Goal: Task Accomplishment & Management: Complete application form

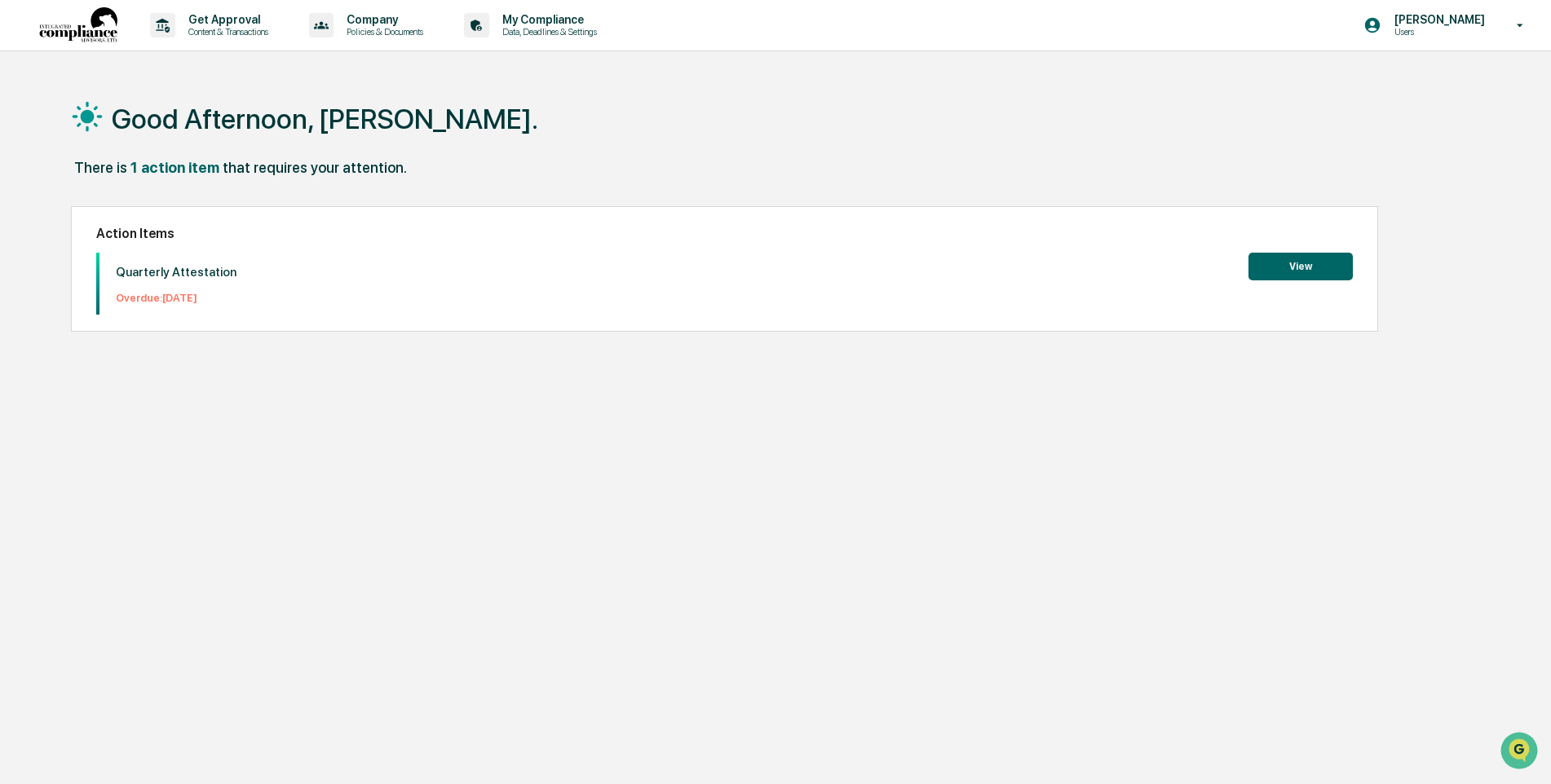
click at [1299, 267] on button "View" at bounding box center [1300, 266] width 104 height 28
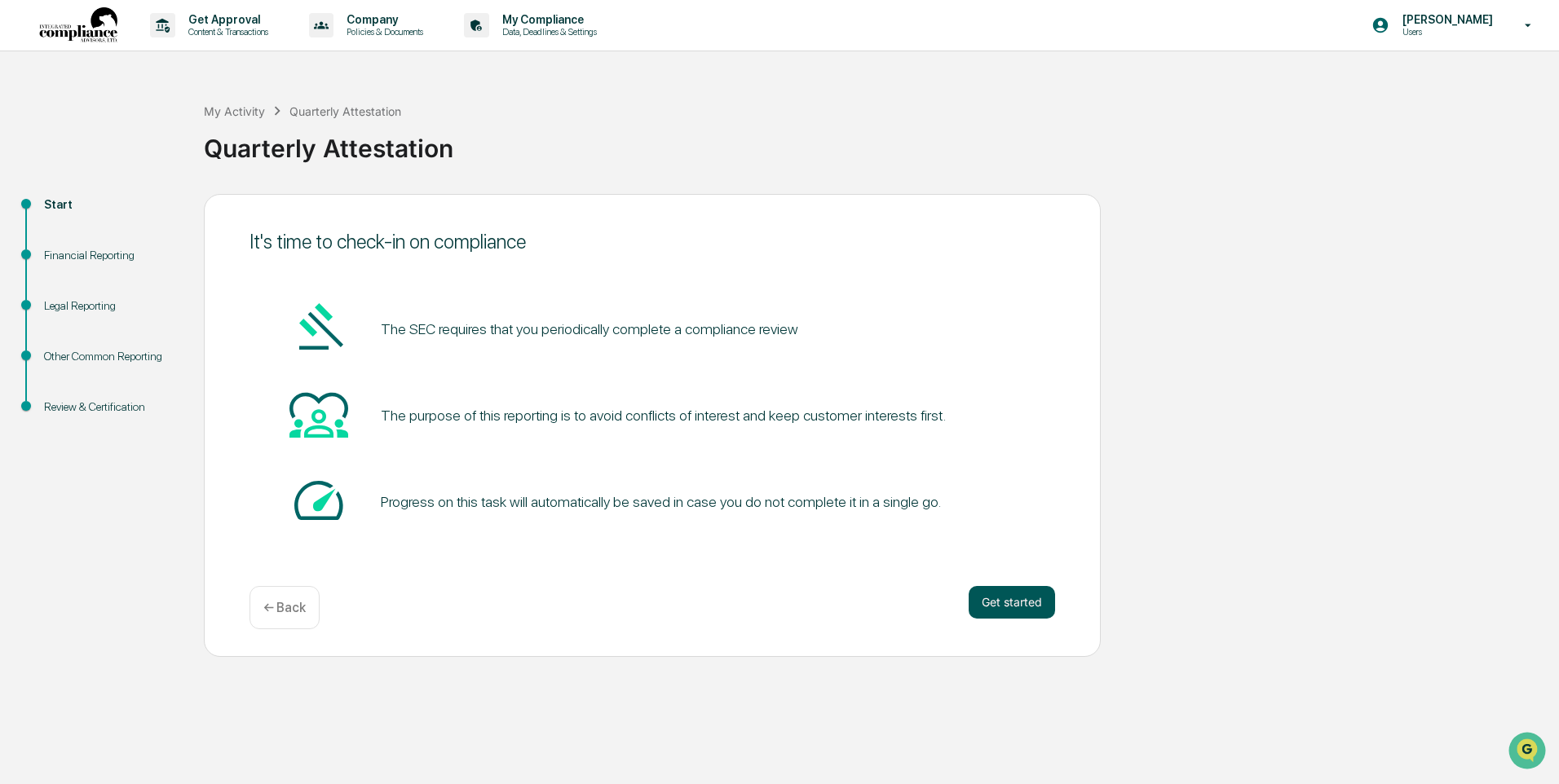
click at [1015, 600] on button "Get started" at bounding box center [1012, 602] width 87 height 33
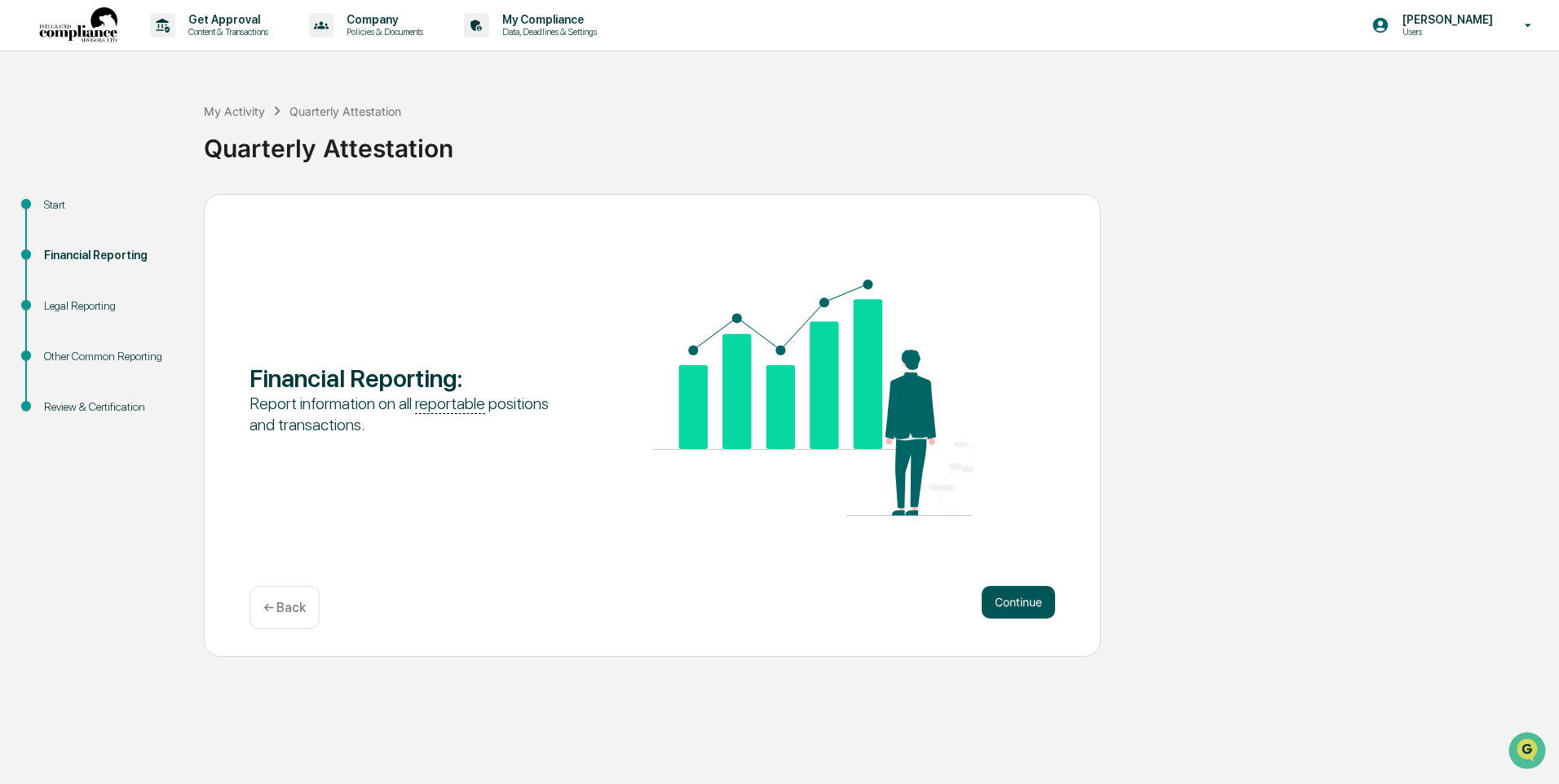
click at [1020, 609] on button "Continue" at bounding box center [1017, 602] width 73 height 33
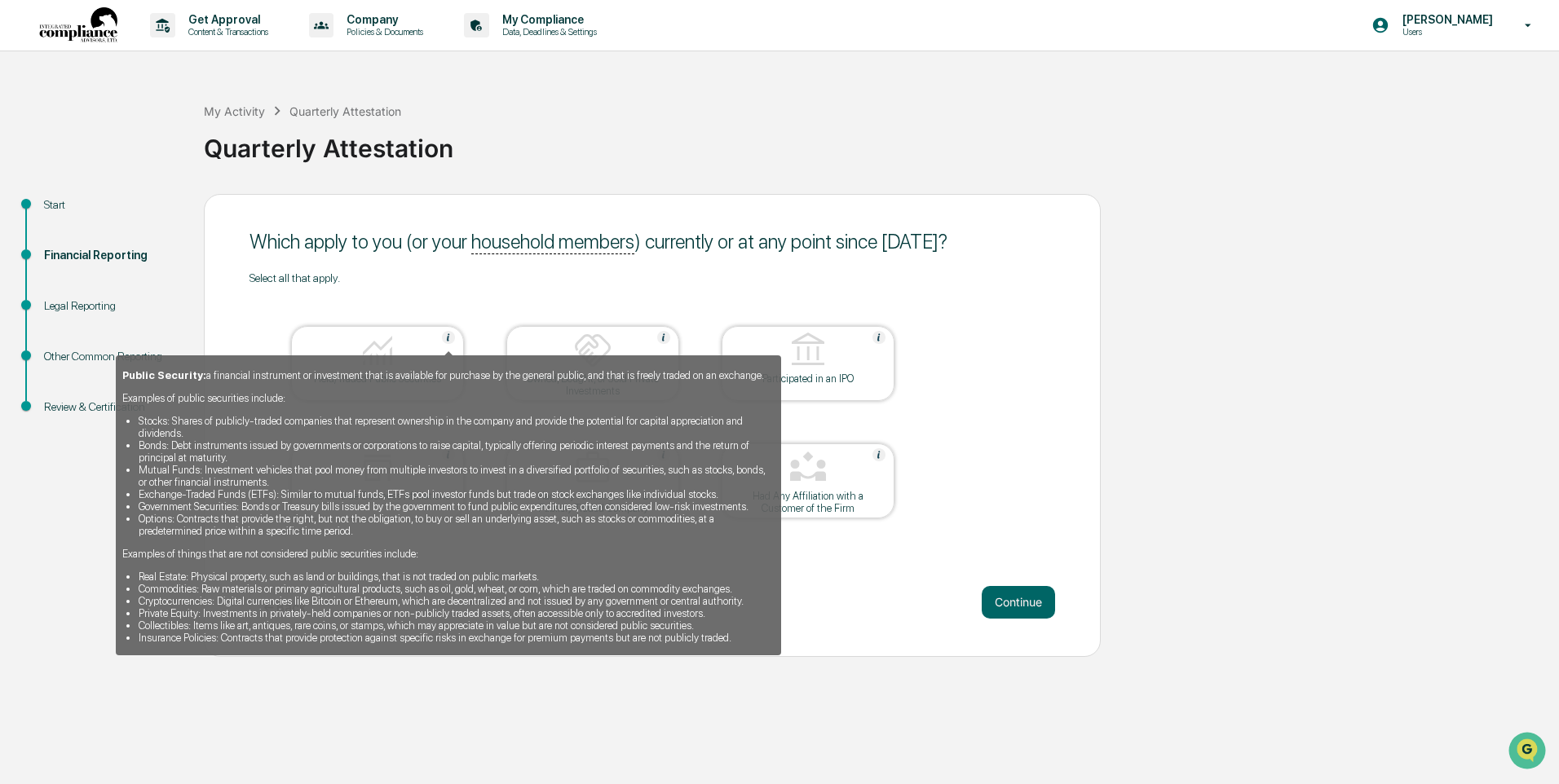
click at [409, 352] on div "Public Security: a financial instrument or investment that is available for pur…" at bounding box center [449, 499] width 666 height 311
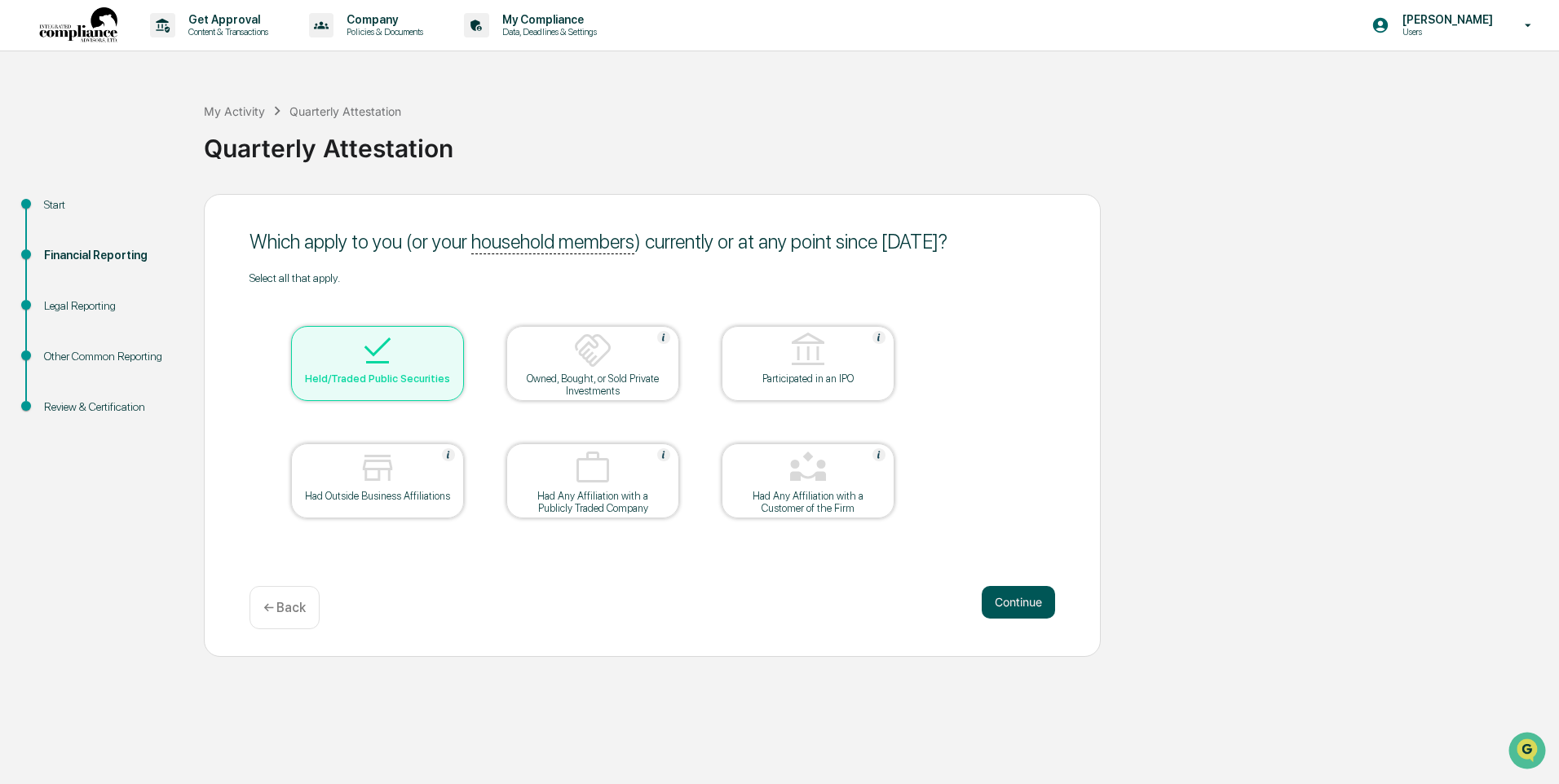
click at [1006, 602] on button "Continue" at bounding box center [1017, 602] width 73 height 33
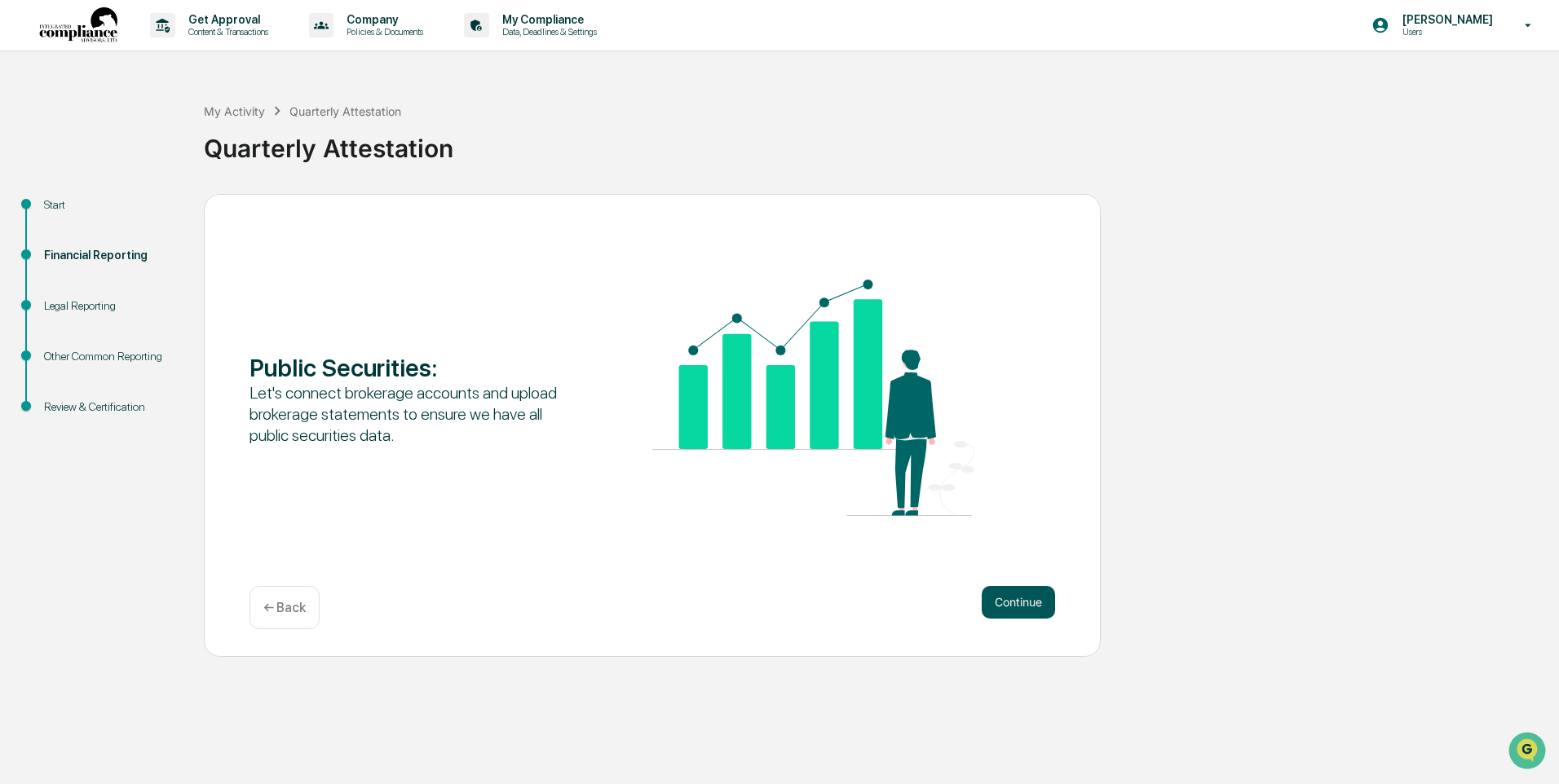
click at [1007, 601] on button "Continue" at bounding box center [1017, 602] width 73 height 33
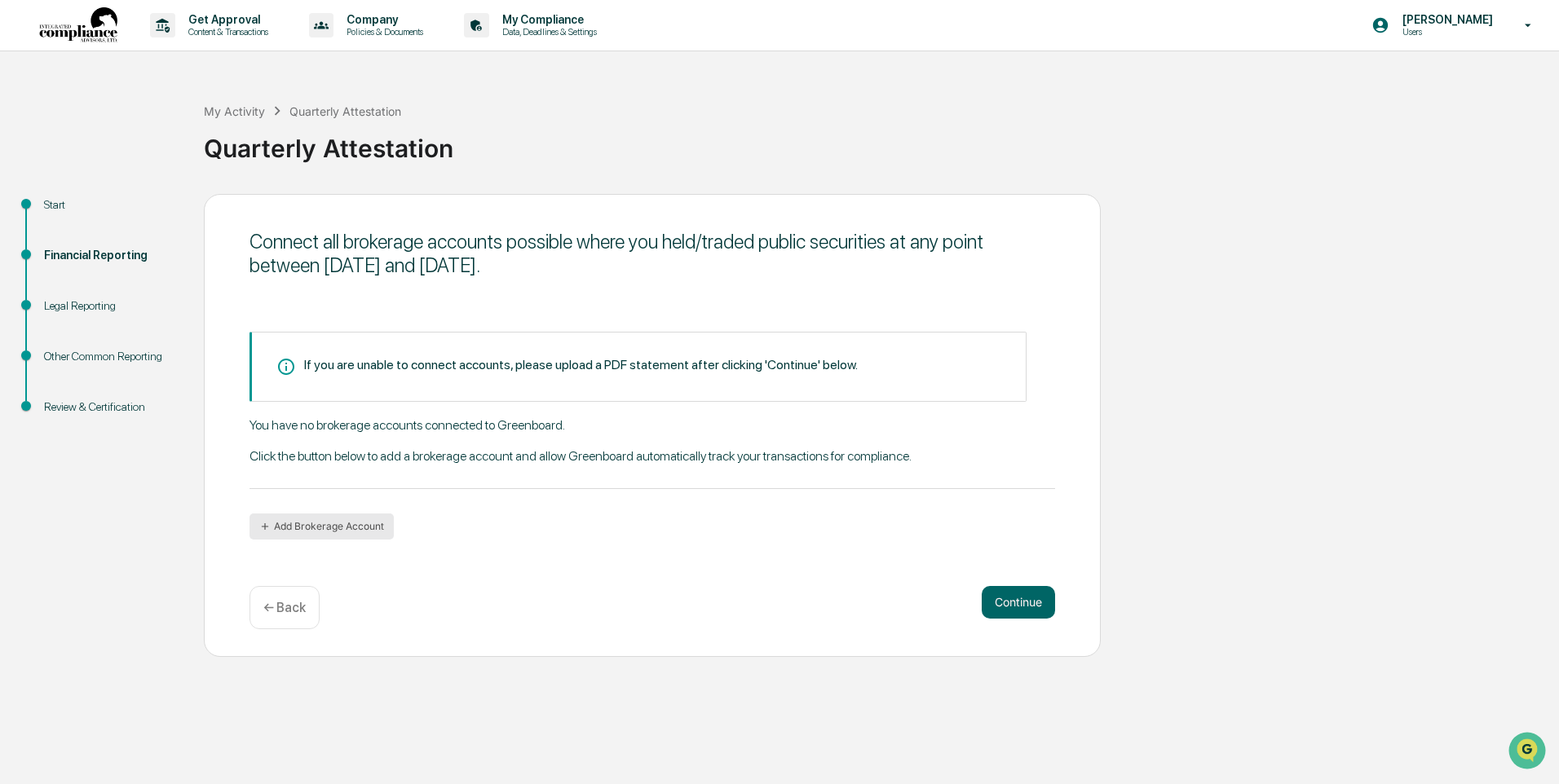
click at [263, 521] on icon "button" at bounding box center [265, 526] width 12 height 12
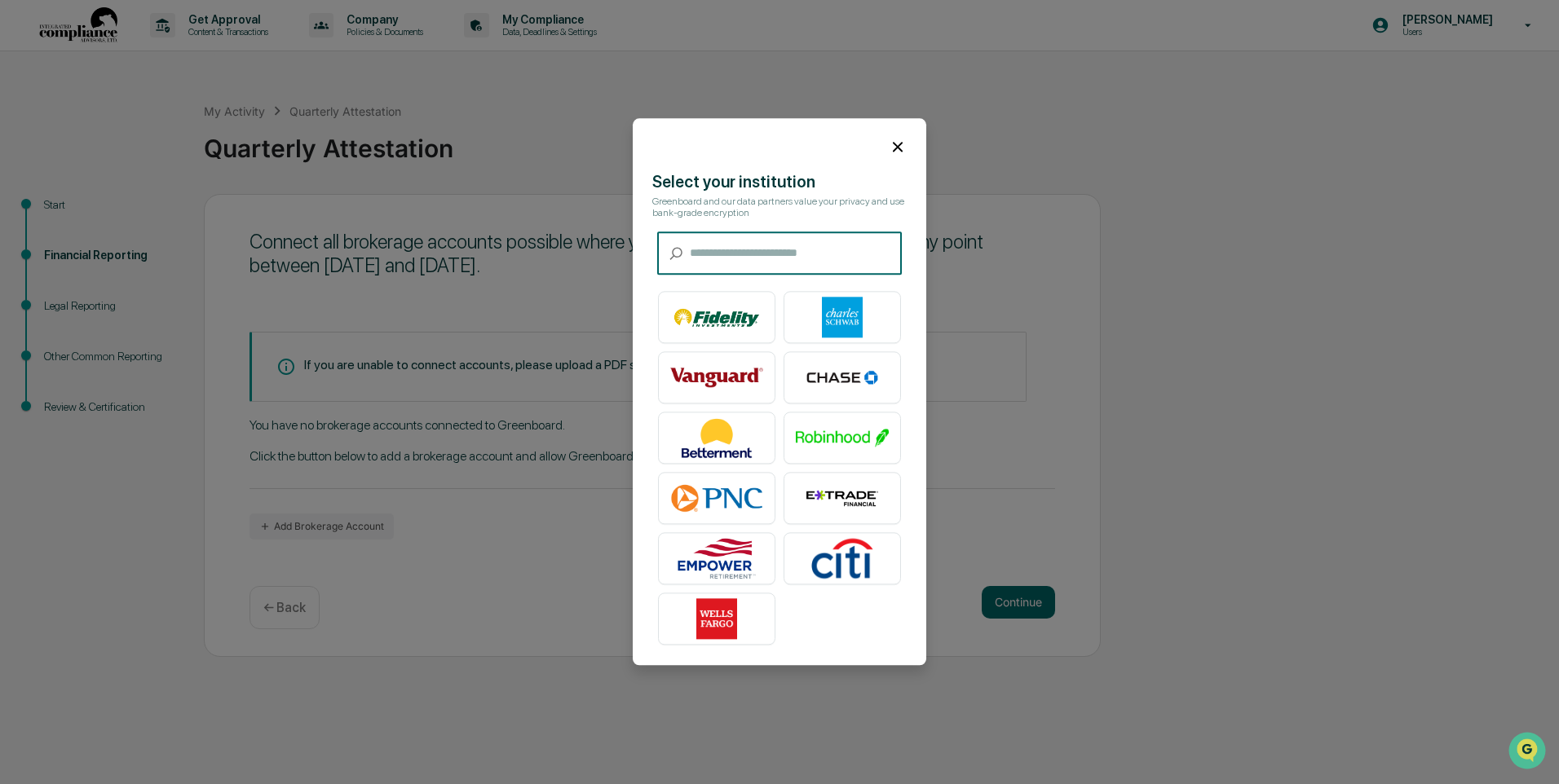
click at [895, 145] on icon at bounding box center [897, 146] width 10 height 10
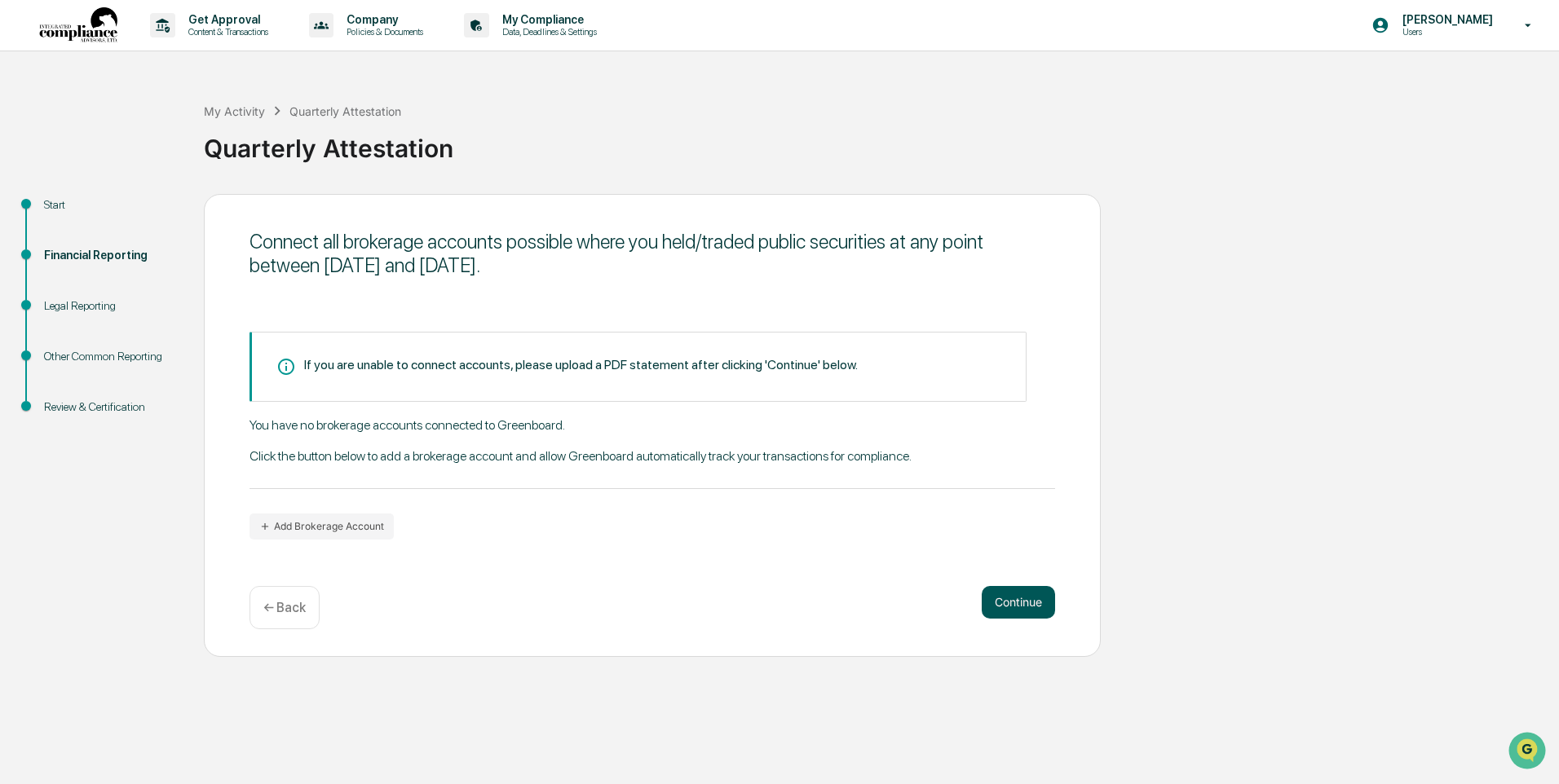
click at [1008, 603] on button "Continue" at bounding box center [1017, 602] width 73 height 33
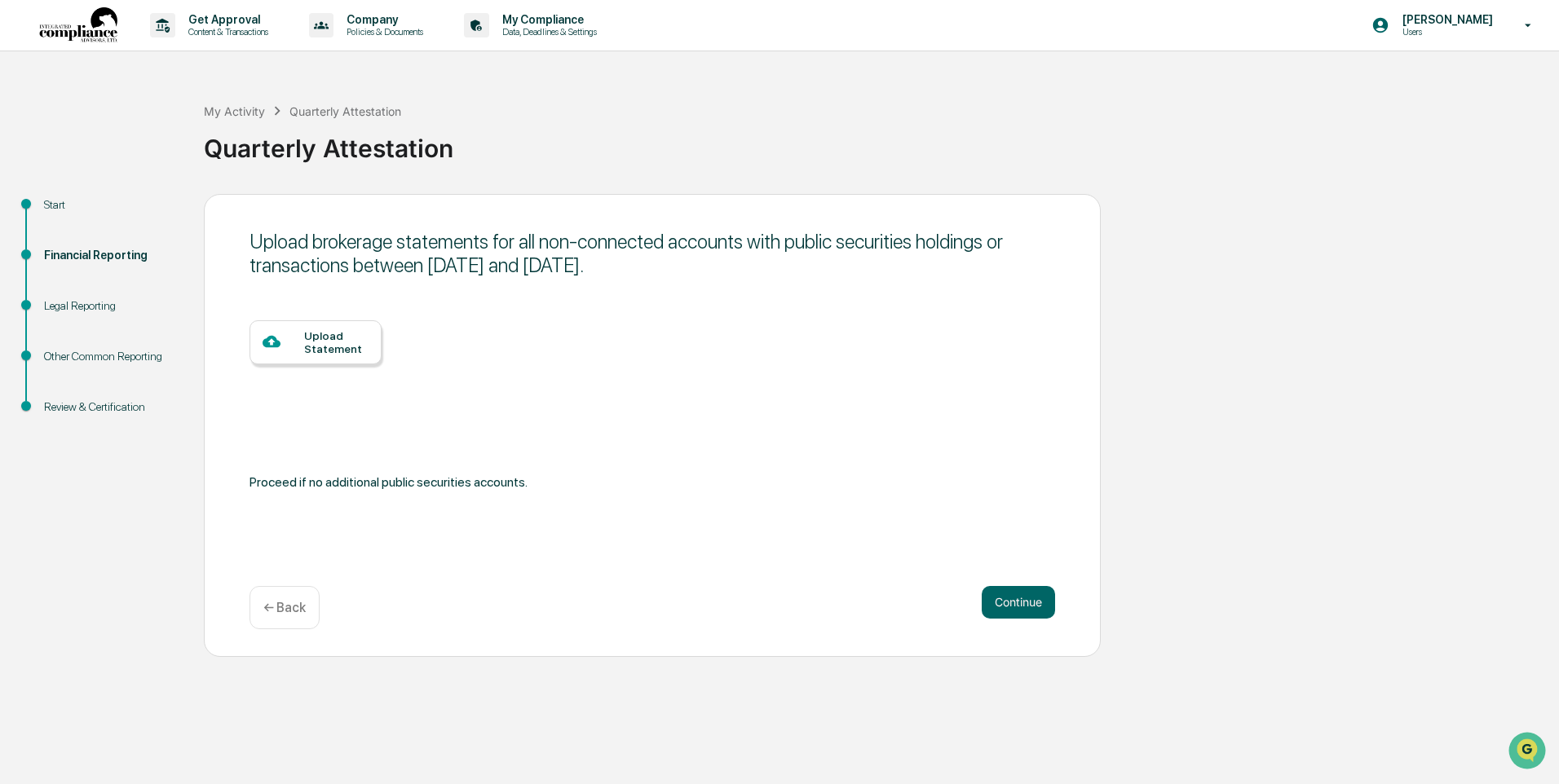
click at [262, 333] on icon at bounding box center [271, 342] width 18 height 18
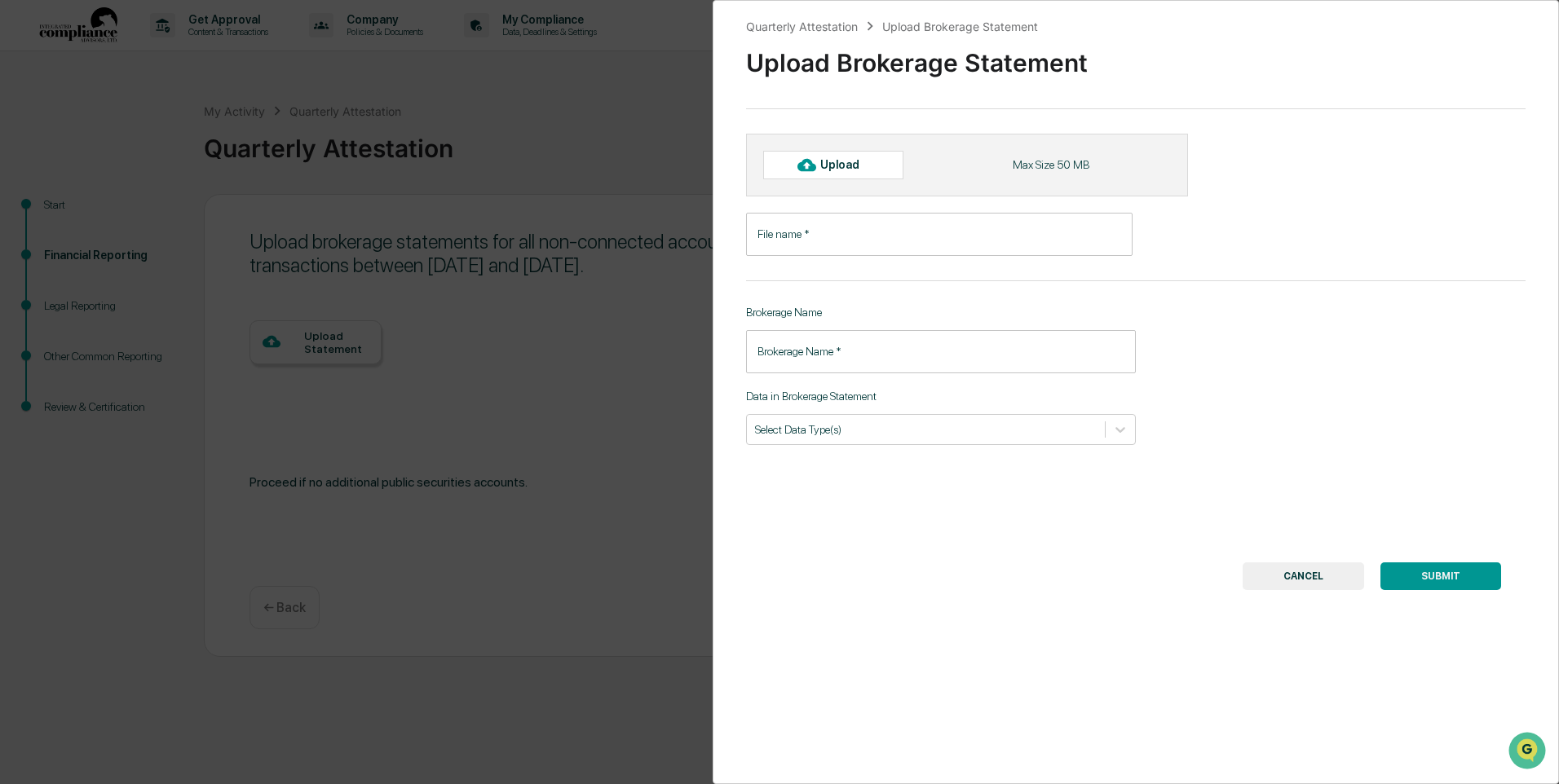
click at [829, 157] on div "Upload" at bounding box center [833, 165] width 140 height 28
type input "**********"
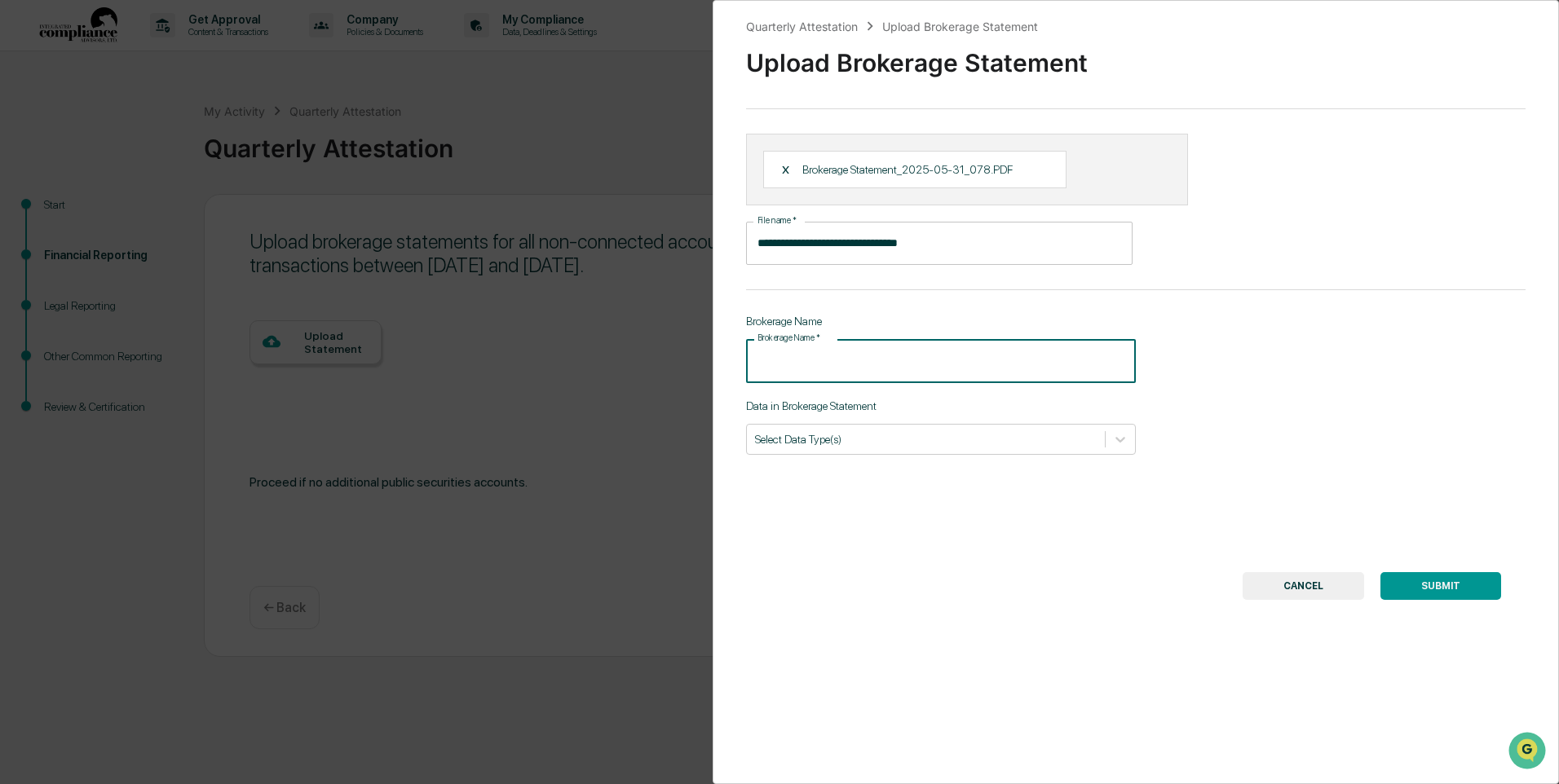
click at [868, 358] on input "Brokerage Name   *" at bounding box center [940, 361] width 390 height 43
type input "**********"
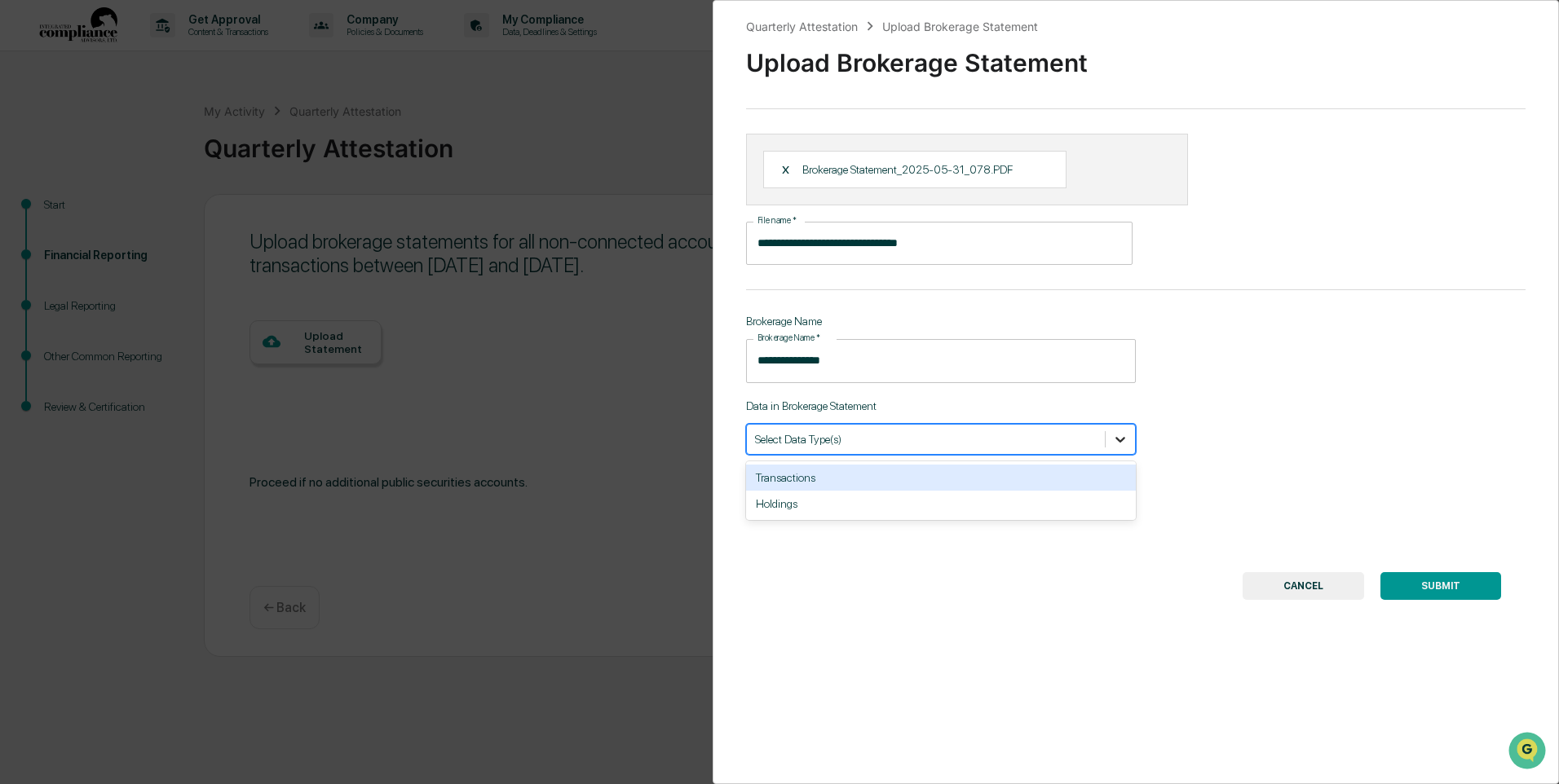
click at [1114, 434] on icon at bounding box center [1120, 439] width 16 height 16
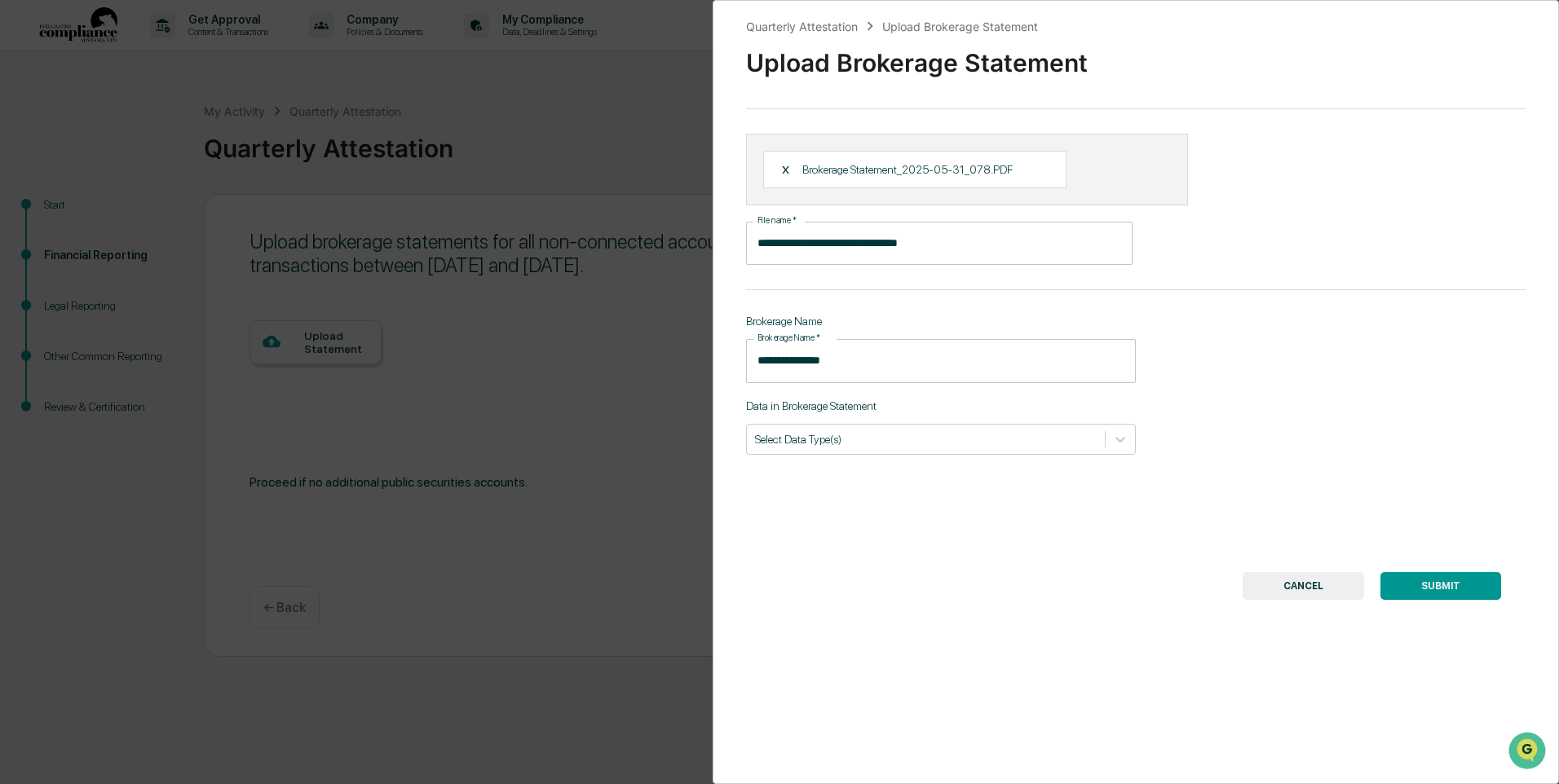
click at [1396, 385] on div "**********" at bounding box center [1136, 392] width 846 height 784
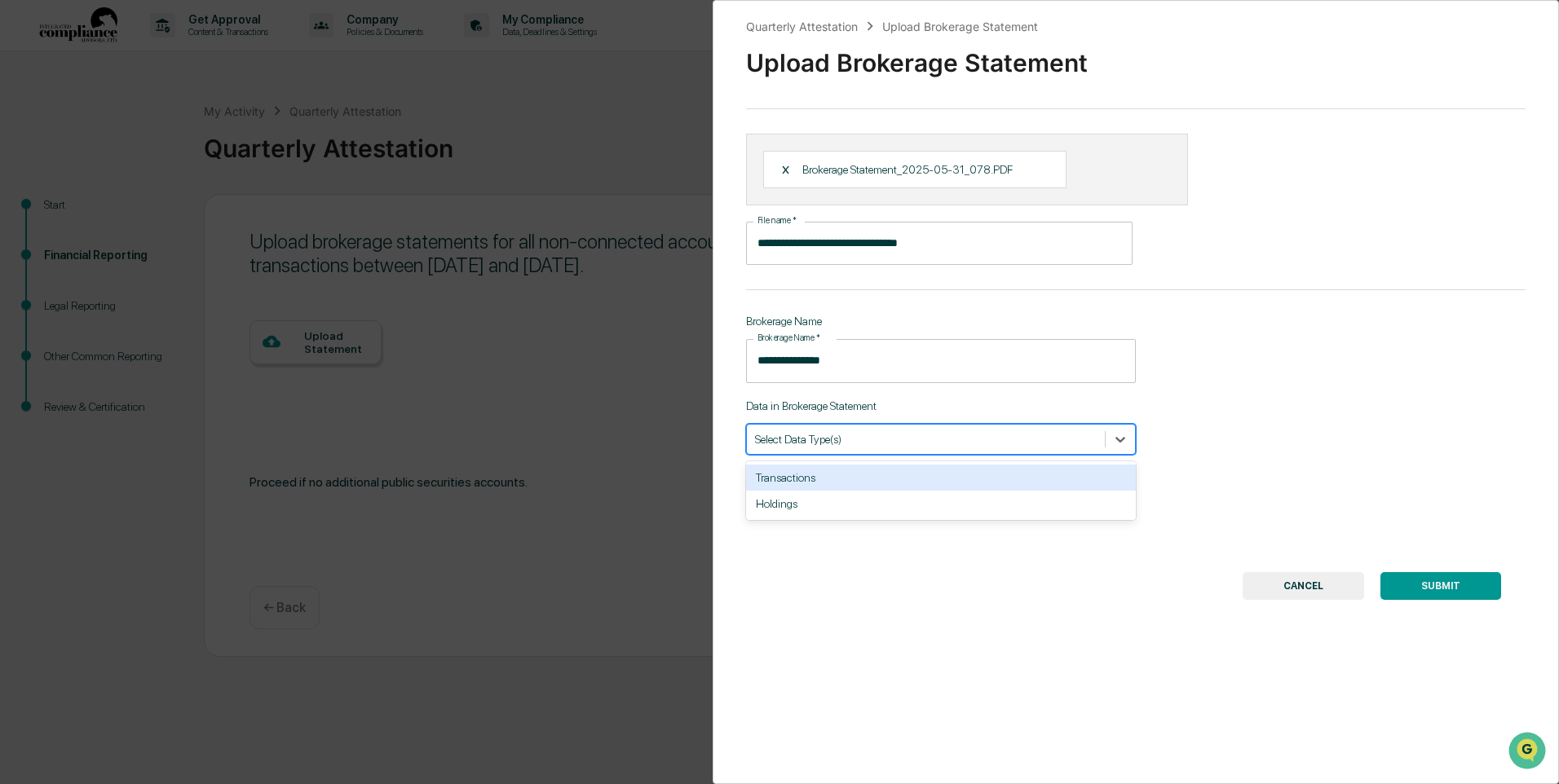
click at [1105, 443] on span at bounding box center [1105, 439] width 1 height 16
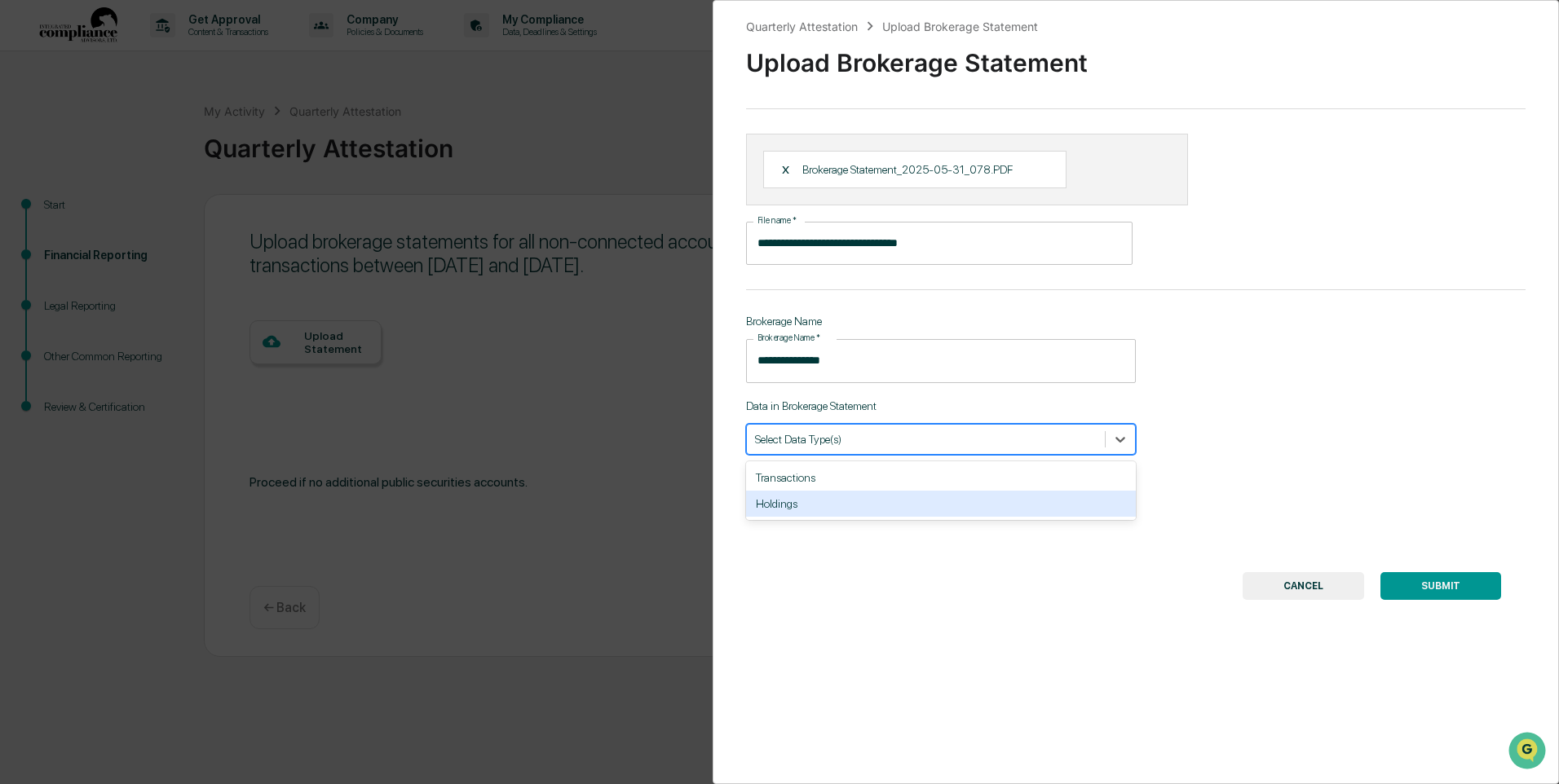
click at [891, 494] on div "Holdings" at bounding box center [940, 504] width 390 height 26
click at [1124, 434] on div at bounding box center [1120, 439] width 29 height 29
click at [1118, 441] on icon at bounding box center [1120, 439] width 10 height 5
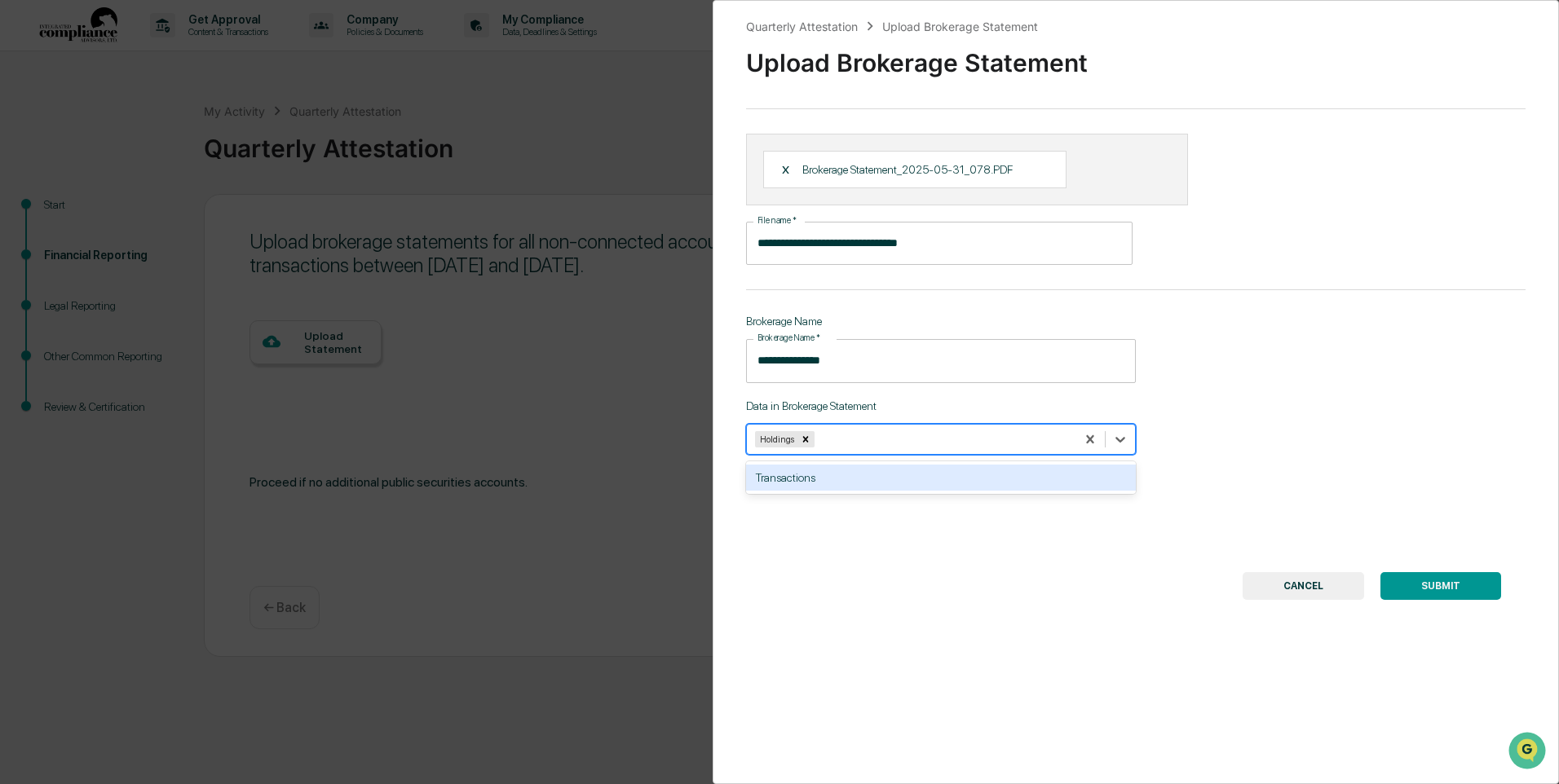
click at [909, 486] on div "Transactions" at bounding box center [940, 477] width 390 height 26
click at [1433, 581] on button "SUBMIT" at bounding box center [1440, 586] width 120 height 28
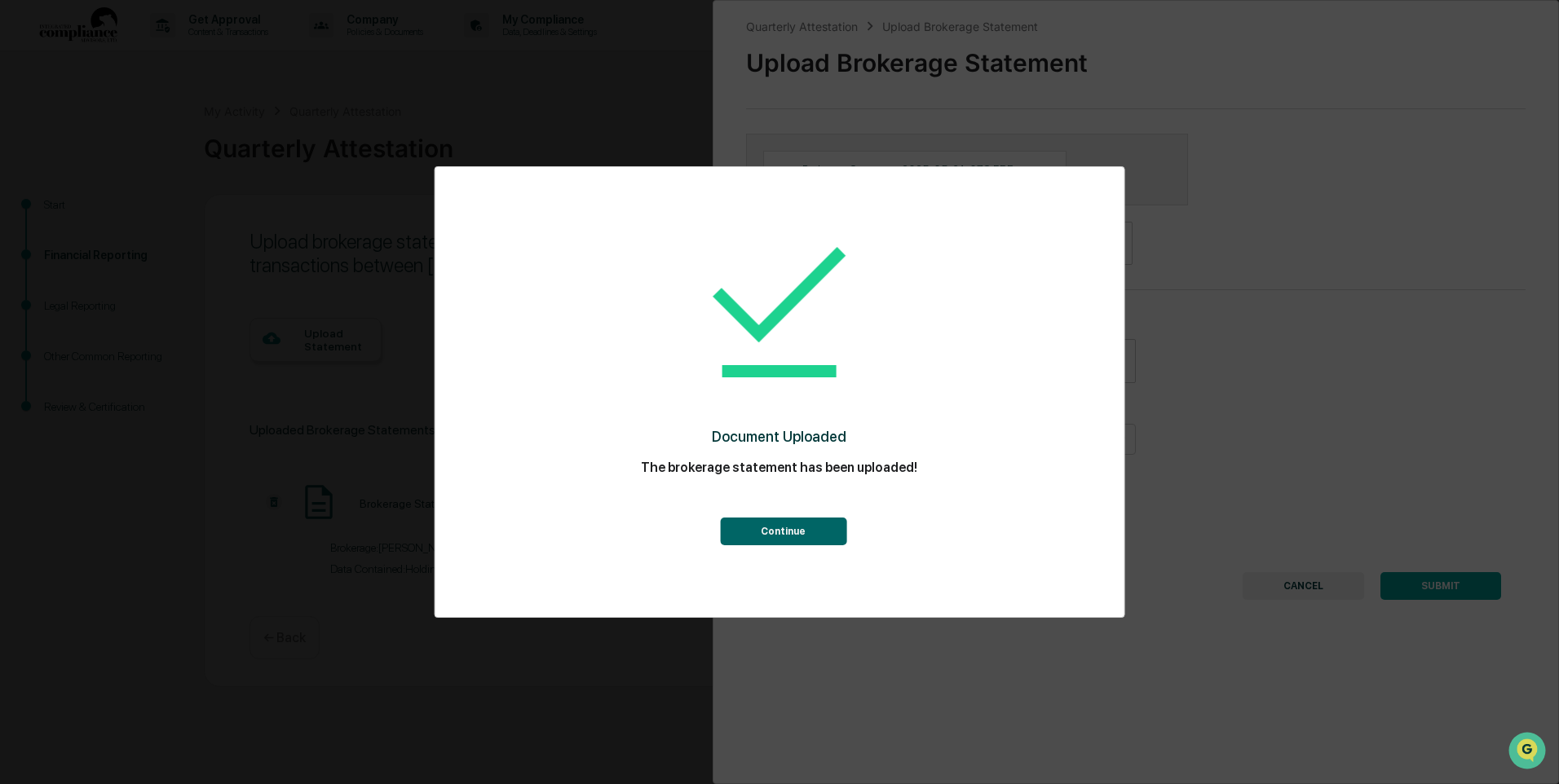
click at [821, 525] on button "Continue" at bounding box center [783, 531] width 127 height 28
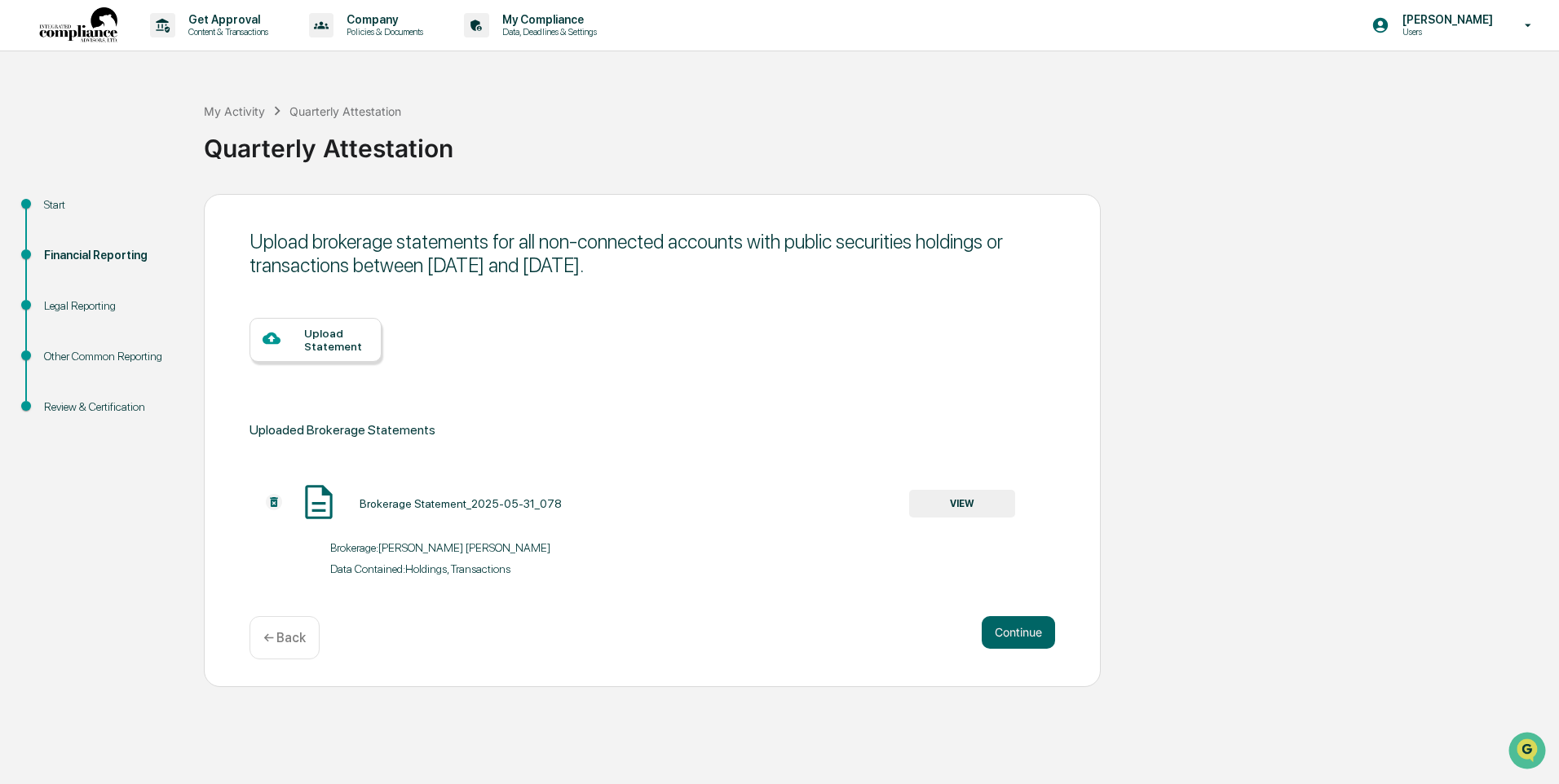
click at [353, 352] on div "Upload Statement" at bounding box center [335, 339] width 64 height 26
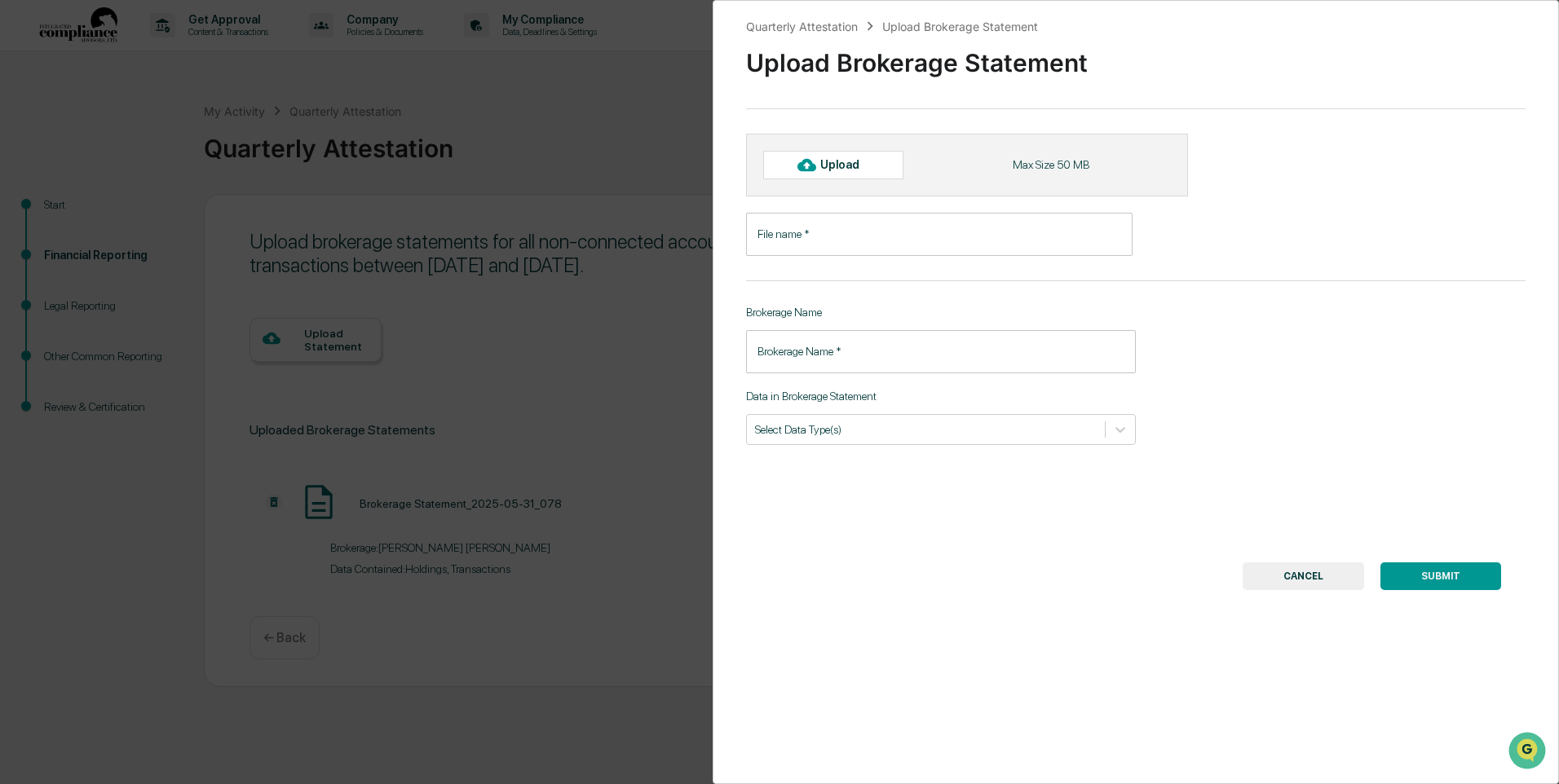
click at [812, 171] on icon at bounding box center [807, 165] width 18 height 18
type input "**********"
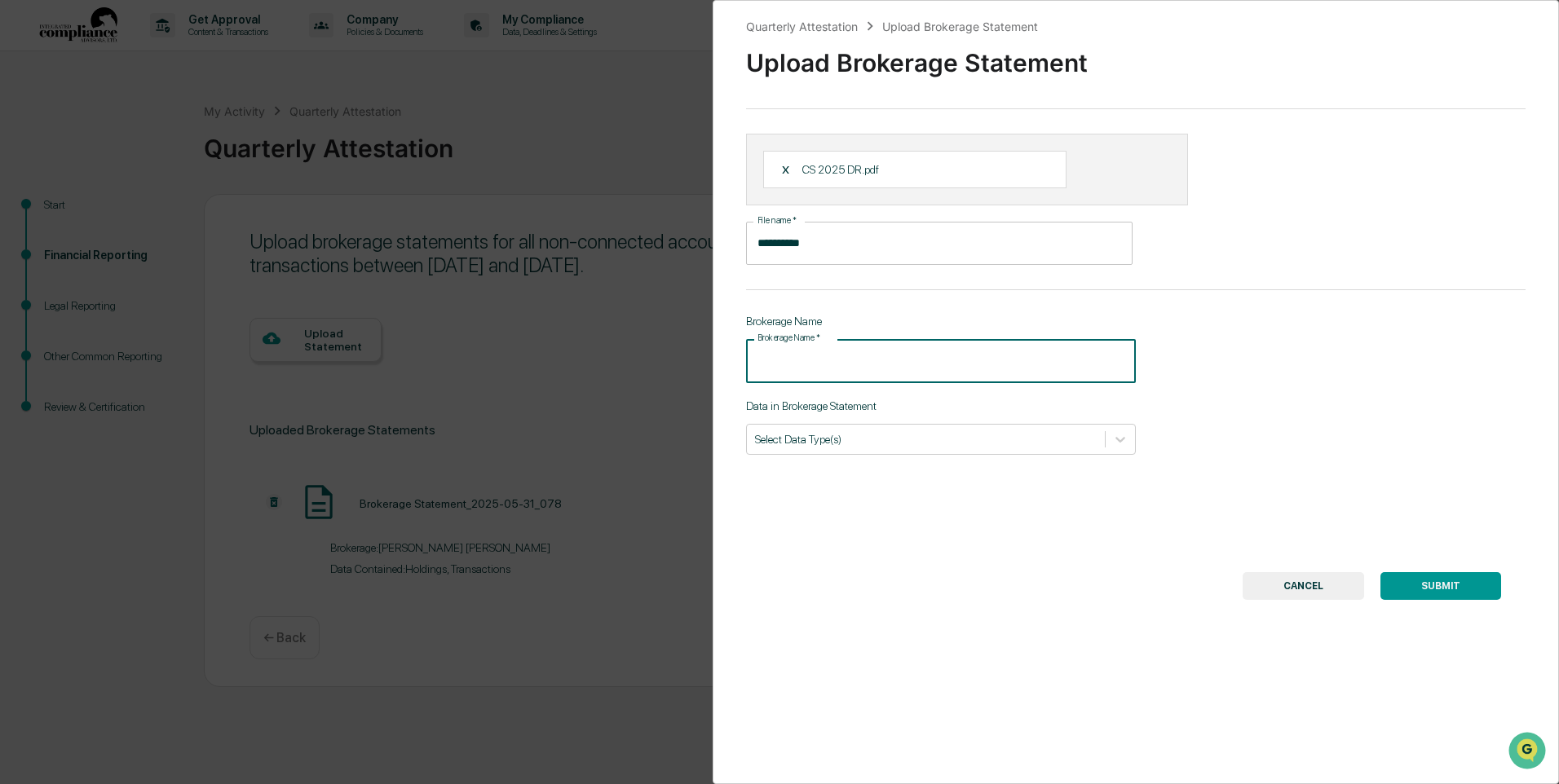
click at [815, 360] on input "Brokerage Name   *" at bounding box center [940, 361] width 390 height 43
type input "**********"
click at [882, 429] on div "Select Data Type(s)" at bounding box center [926, 439] width 358 height 22
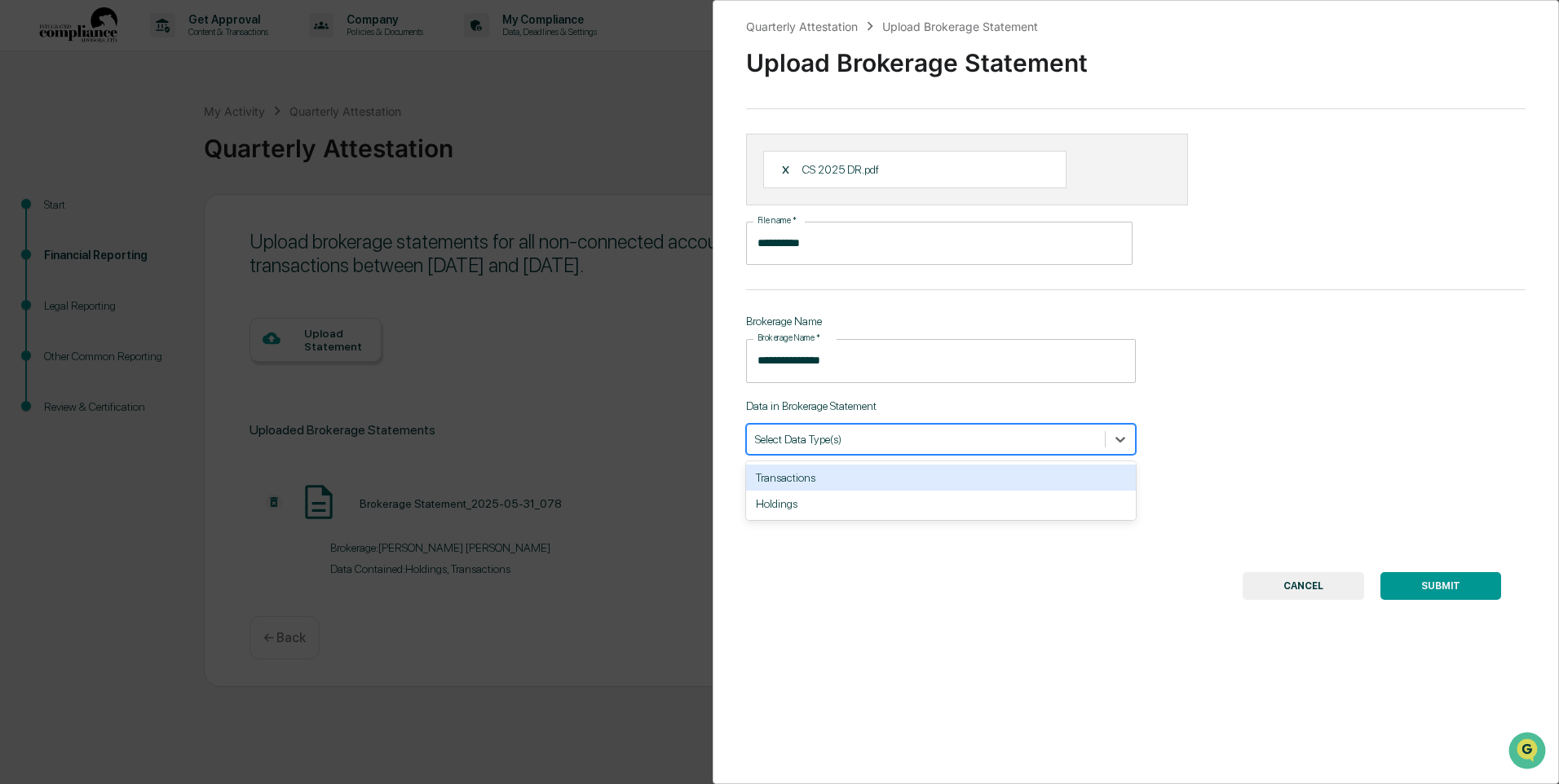
click at [805, 476] on div "Transactions" at bounding box center [940, 477] width 390 height 26
click at [870, 446] on div at bounding box center [950, 439] width 235 height 15
click at [896, 443] on div at bounding box center [950, 439] width 235 height 15
click at [862, 475] on div "Holdings" at bounding box center [940, 477] width 390 height 26
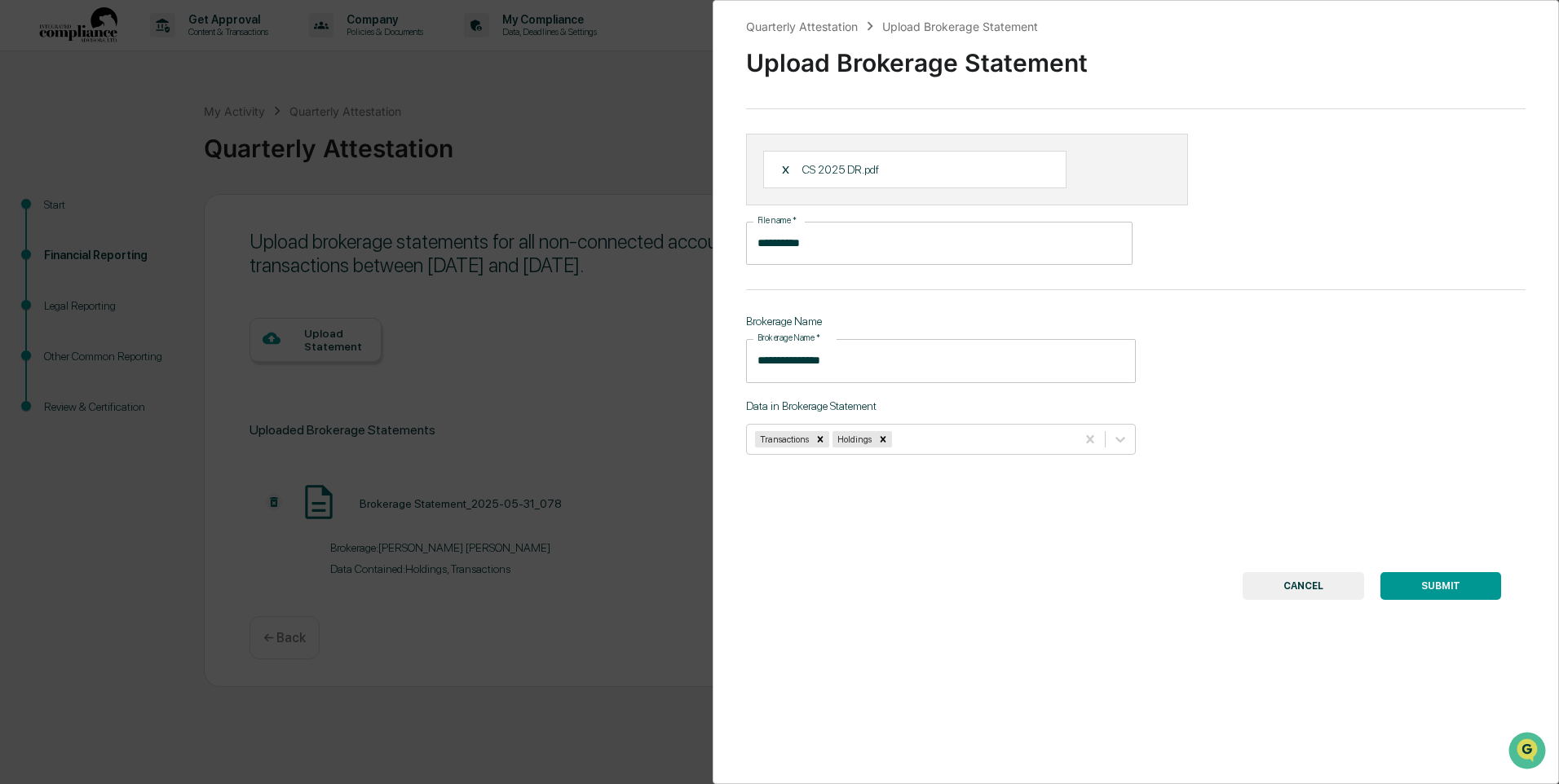
click at [1428, 576] on button "SUBMIT" at bounding box center [1440, 586] width 120 height 28
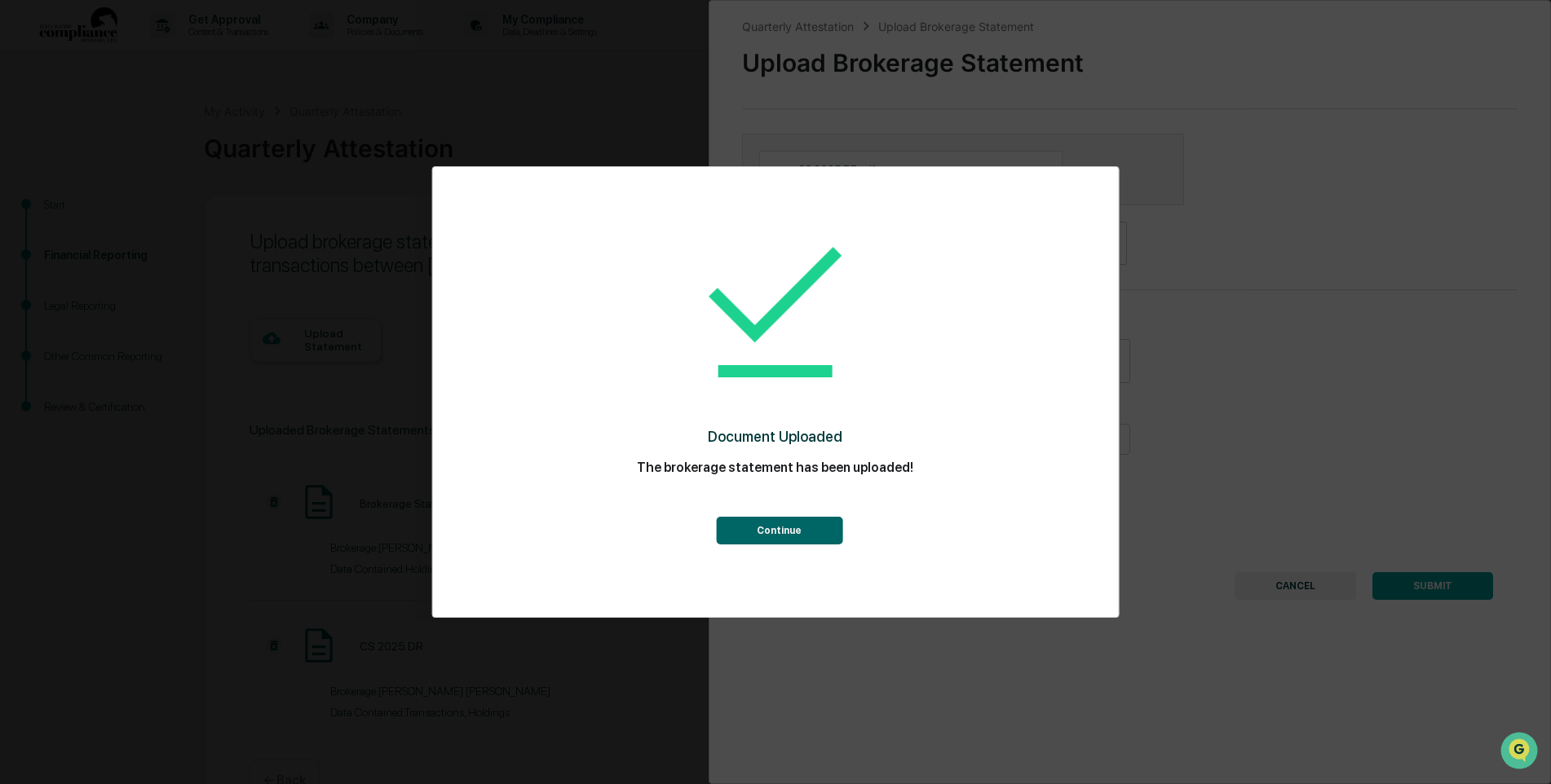
click at [796, 525] on button "Continue" at bounding box center [780, 531] width 127 height 28
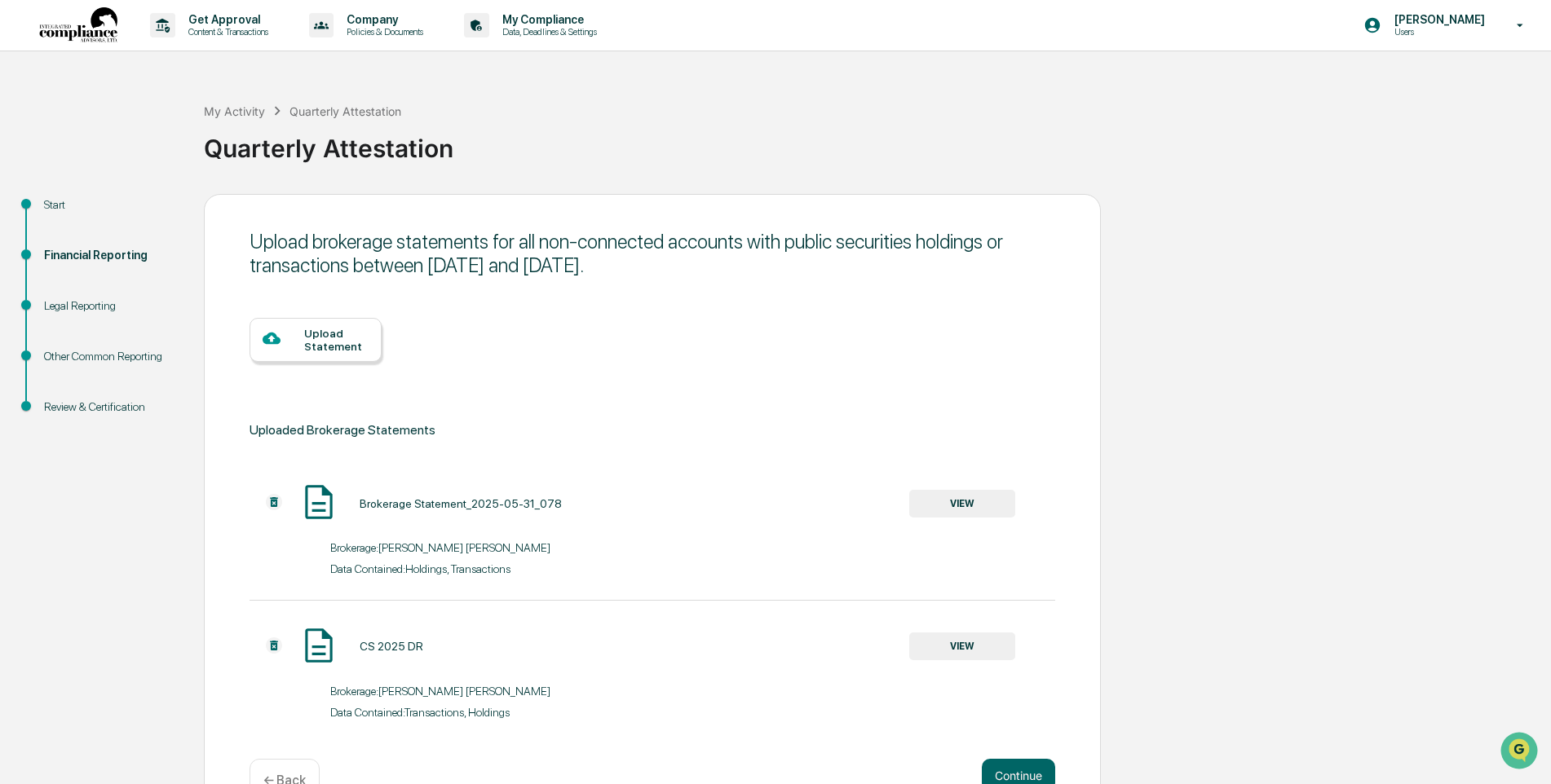
click at [295, 333] on div at bounding box center [283, 339] width 42 height 21
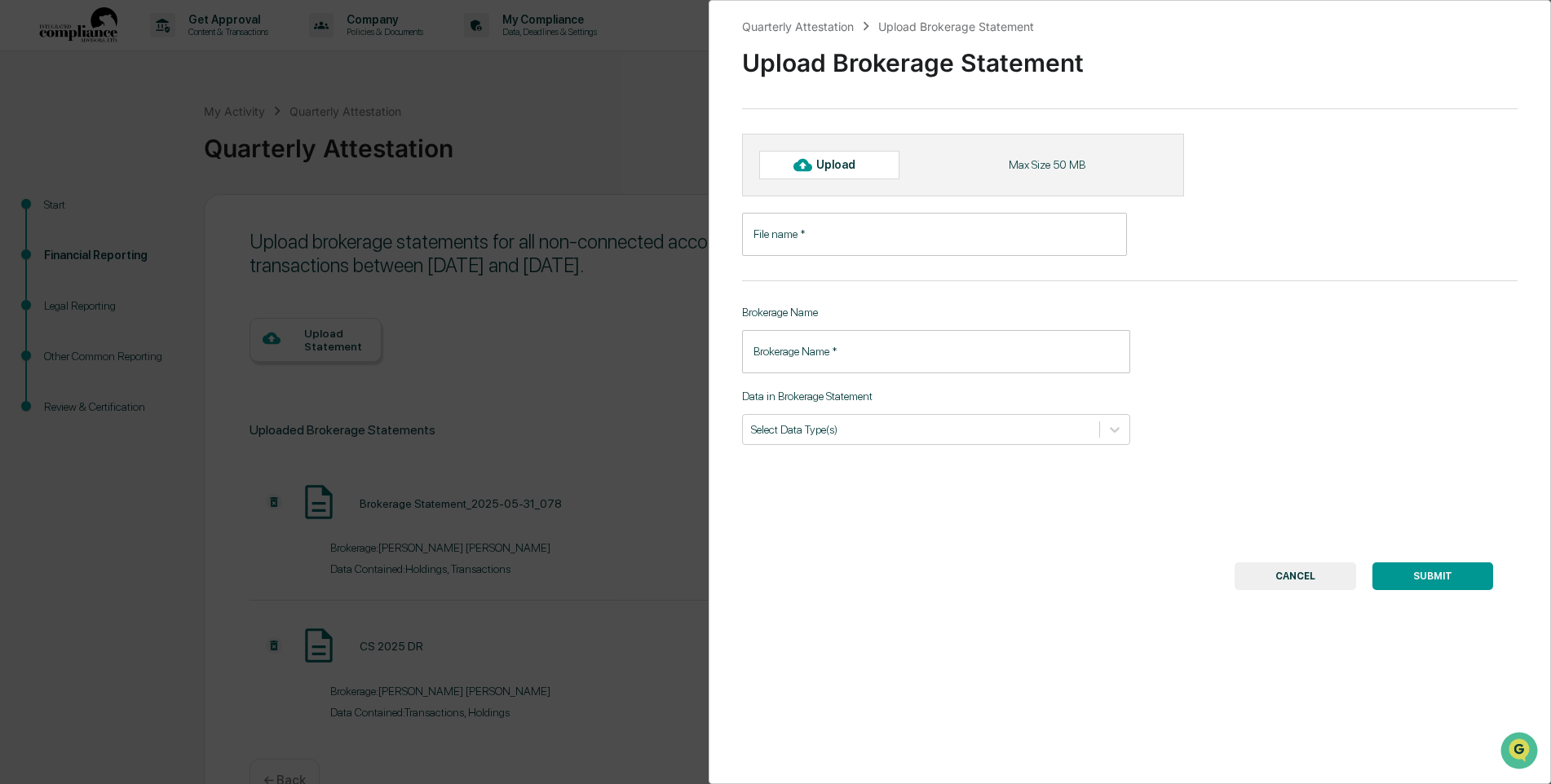
click at [849, 165] on div "Upload" at bounding box center [842, 165] width 53 height 13
type input "**********"
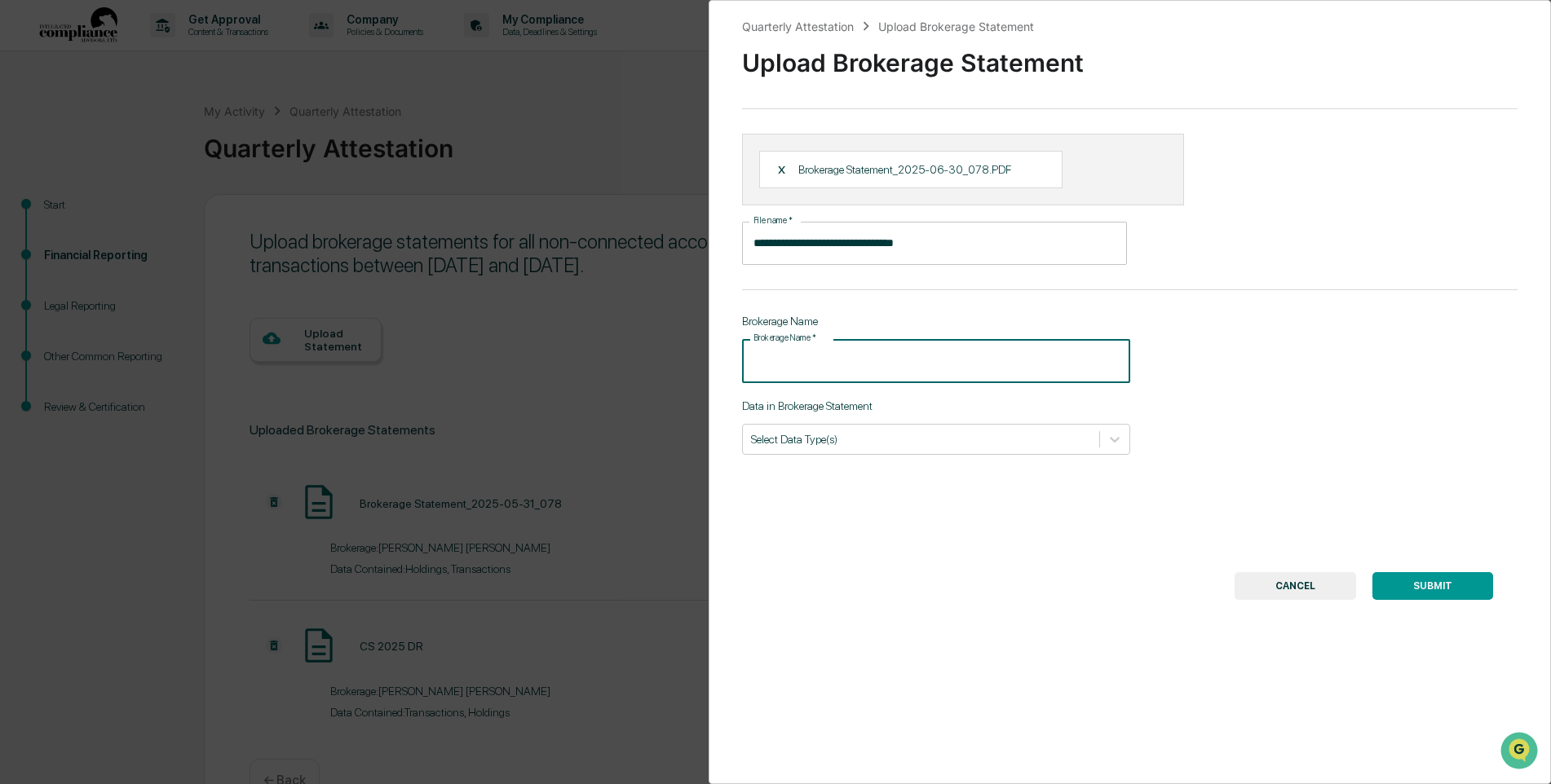
click at [941, 360] on input "Brokerage Name   *" at bounding box center [935, 361] width 388 height 43
type input "**********"
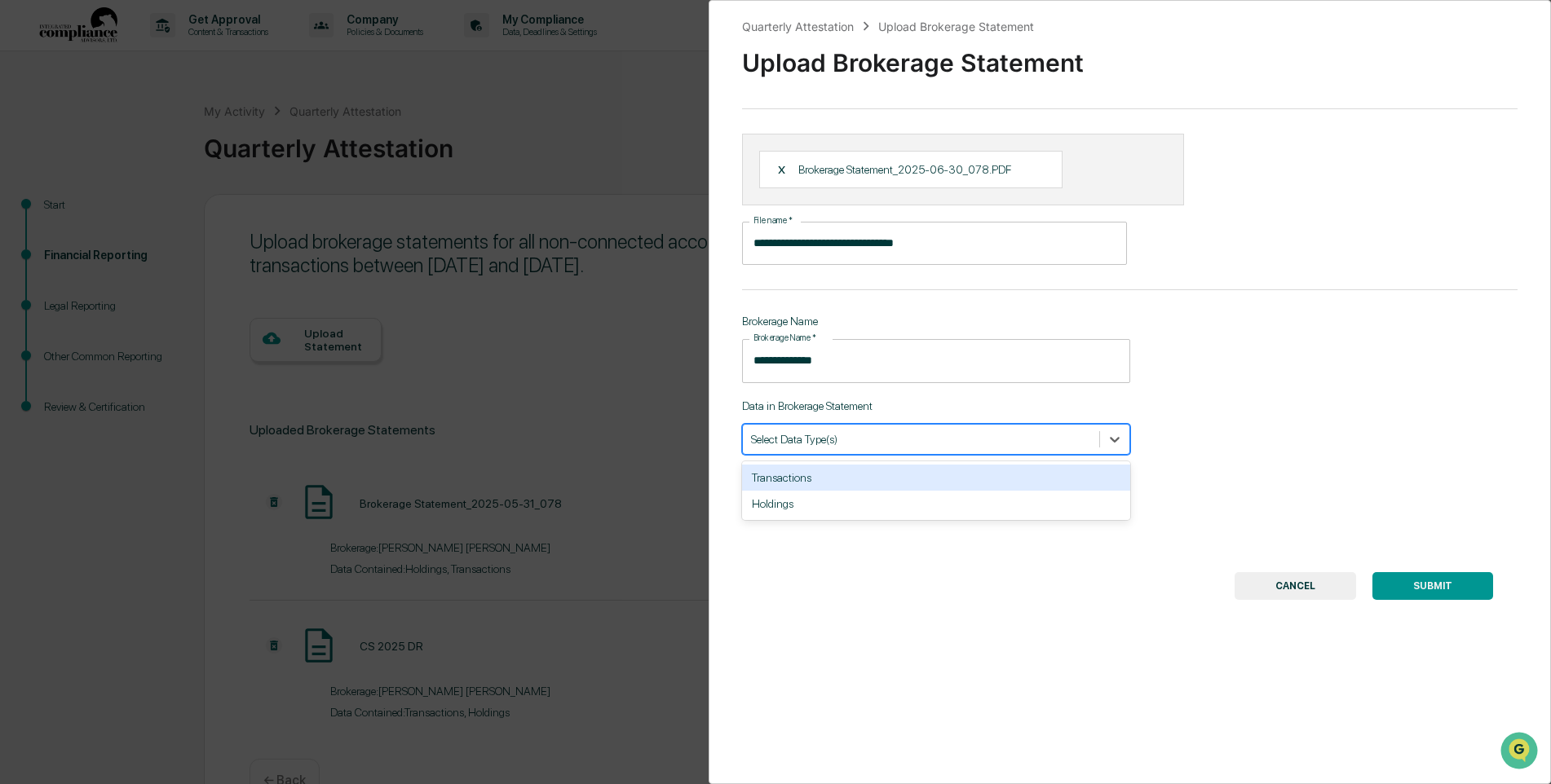
click at [943, 439] on div at bounding box center [921, 439] width 340 height 15
click at [838, 488] on div "Transactions" at bounding box center [935, 477] width 388 height 26
click at [887, 439] on div at bounding box center [945, 439] width 233 height 15
click at [893, 435] on div at bounding box center [945, 439] width 233 height 15
click at [844, 472] on div "Holdings" at bounding box center [935, 477] width 388 height 26
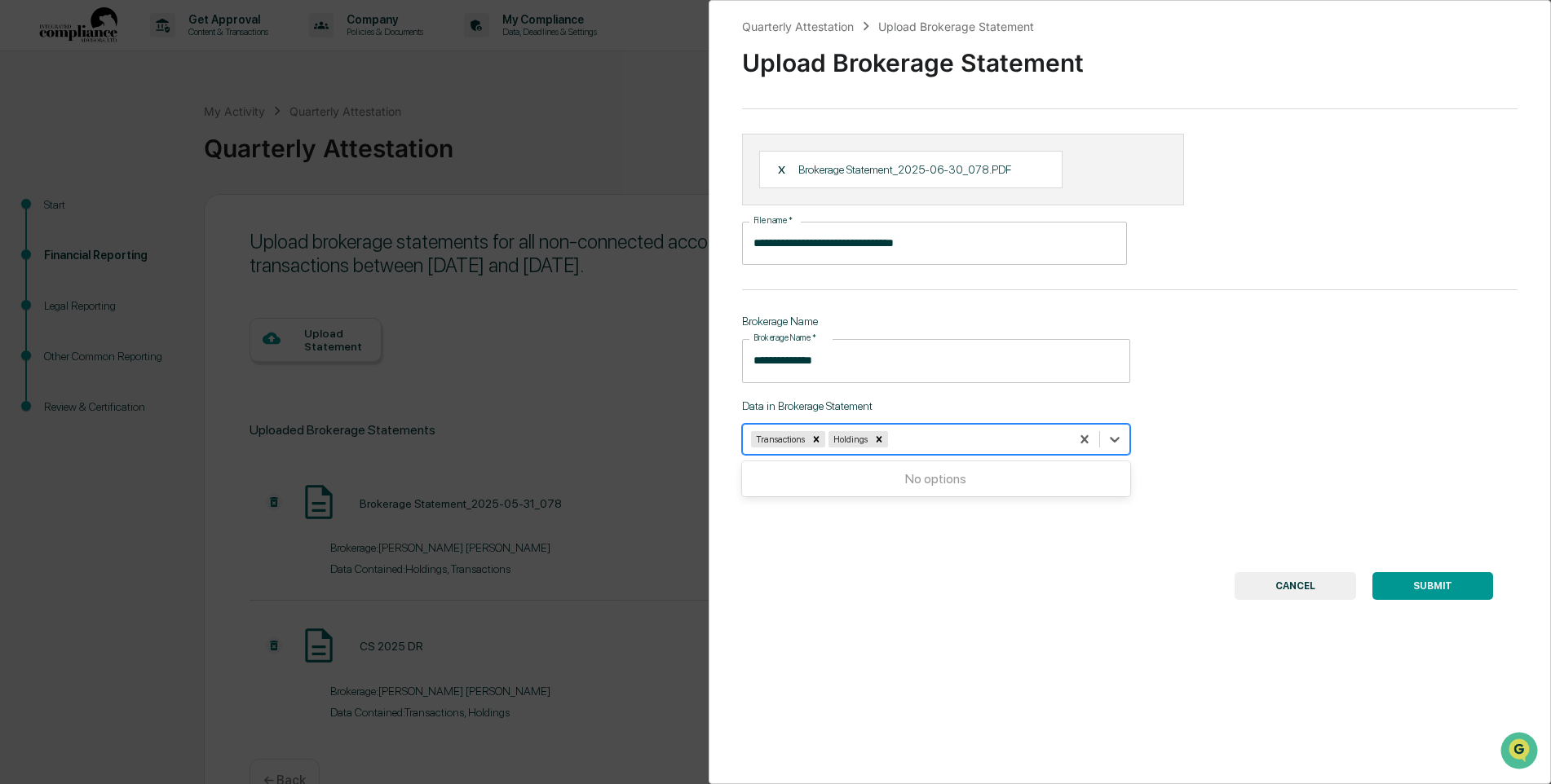
click at [1472, 574] on button "SUBMIT" at bounding box center [1432, 586] width 120 height 28
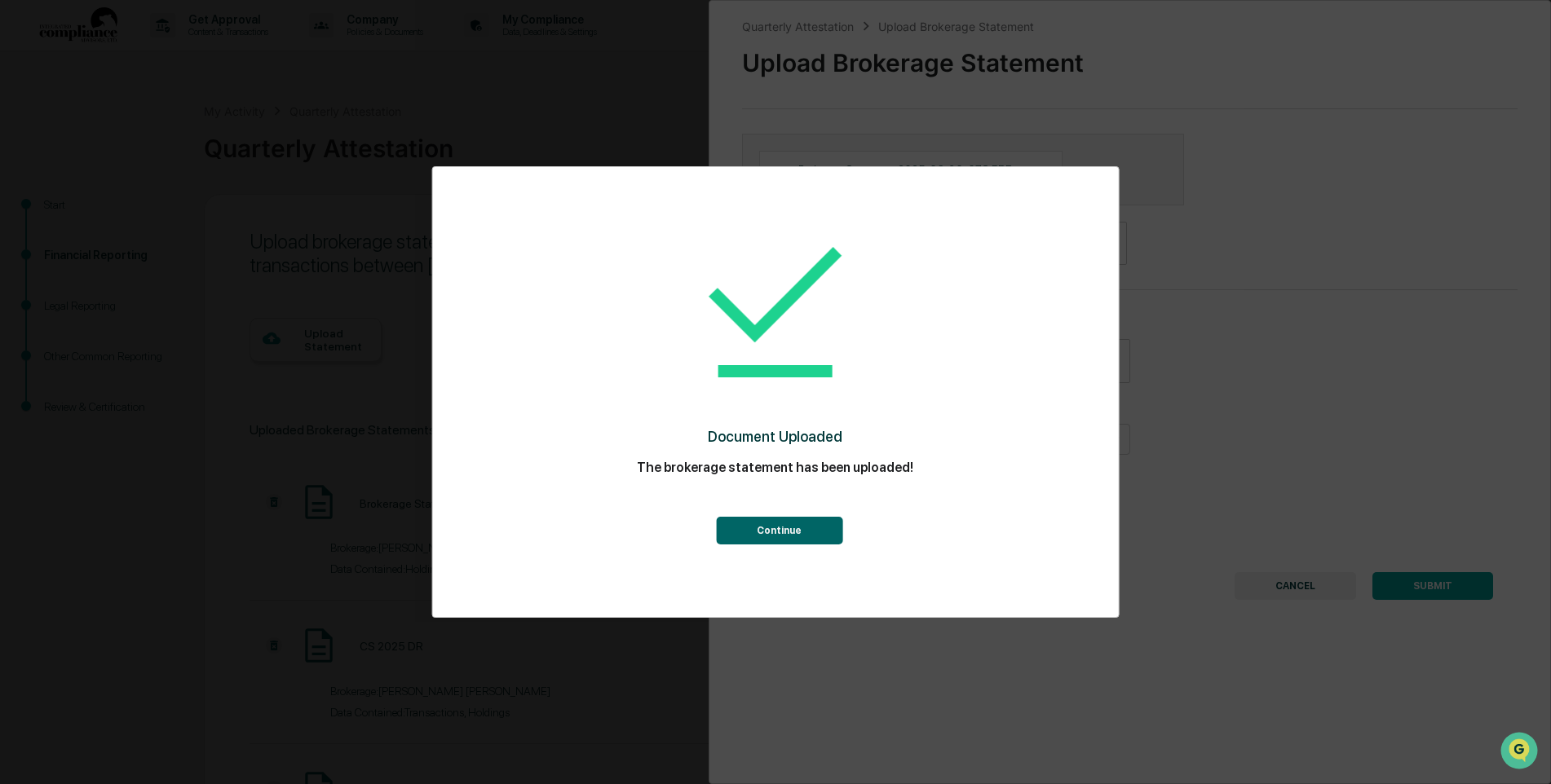
click at [801, 532] on button "Continue" at bounding box center [780, 531] width 127 height 28
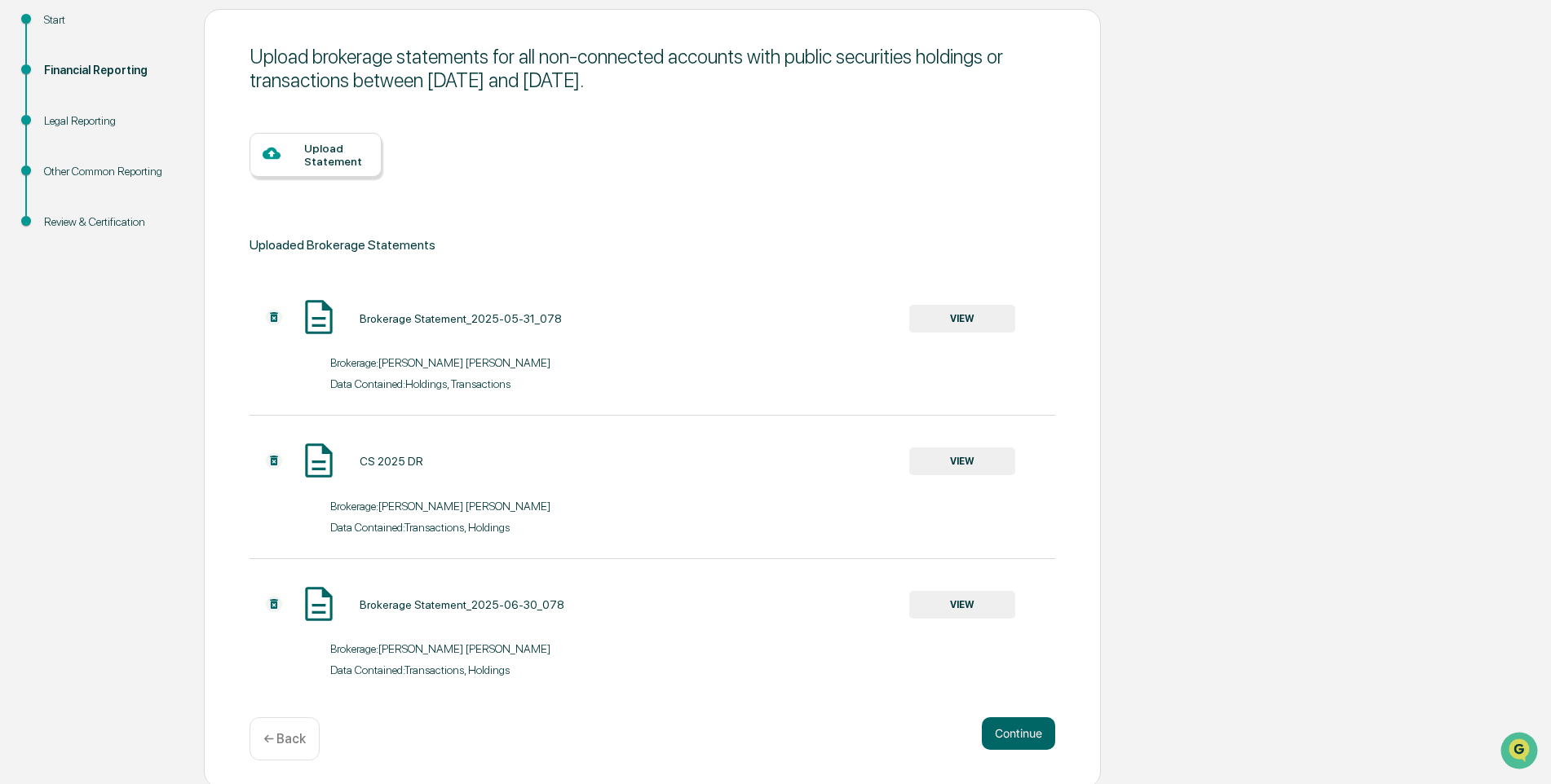
scroll to position [189, 0]
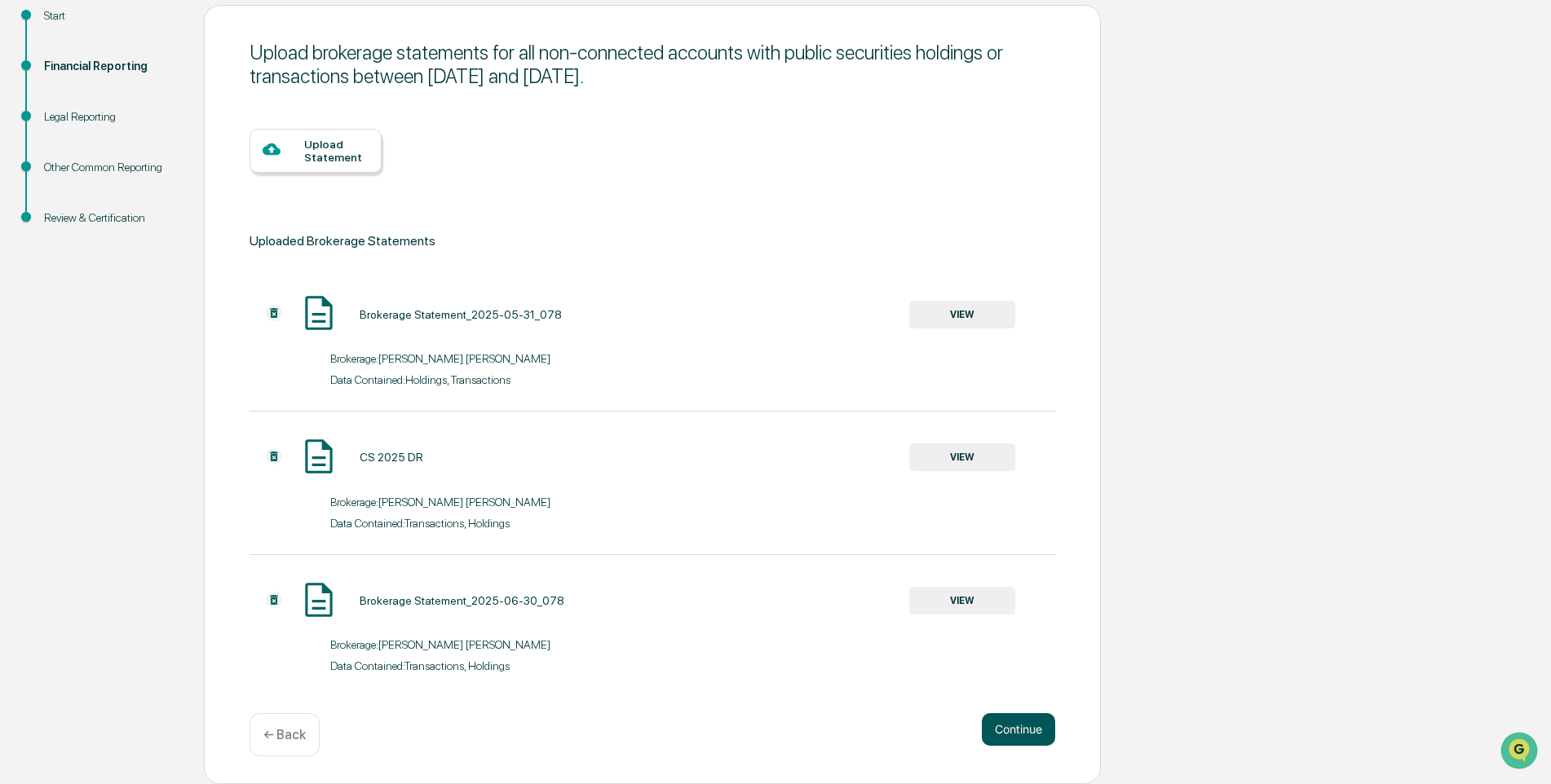
click at [1030, 732] on button "Continue" at bounding box center [1017, 730] width 73 height 33
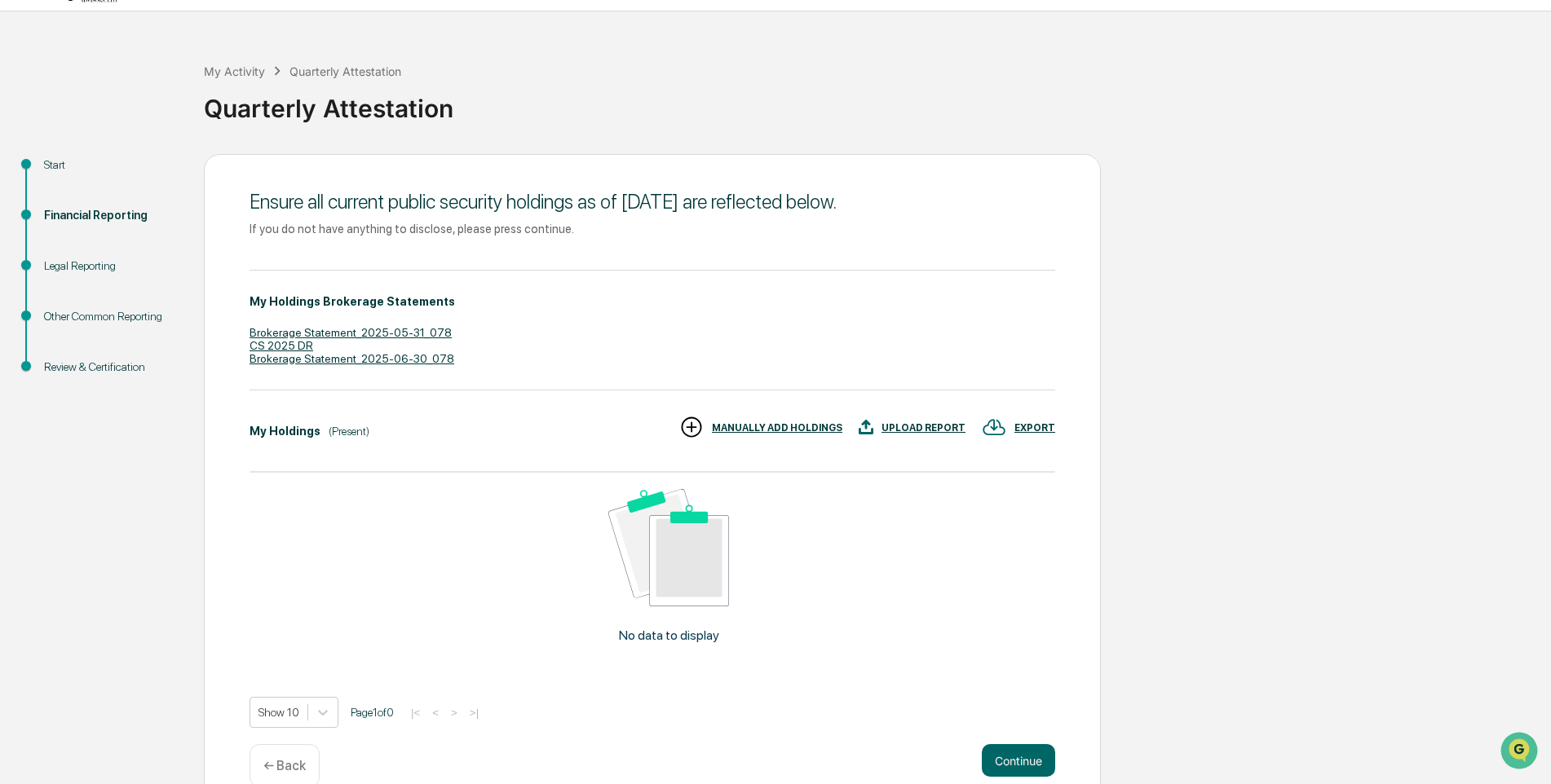
scroll to position [71, 0]
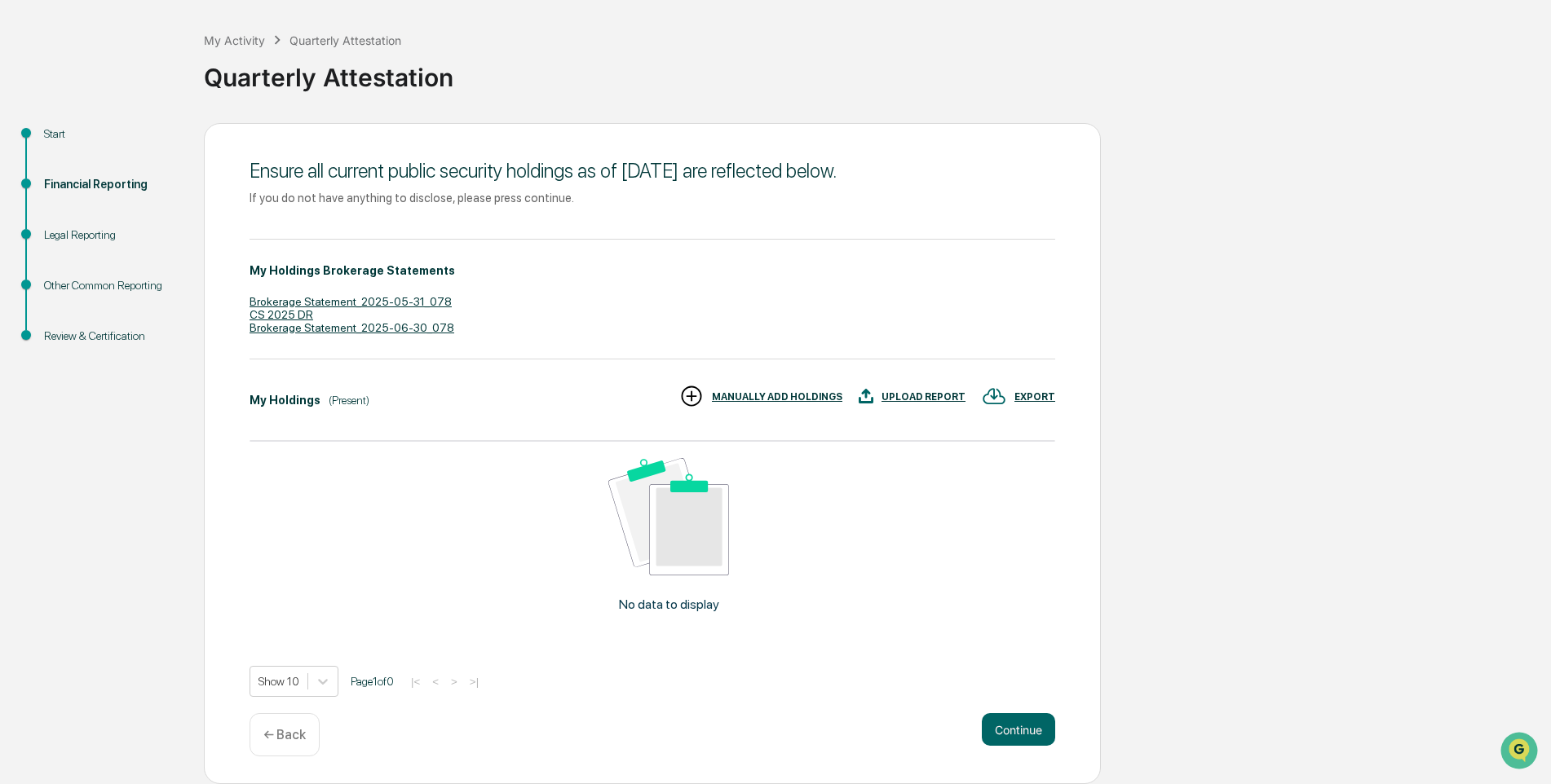
click at [91, 178] on div "Financial Reporting" at bounding box center [111, 184] width 134 height 17
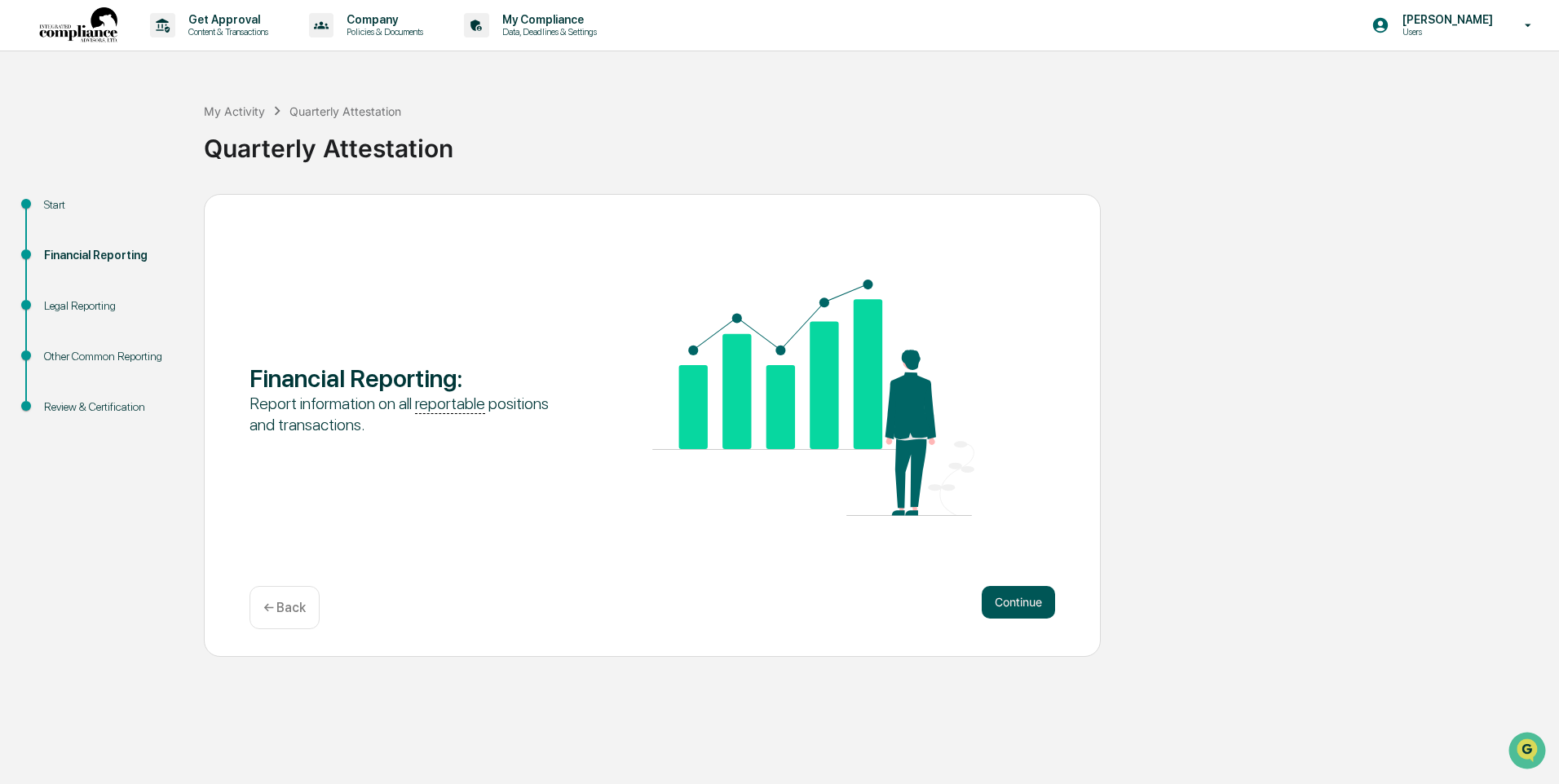
click at [1030, 607] on button "Continue" at bounding box center [1017, 602] width 73 height 33
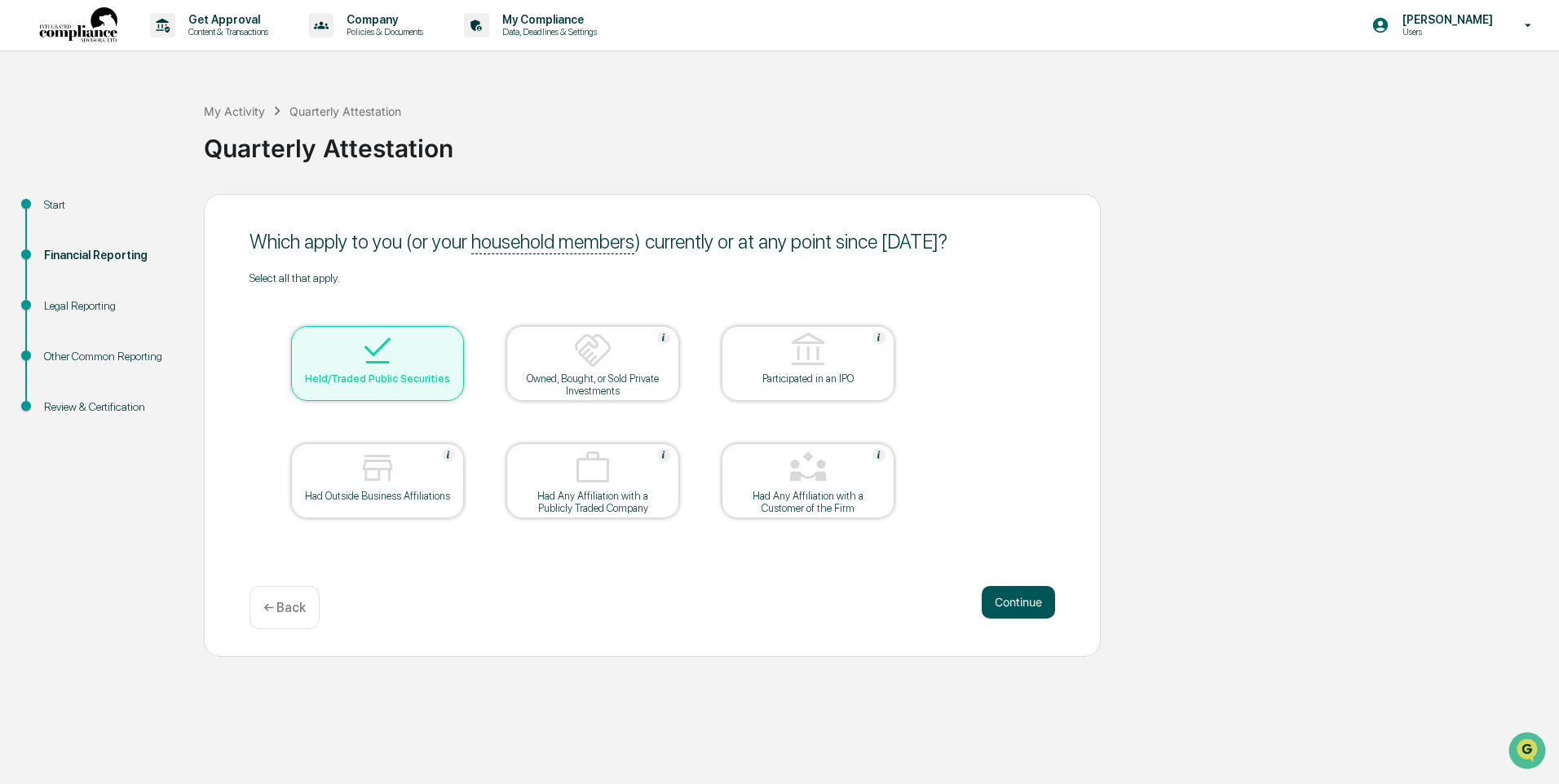
click at [1021, 596] on button "Continue" at bounding box center [1017, 602] width 73 height 33
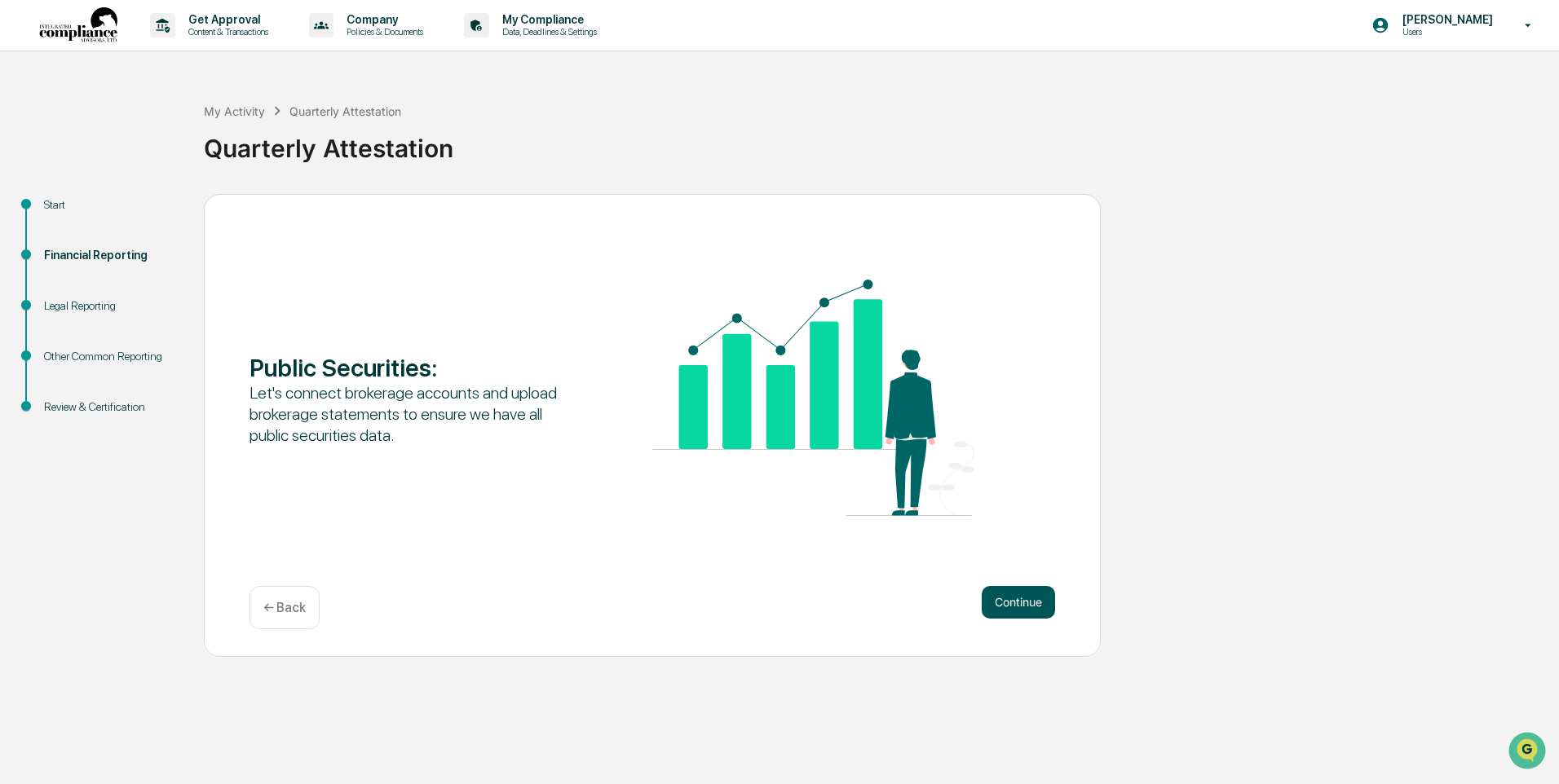
click at [1019, 596] on button "Continue" at bounding box center [1017, 602] width 73 height 33
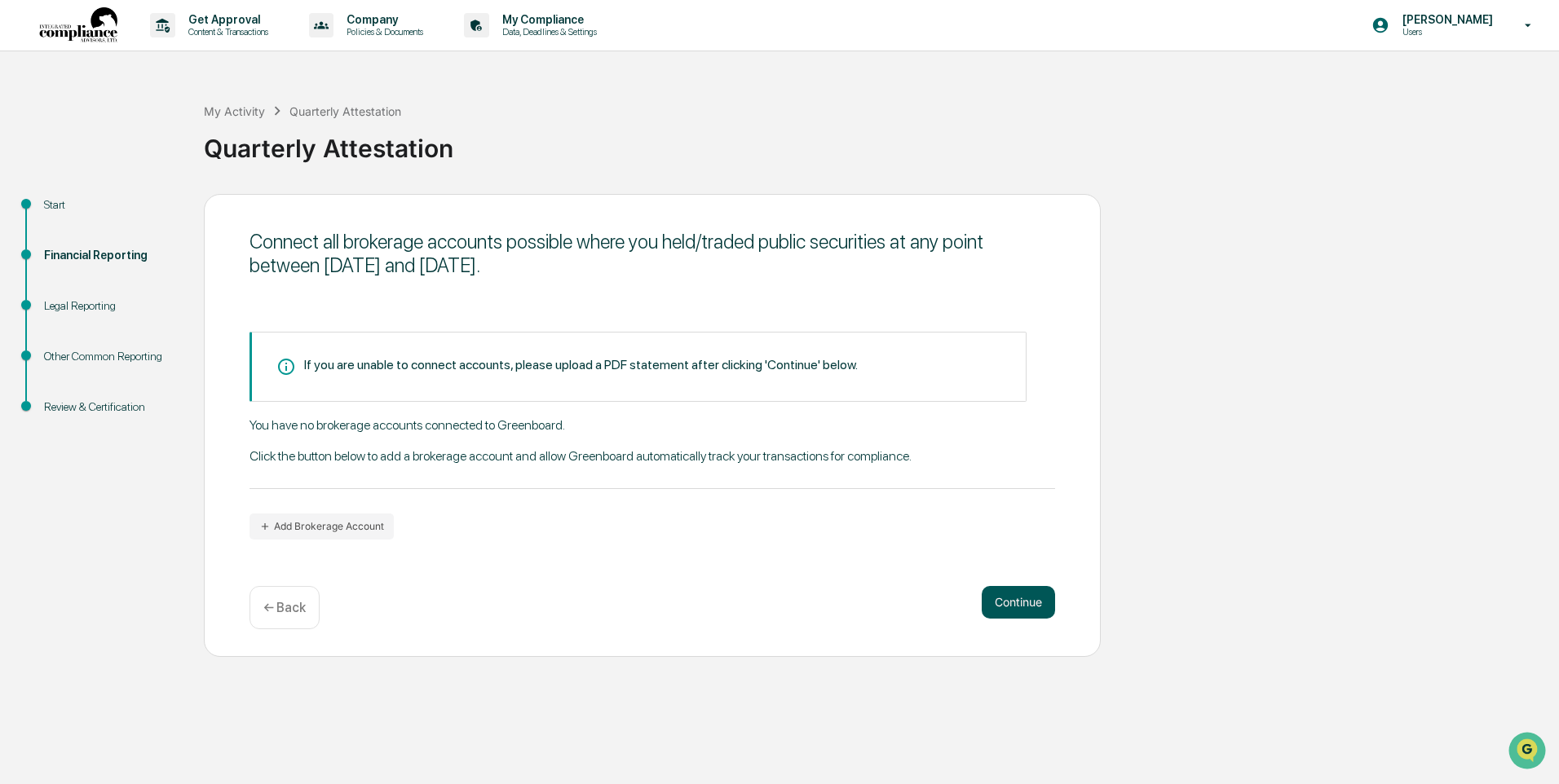
click at [1019, 599] on button "Continue" at bounding box center [1017, 602] width 73 height 33
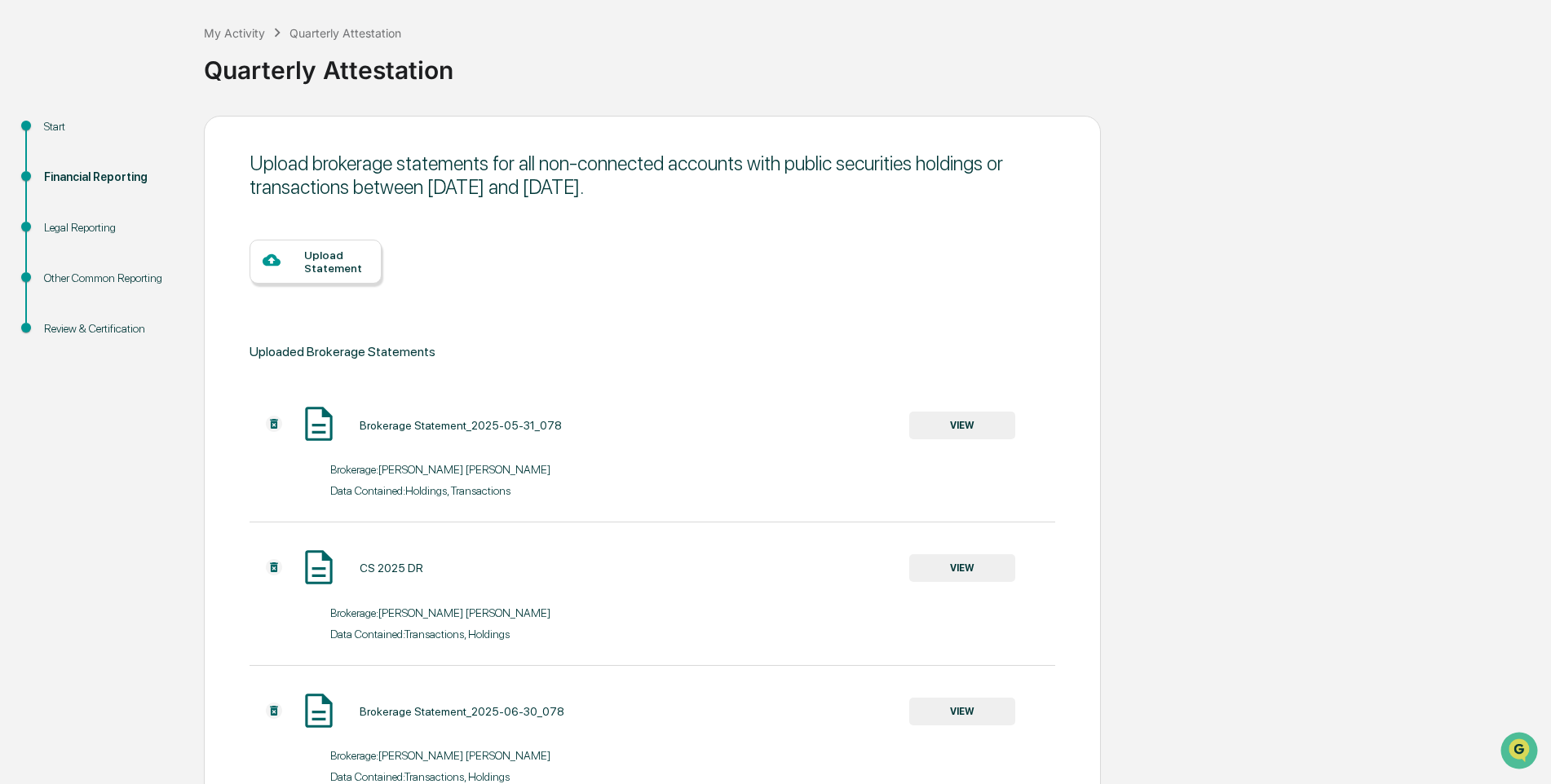
scroll to position [189, 0]
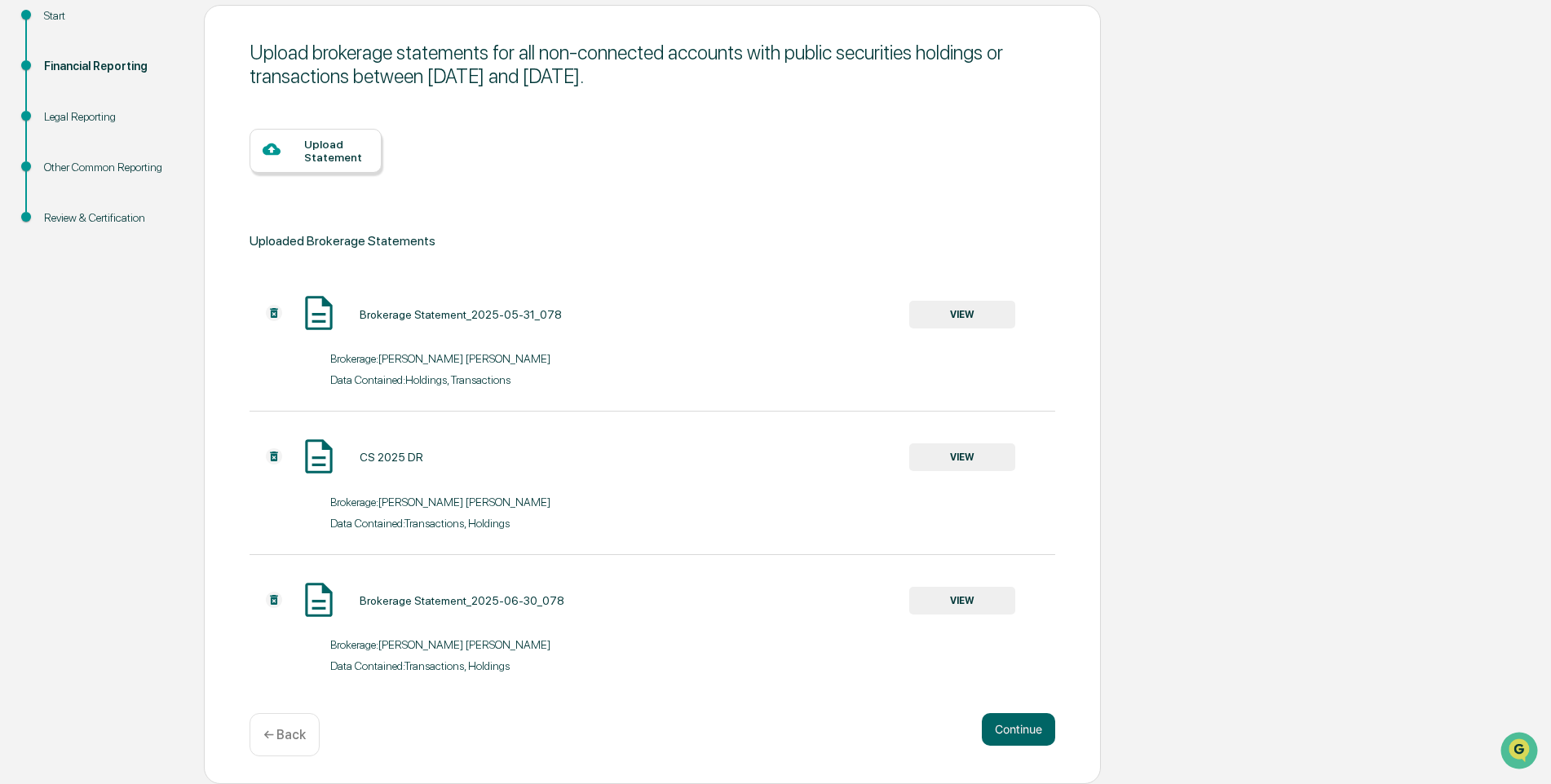
click at [265, 723] on div "← Back" at bounding box center [285, 735] width 71 height 43
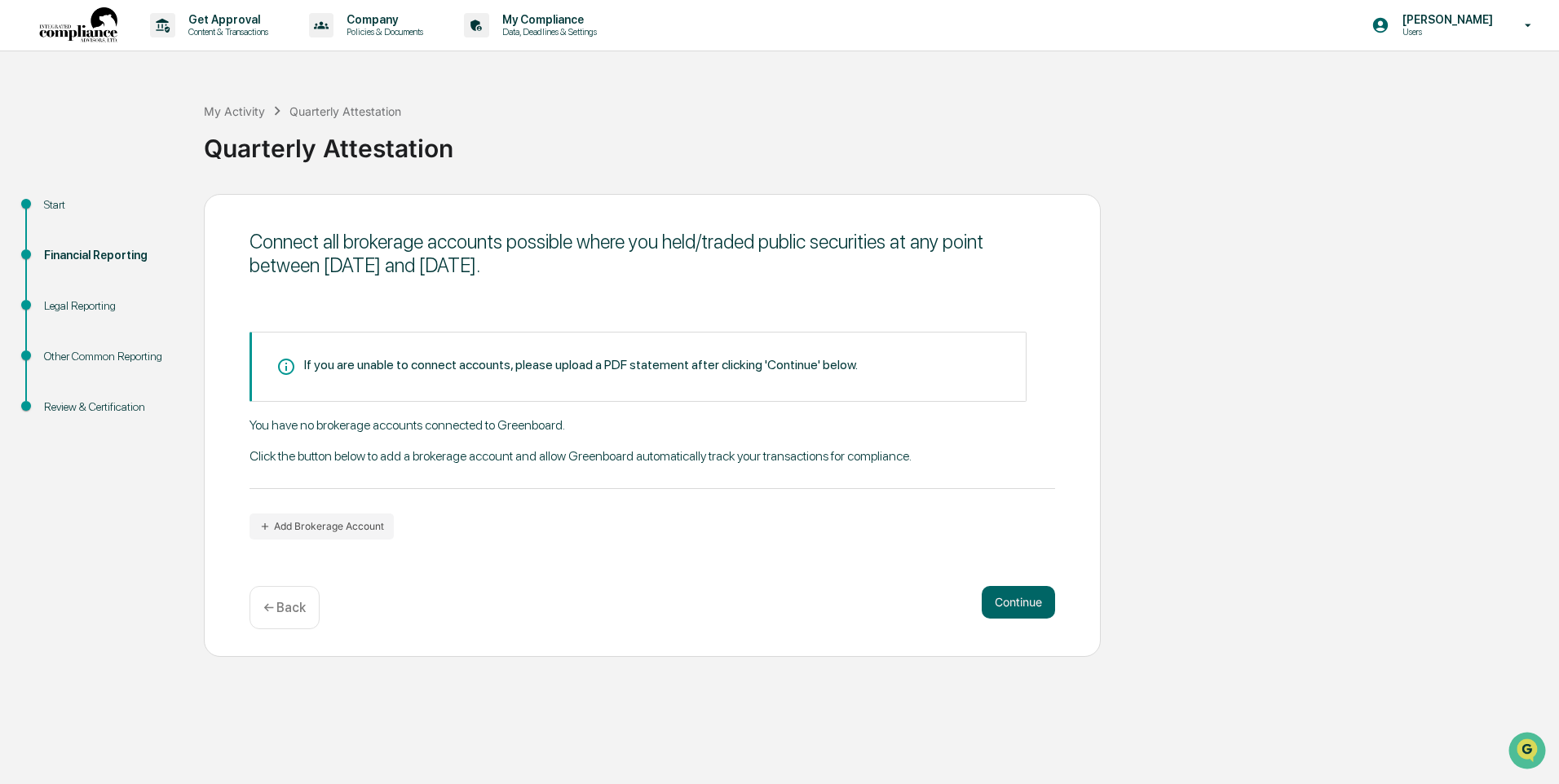
click at [287, 360] on icon at bounding box center [286, 367] width 16 height 16
click at [1007, 596] on button "Continue" at bounding box center [1017, 602] width 73 height 33
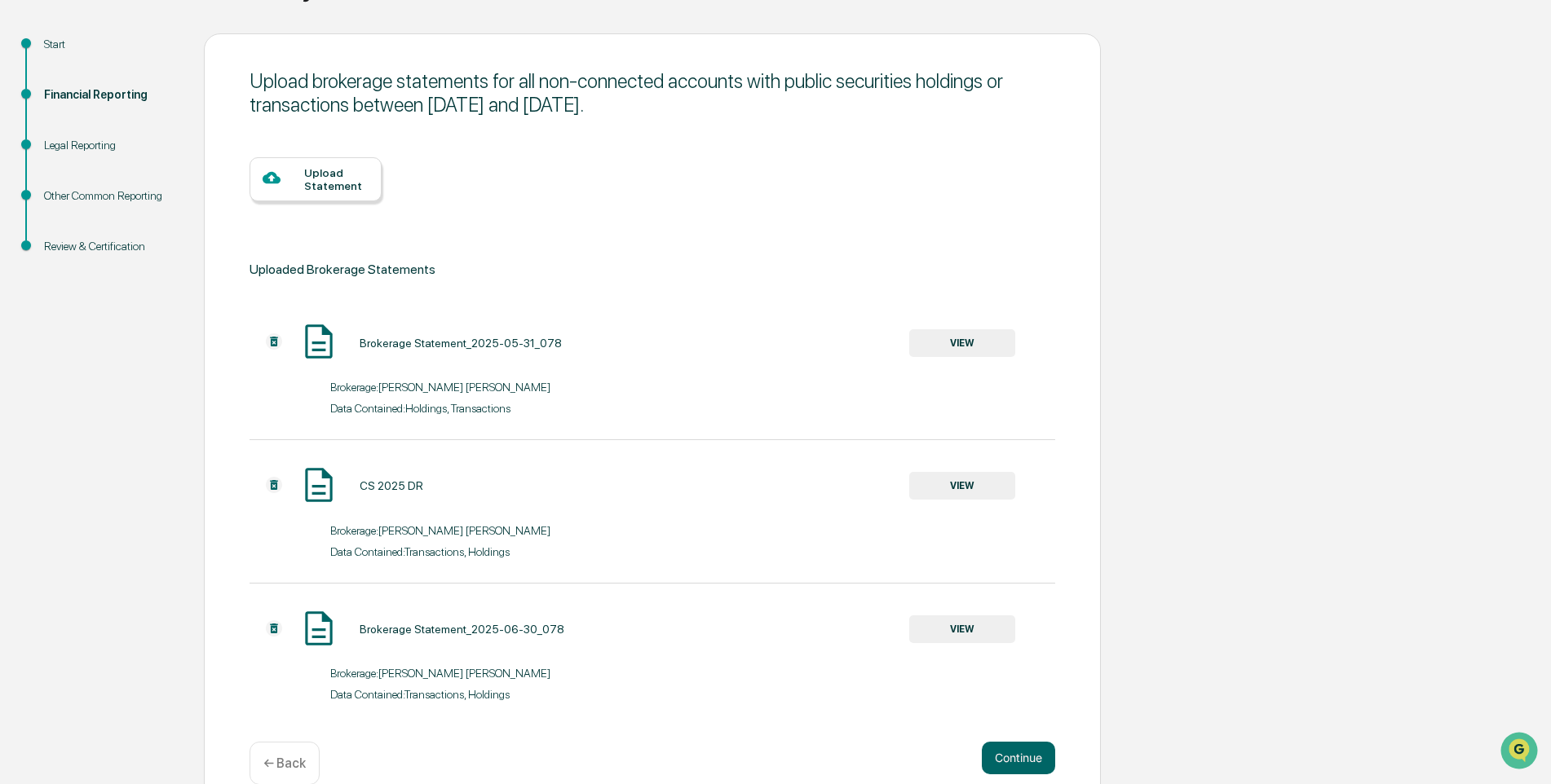
scroll to position [189, 0]
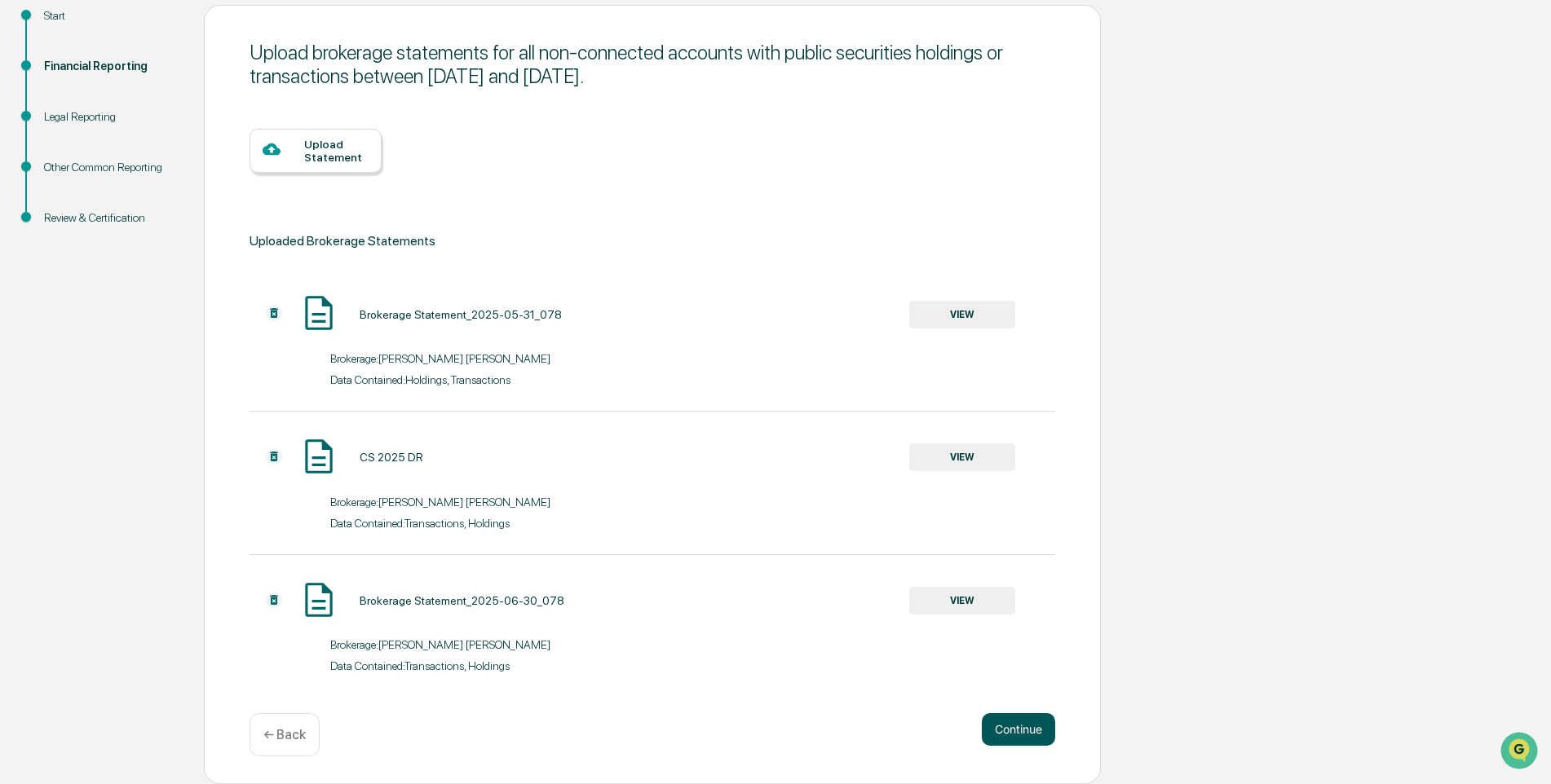
click at [1009, 732] on button "Continue" at bounding box center [1017, 730] width 73 height 33
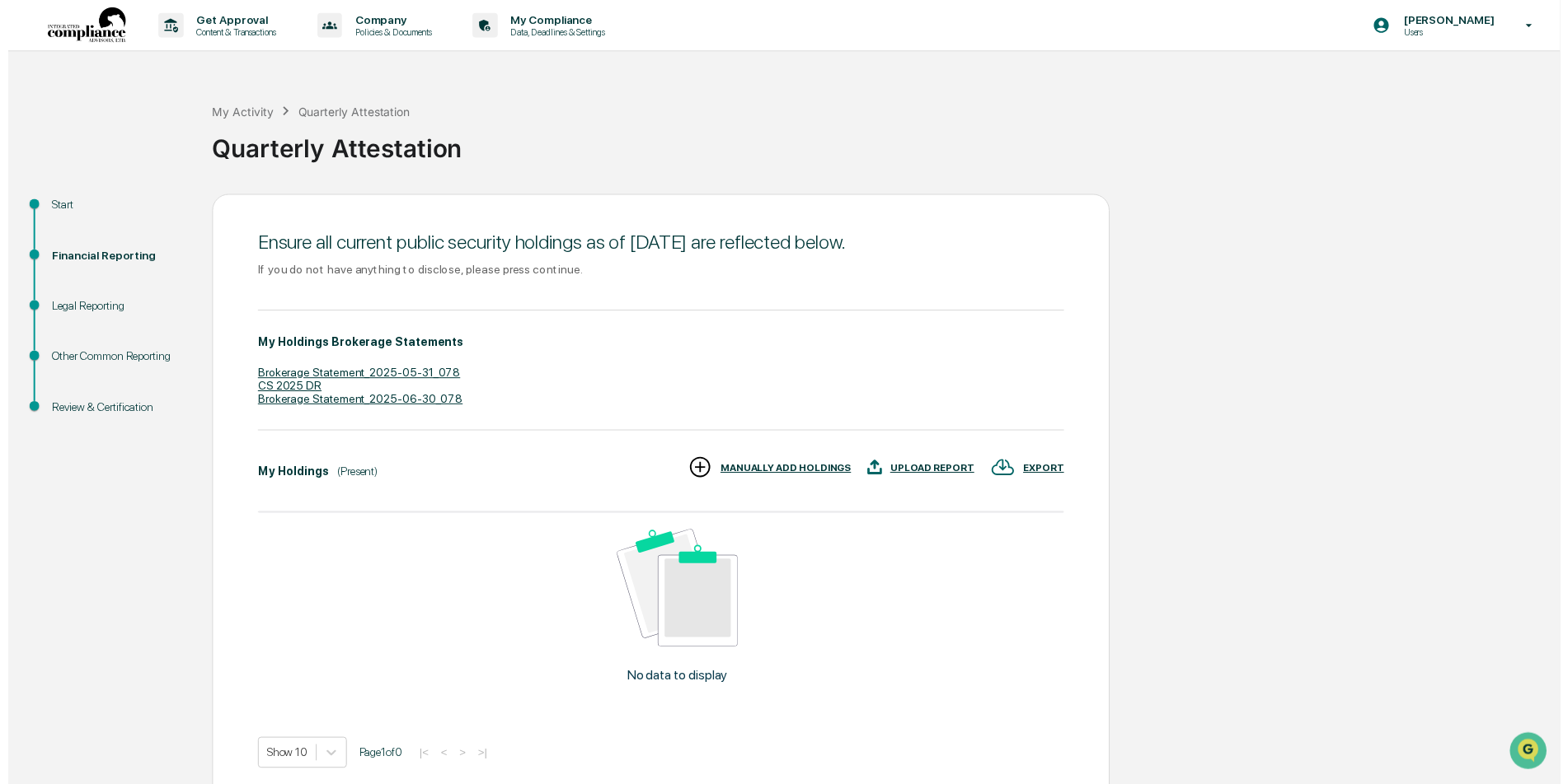
scroll to position [71, 0]
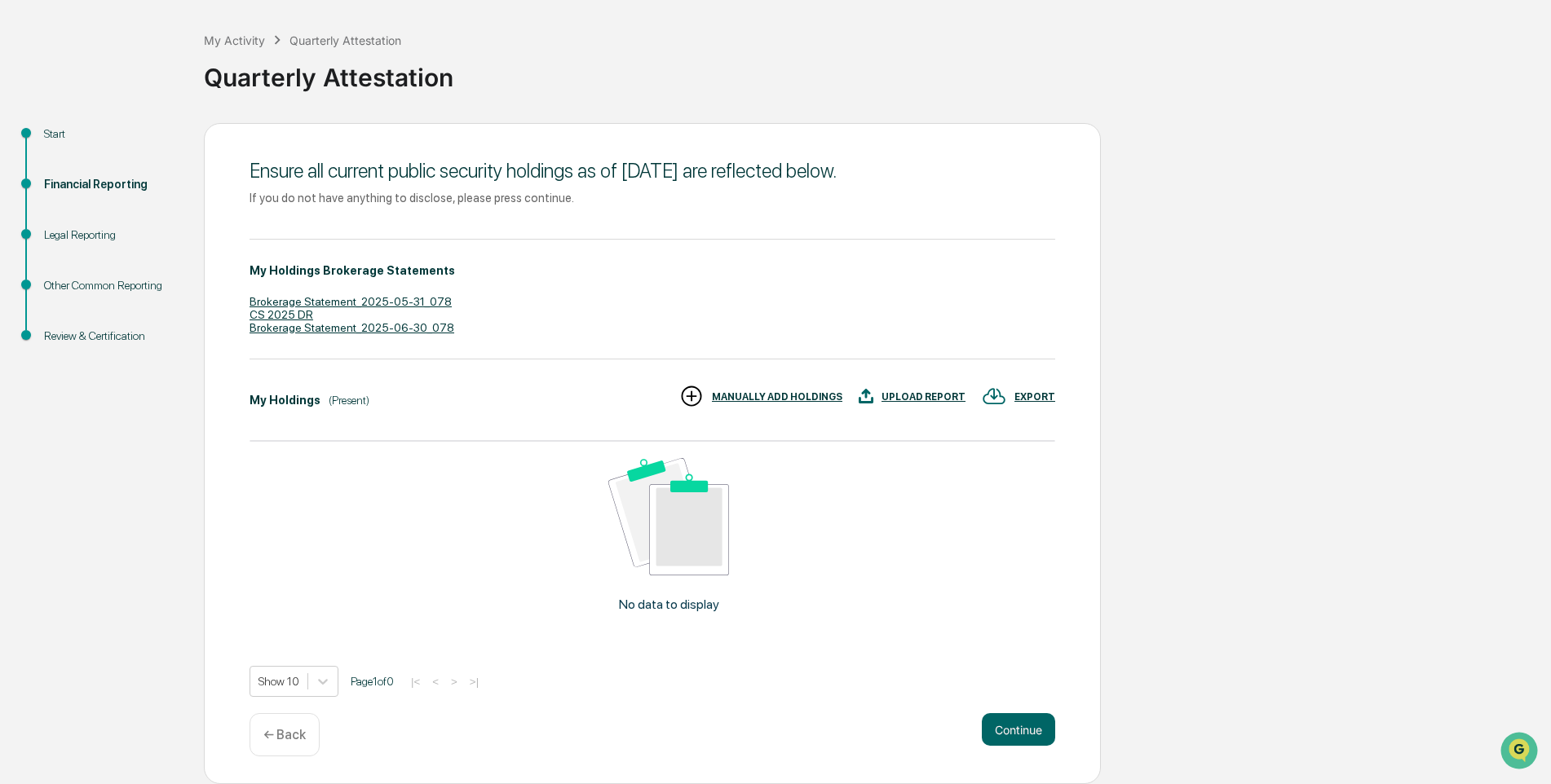
click at [286, 731] on p "← Back" at bounding box center [284, 734] width 43 height 15
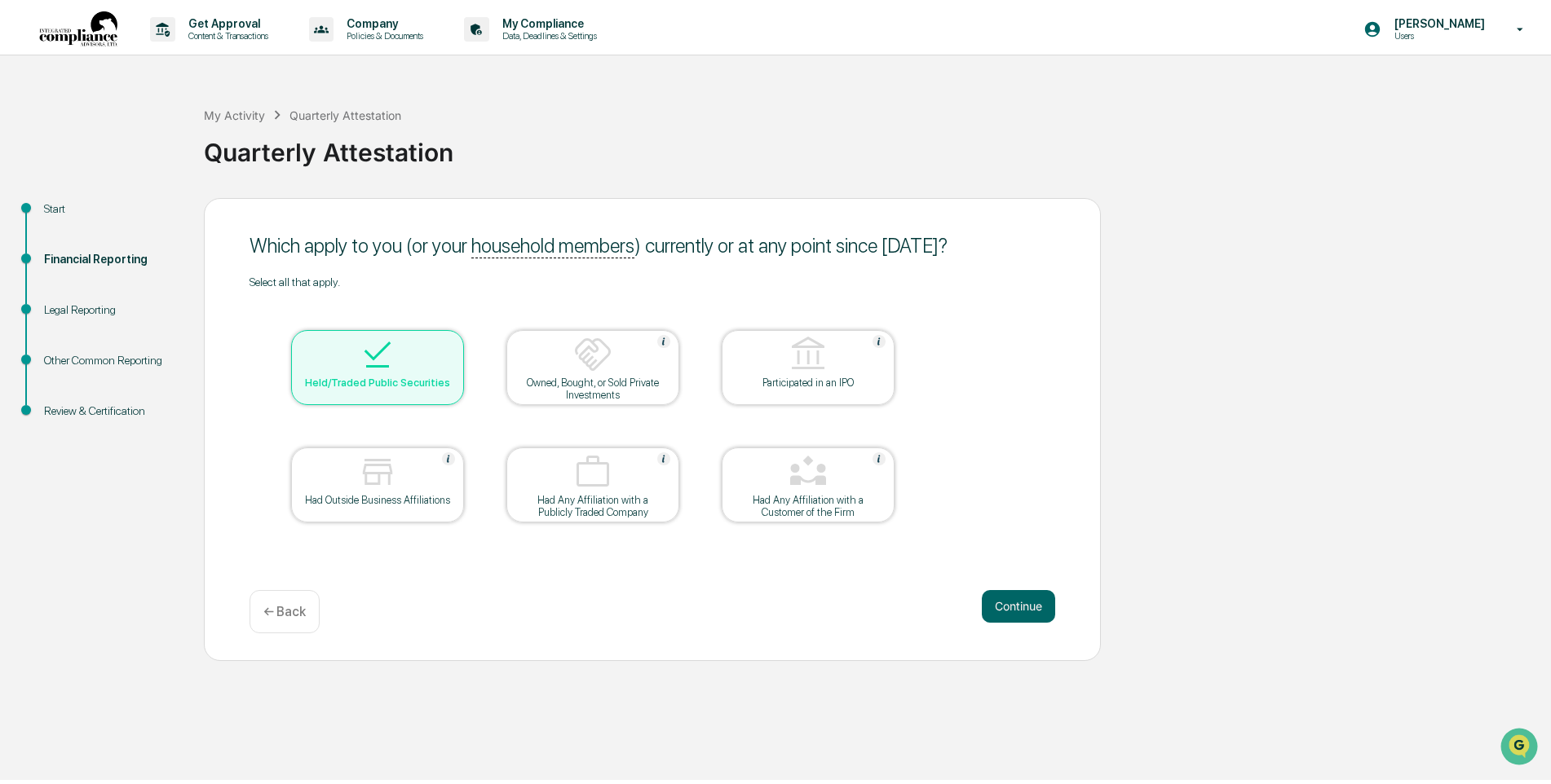
scroll to position [0, 0]
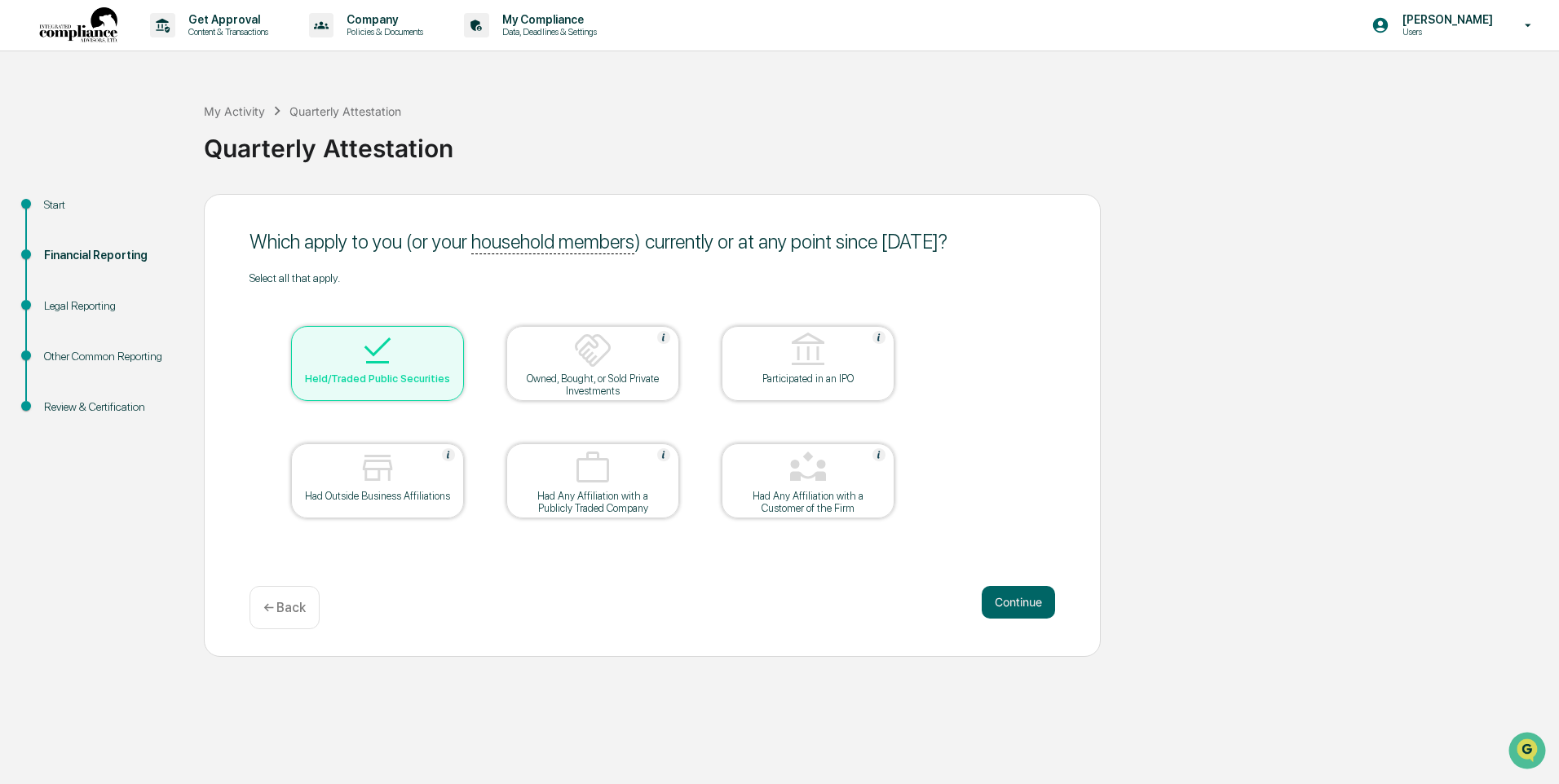
click at [294, 611] on p "← Back" at bounding box center [284, 607] width 43 height 15
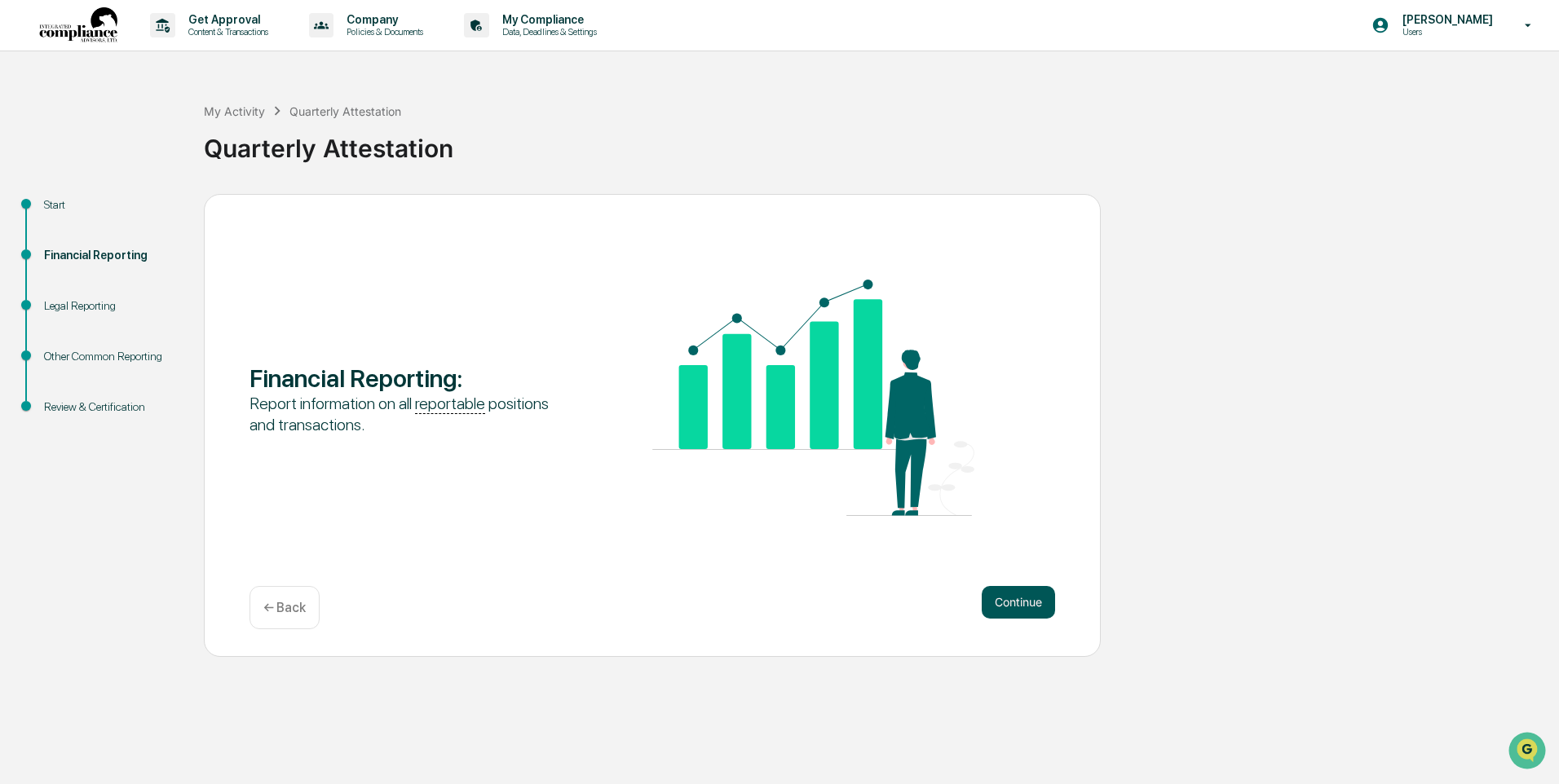
click at [1018, 601] on button "Continue" at bounding box center [1017, 602] width 73 height 33
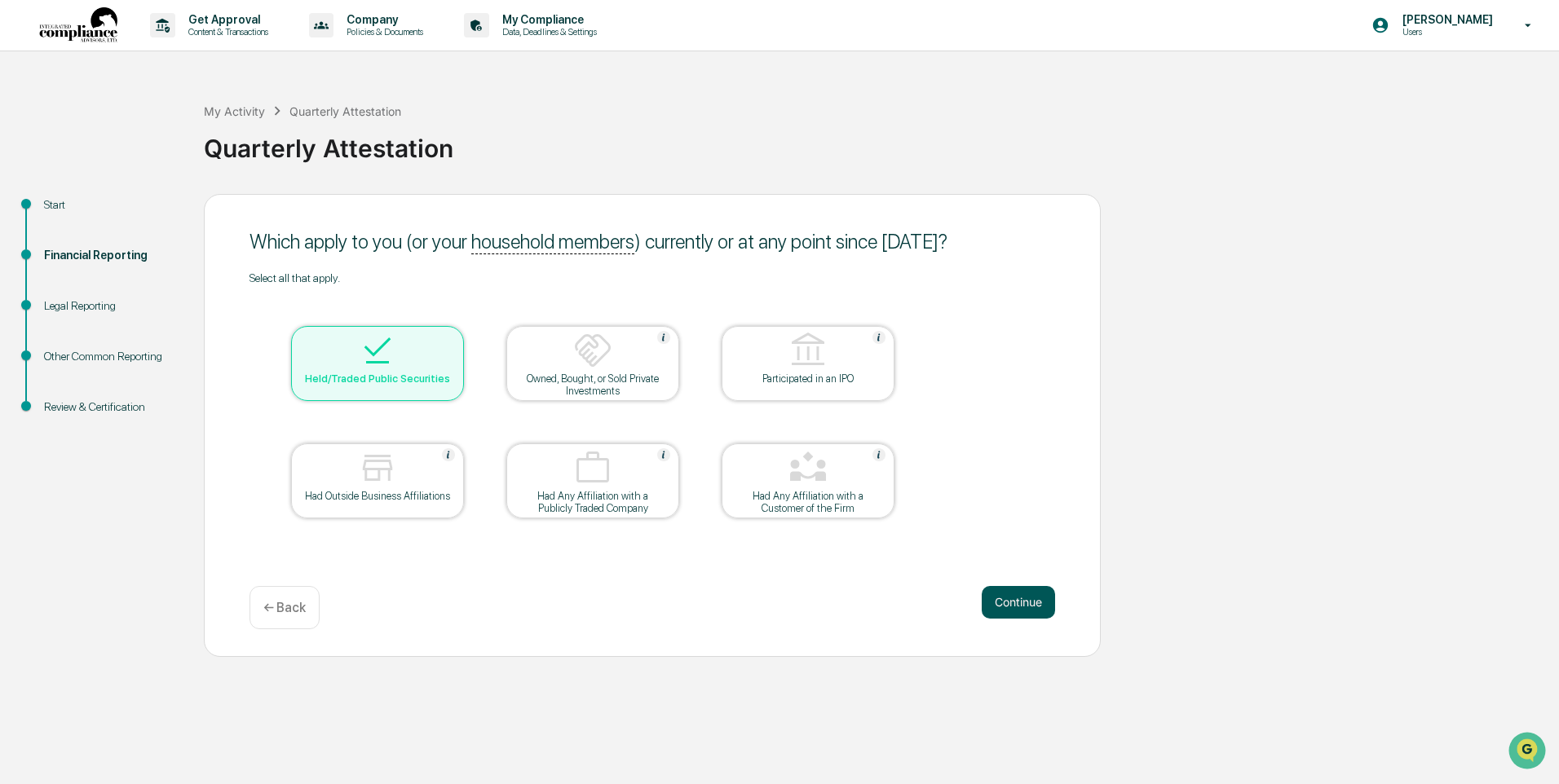
click at [1016, 600] on button "Continue" at bounding box center [1017, 602] width 73 height 33
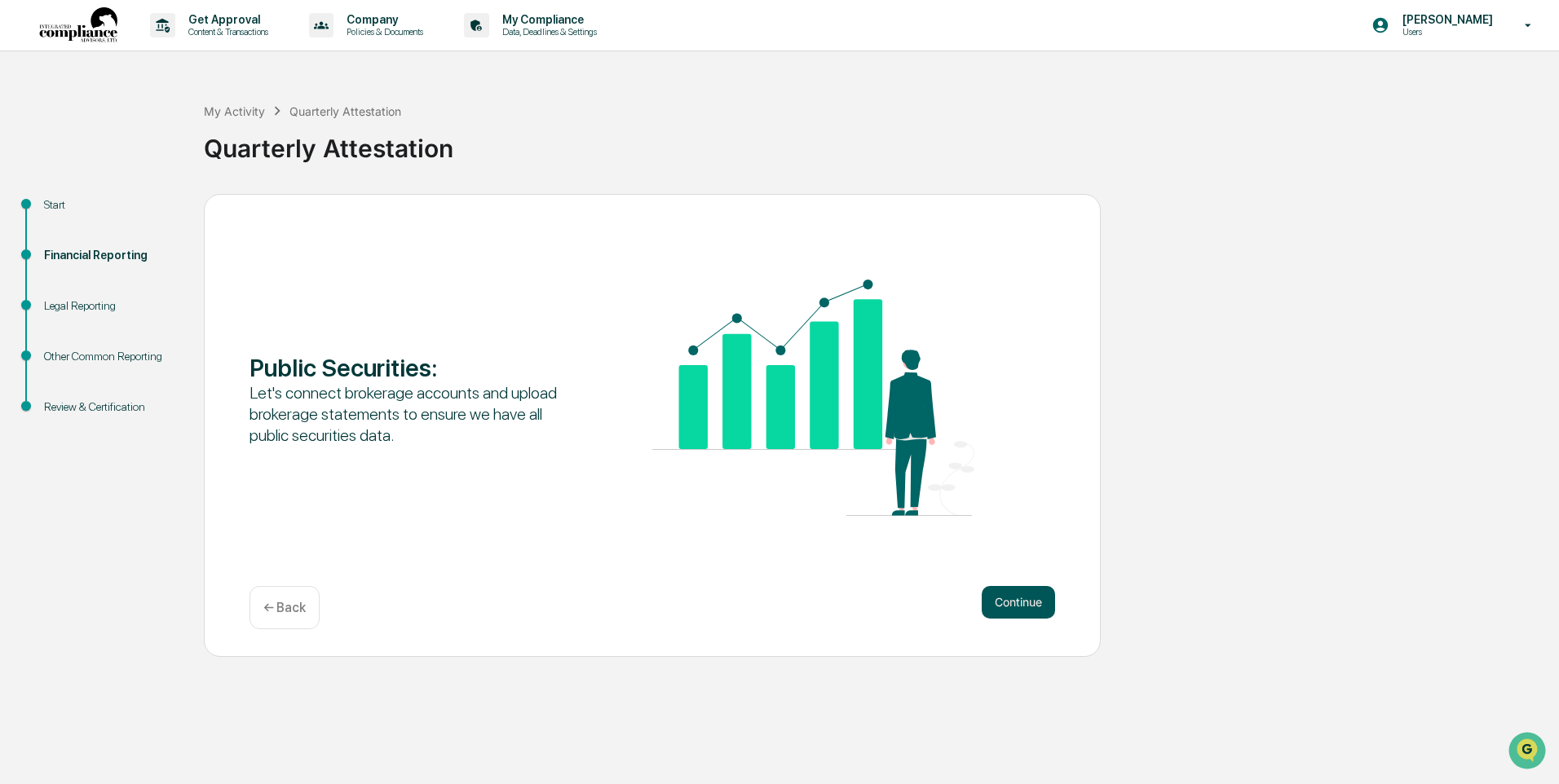
click at [1012, 600] on button "Continue" at bounding box center [1017, 602] width 73 height 33
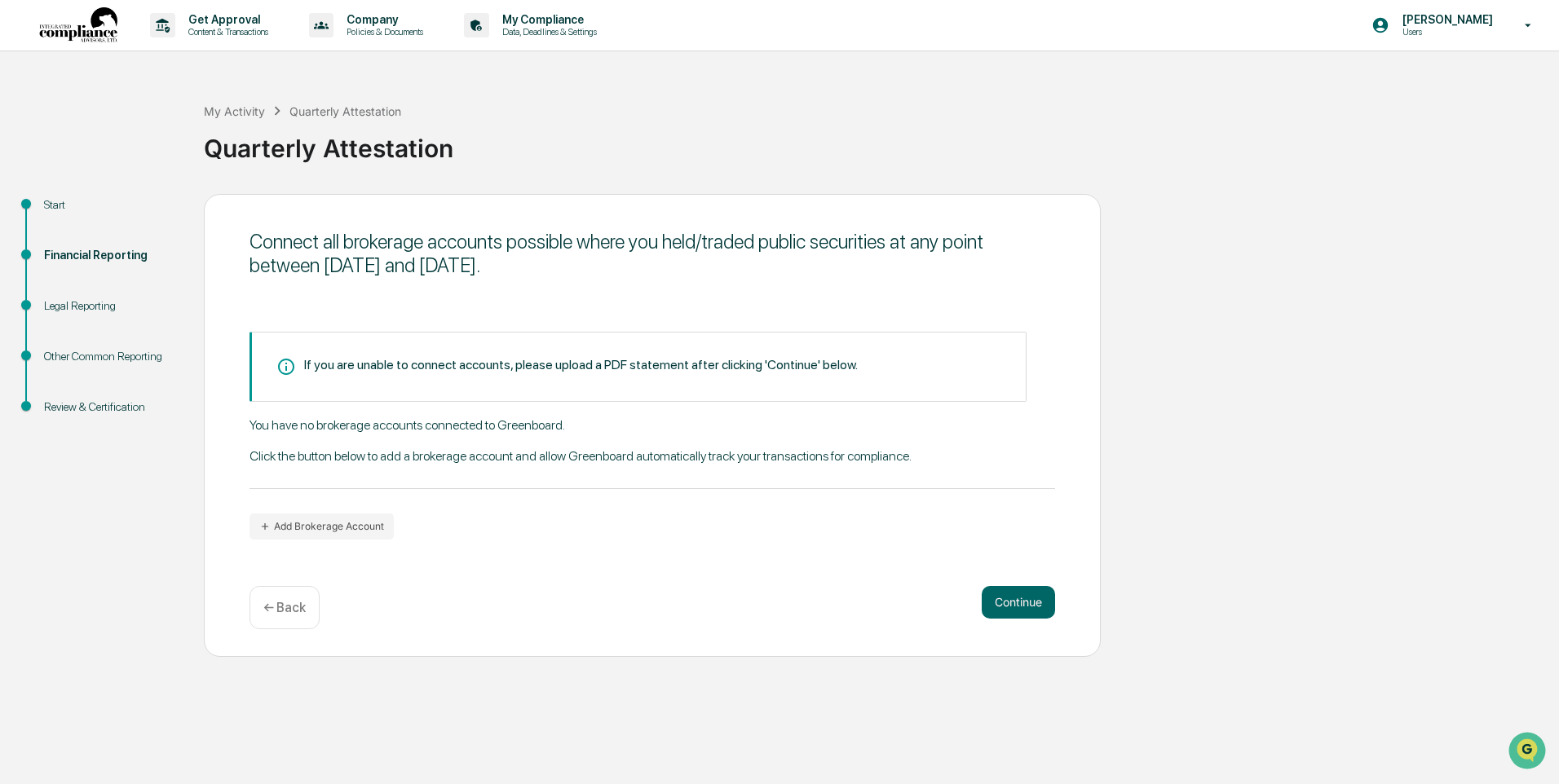
click at [115, 352] on div "Other Common Reporting" at bounding box center [111, 356] width 134 height 17
click at [113, 352] on div "Other Common Reporting" at bounding box center [111, 356] width 134 height 17
click at [1154, 269] on div "Start Financial Reporting Legal Reporting Other Common Reporting Review & Certi…" at bounding box center [780, 426] width 1543 height 463
click at [1012, 604] on button "Continue" at bounding box center [1017, 602] width 73 height 33
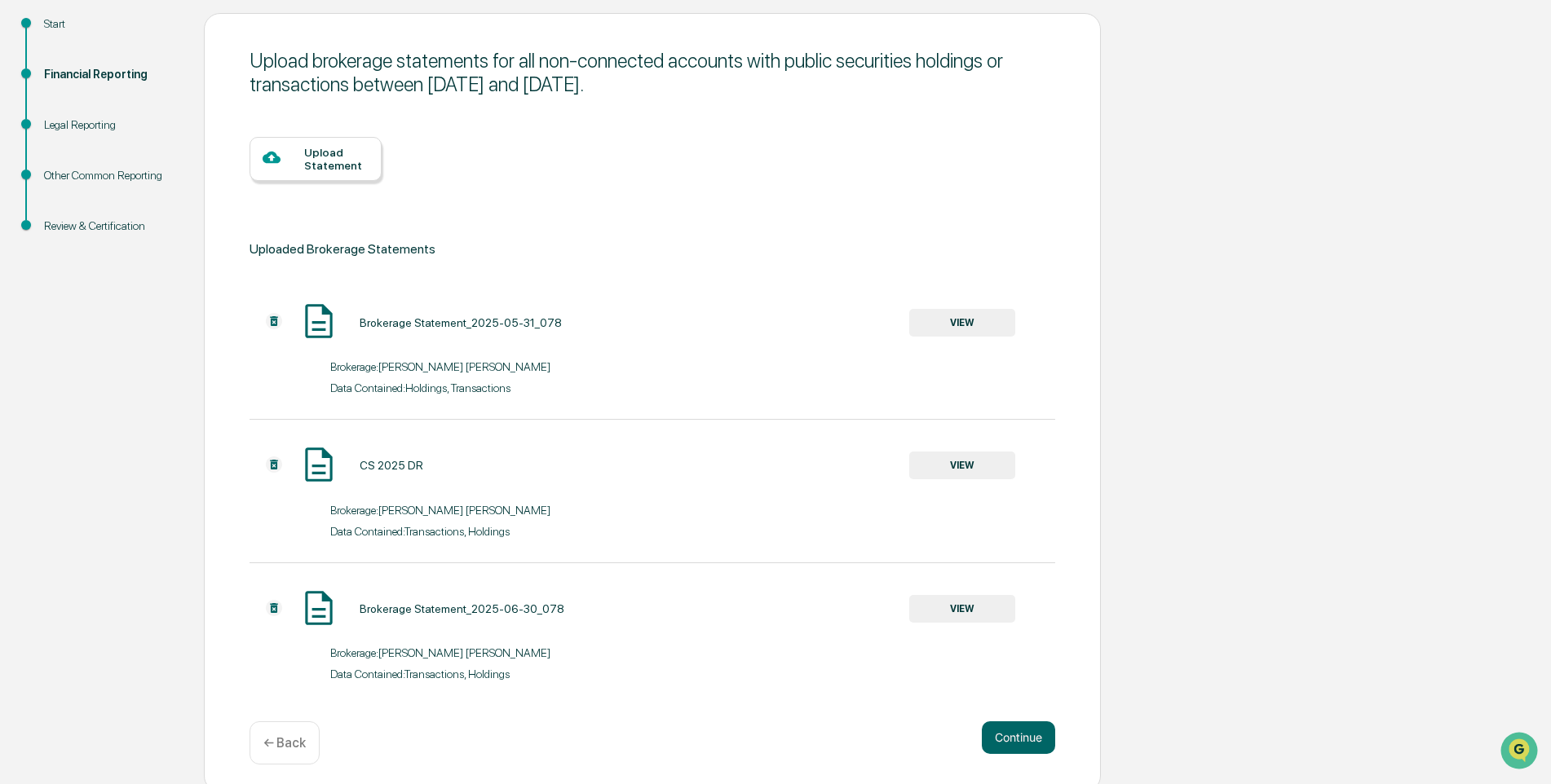
scroll to position [189, 0]
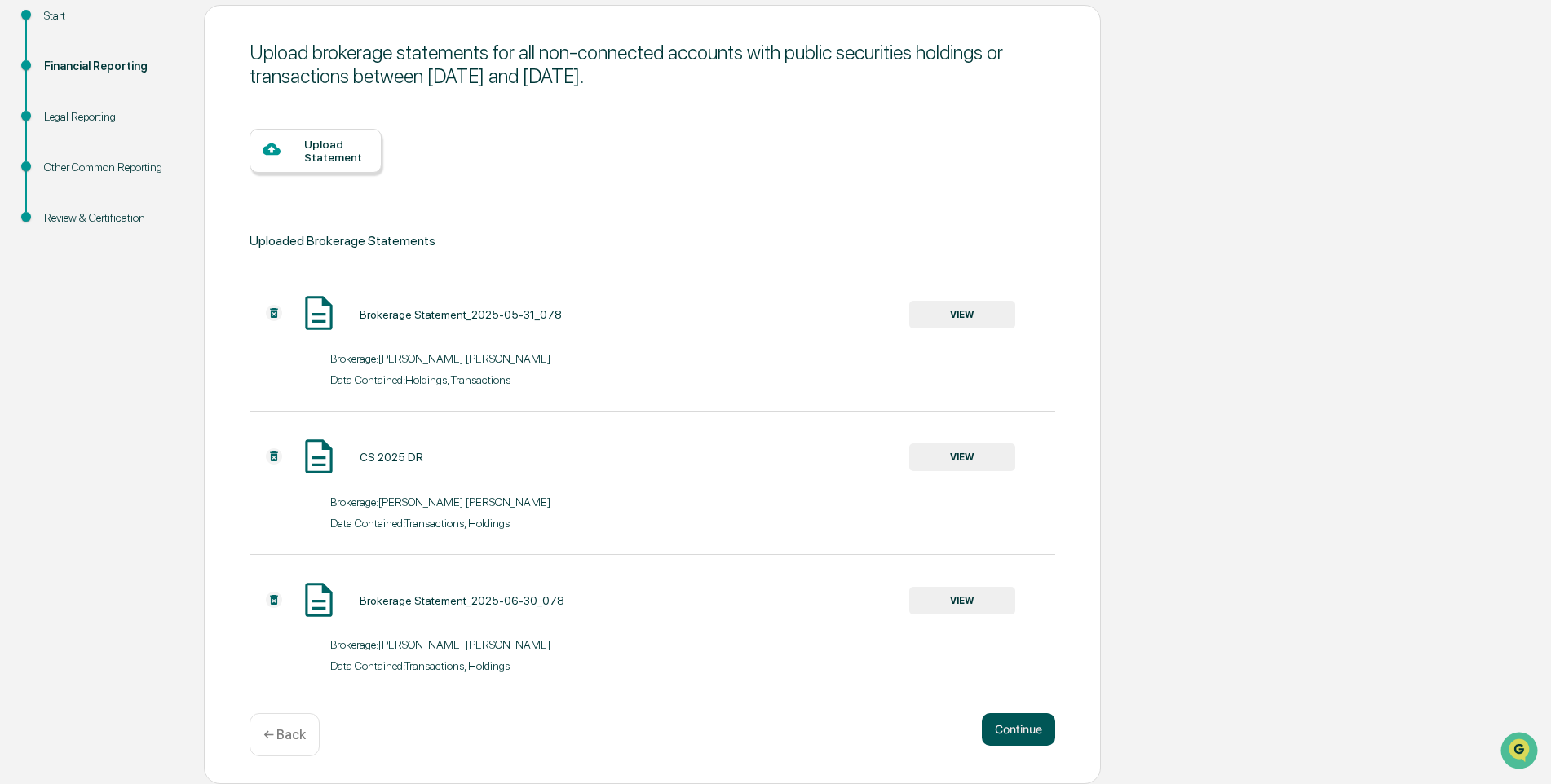
click at [1028, 724] on button "Continue" at bounding box center [1017, 730] width 73 height 33
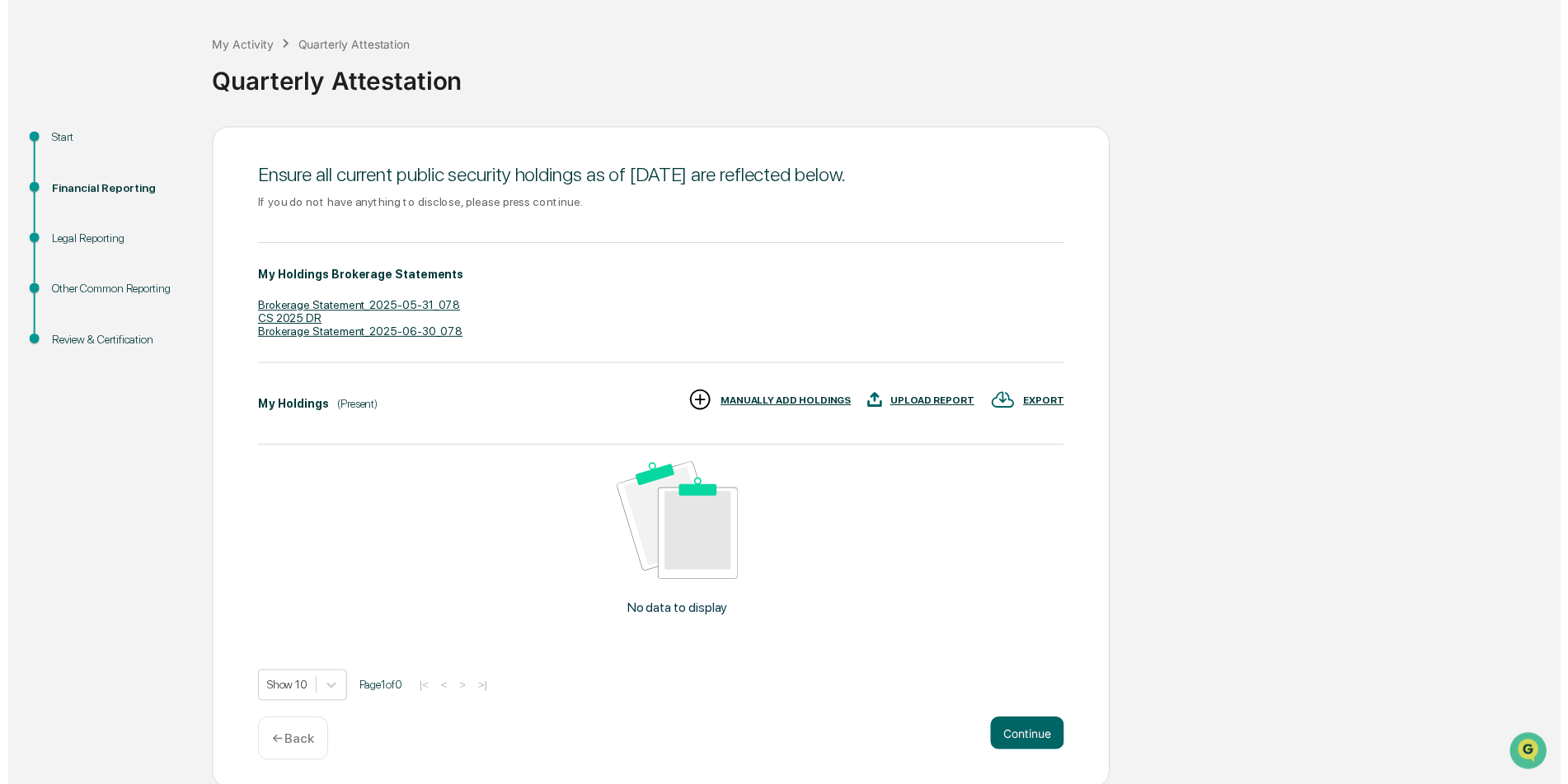
scroll to position [71, 0]
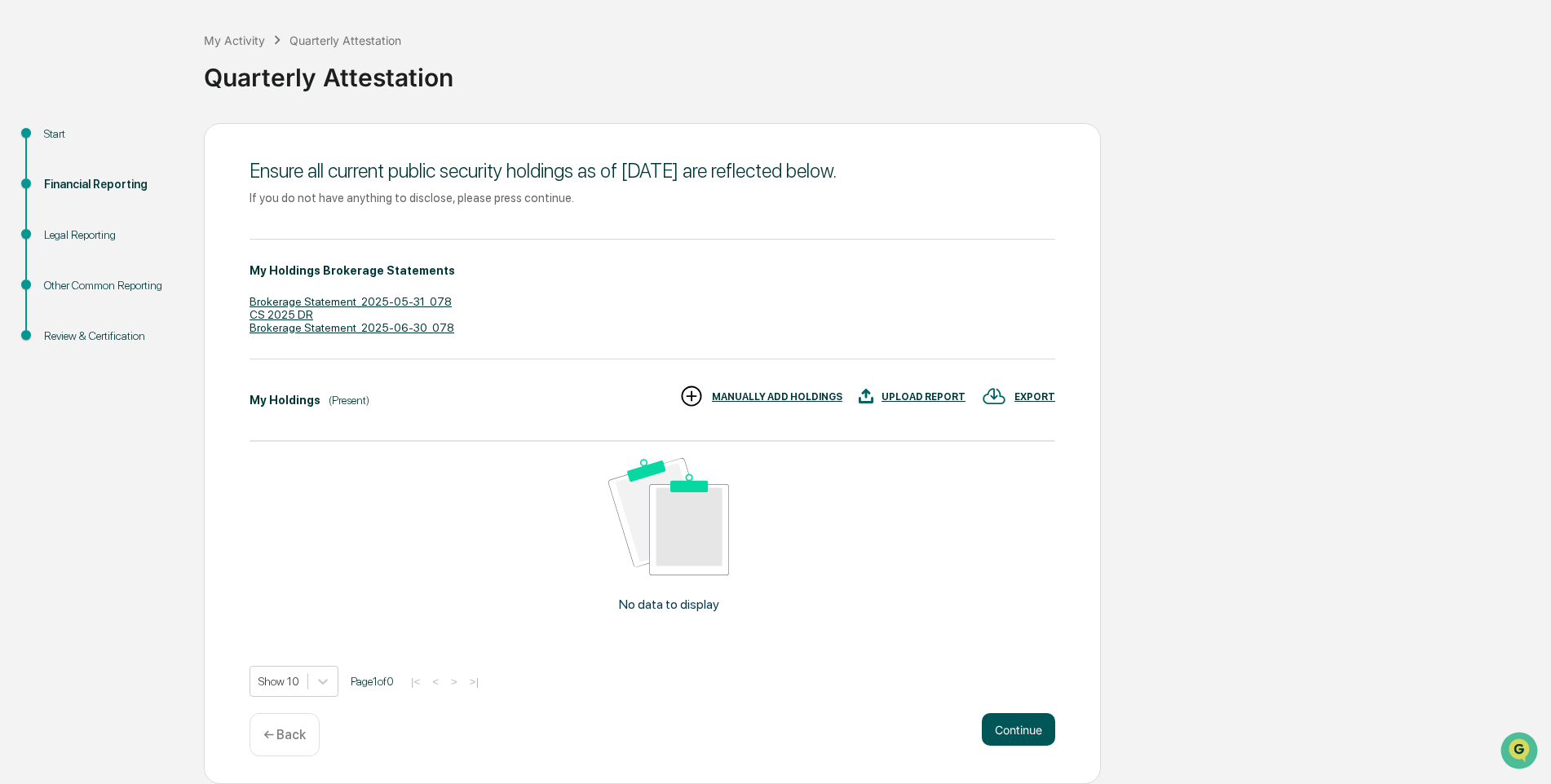
click at [1035, 729] on button "Continue" at bounding box center [1017, 730] width 73 height 33
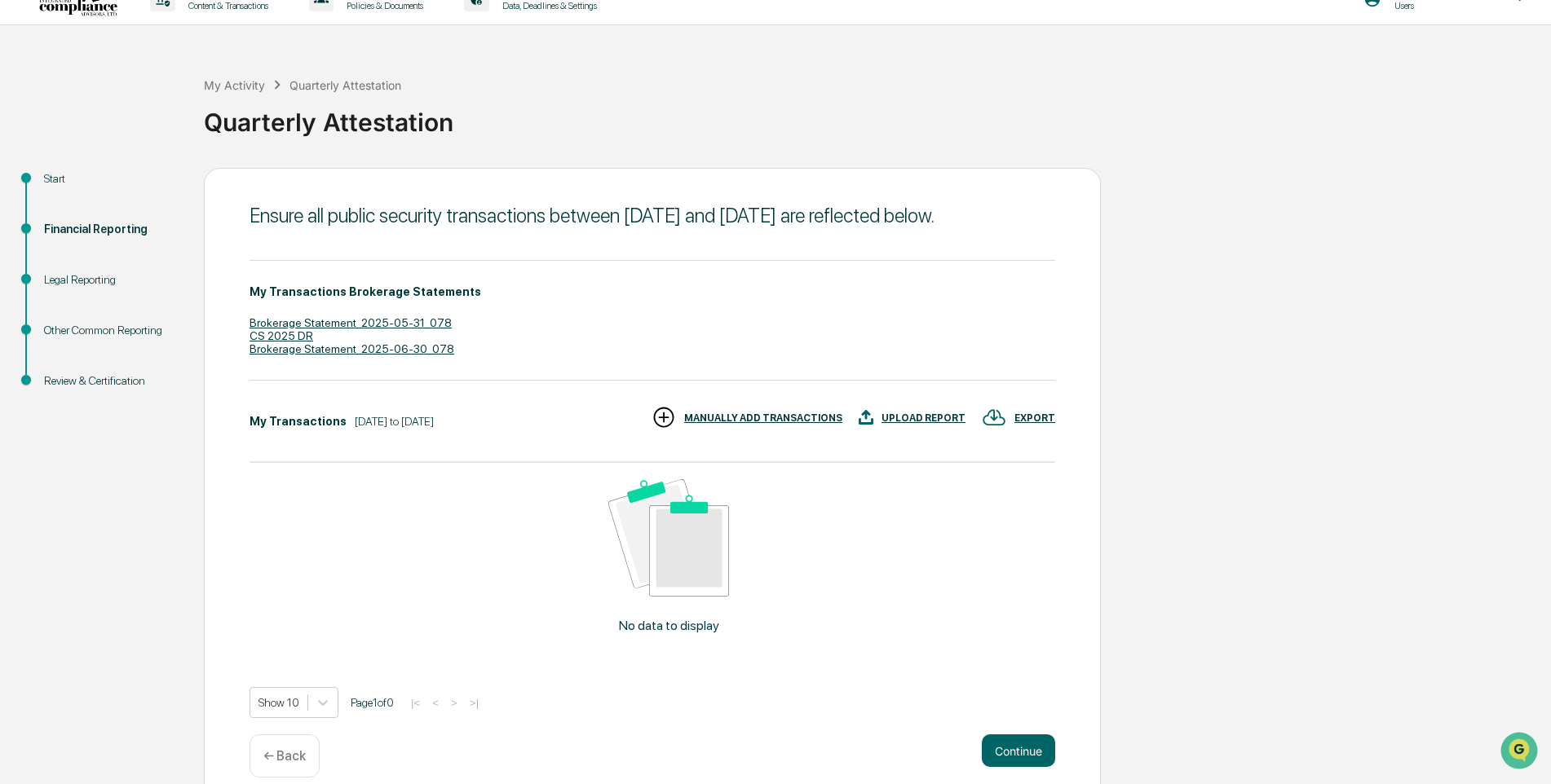
scroll to position [47, 0]
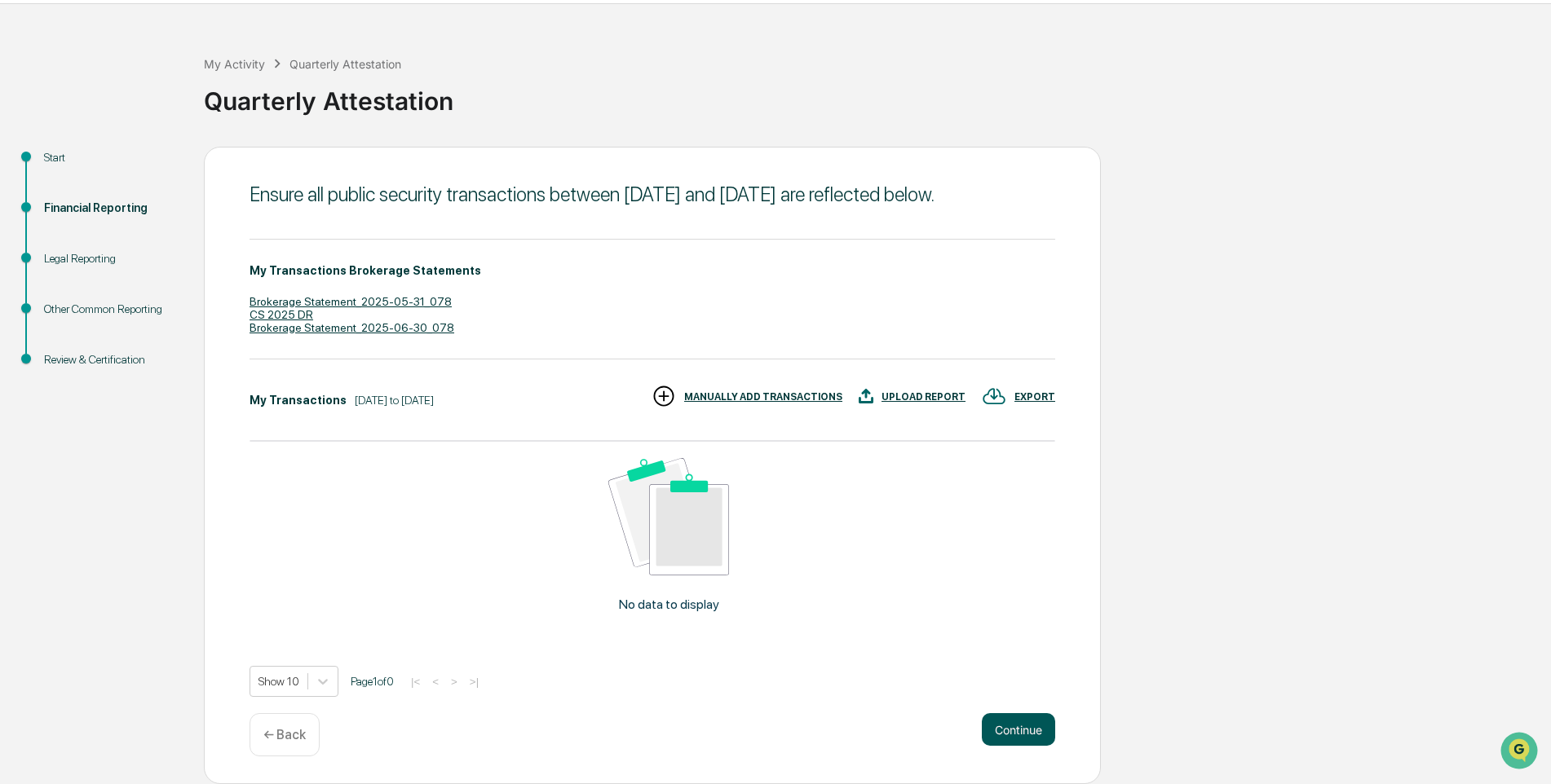
click at [1025, 728] on button "Continue" at bounding box center [1017, 730] width 73 height 33
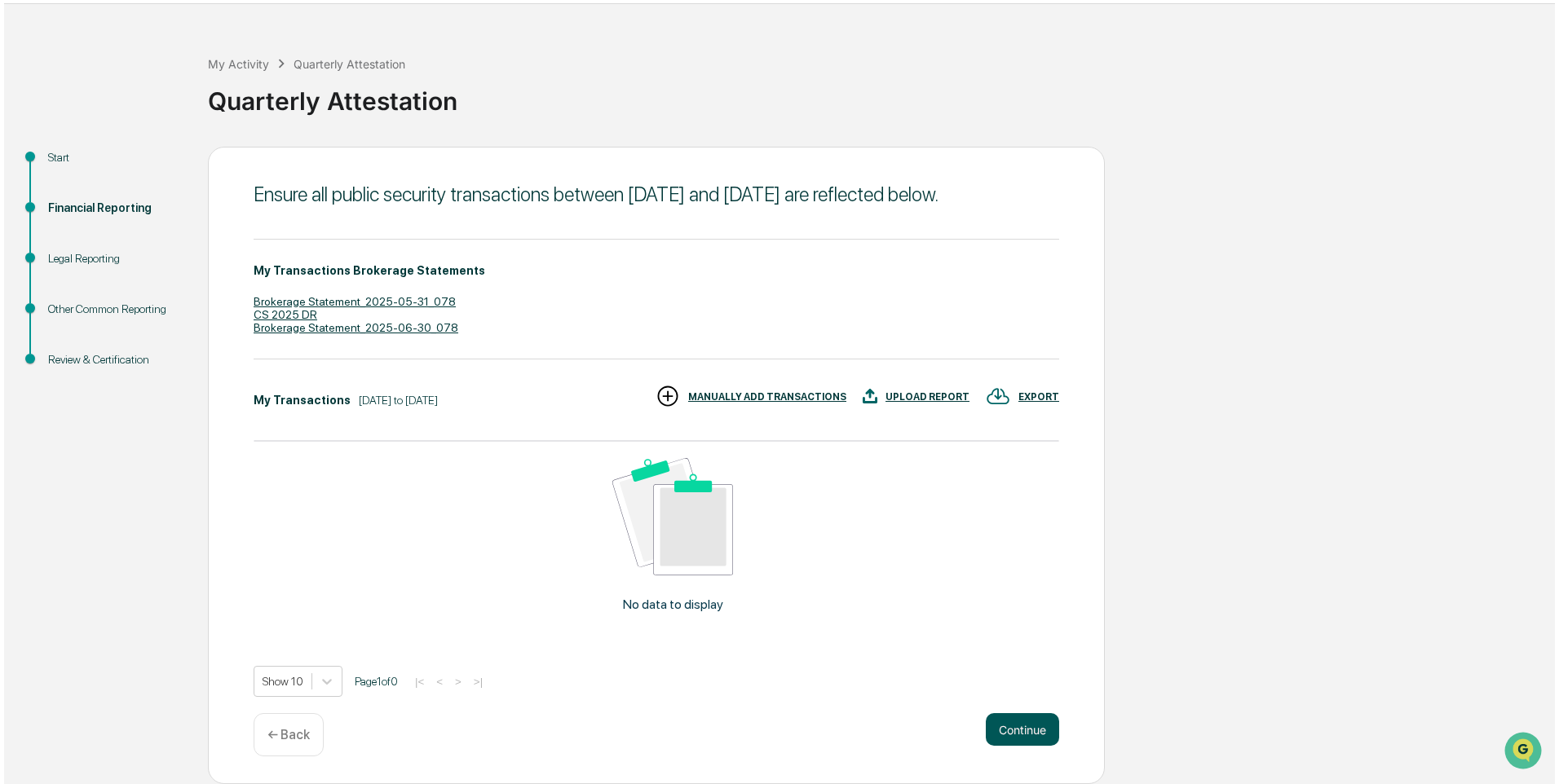
scroll to position [0, 0]
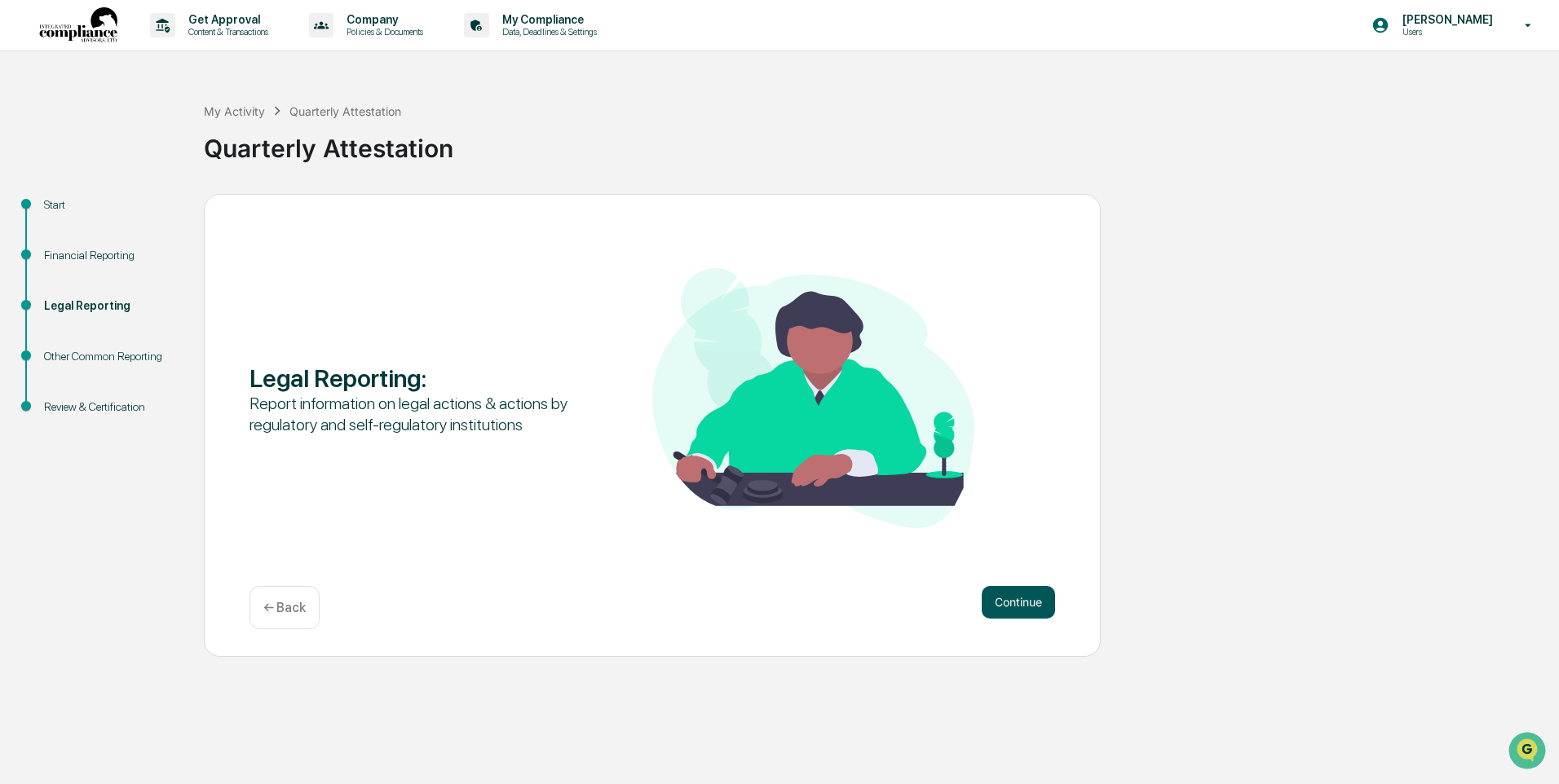
click at [1002, 591] on button "Continue" at bounding box center [1017, 602] width 73 height 33
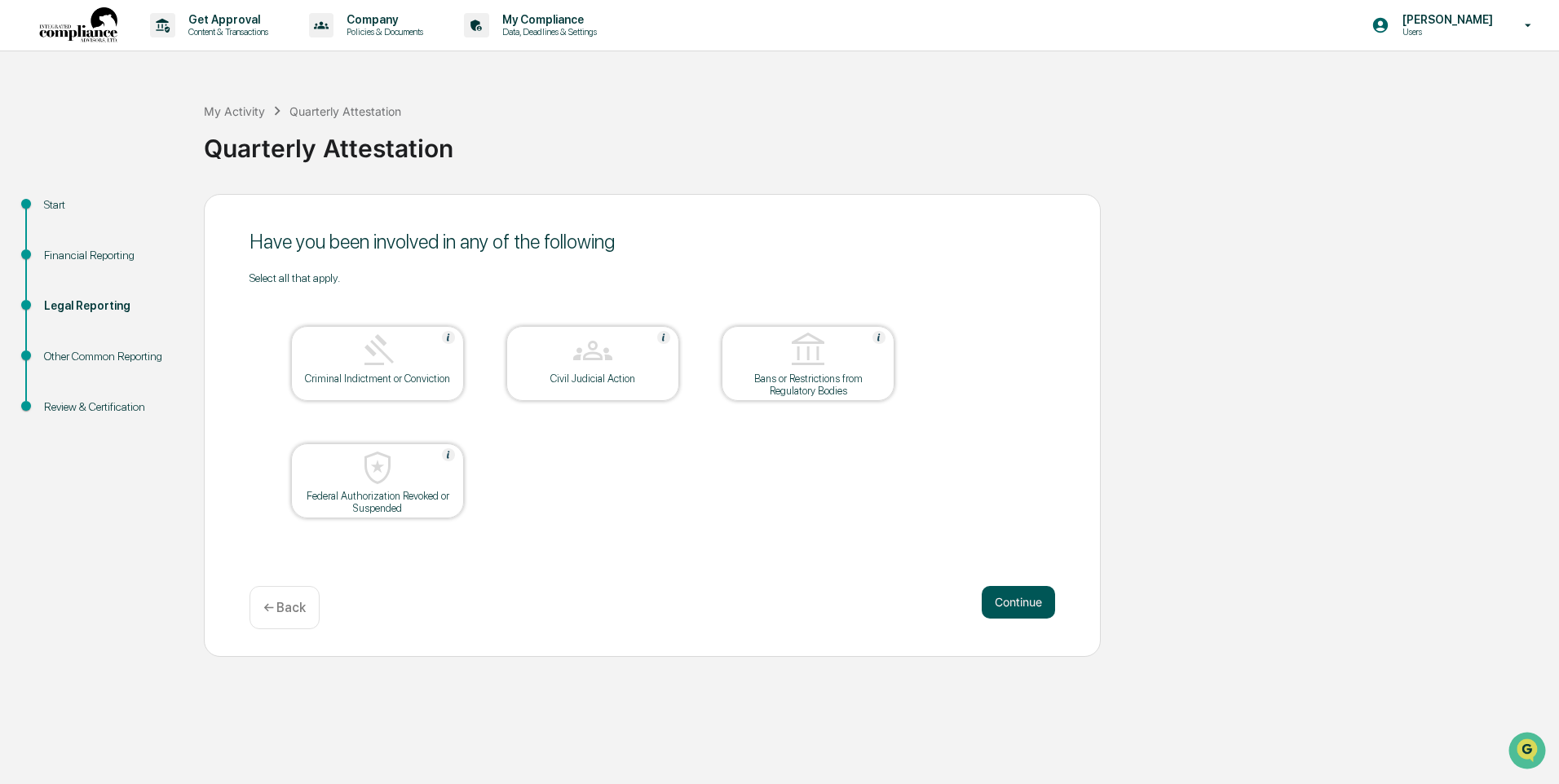
click at [1044, 598] on button "Continue" at bounding box center [1017, 602] width 73 height 33
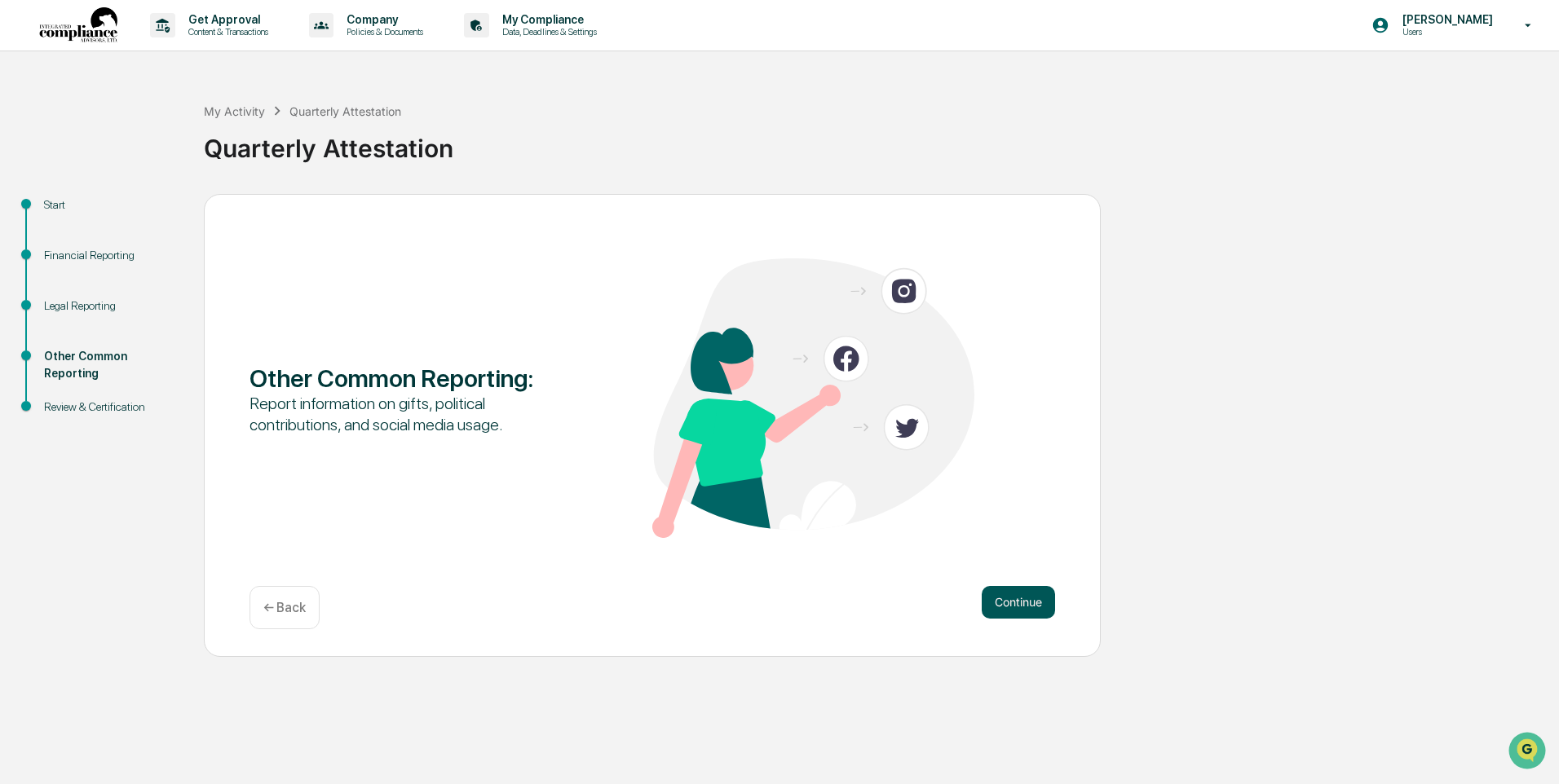
click at [1028, 601] on button "Continue" at bounding box center [1017, 602] width 73 height 33
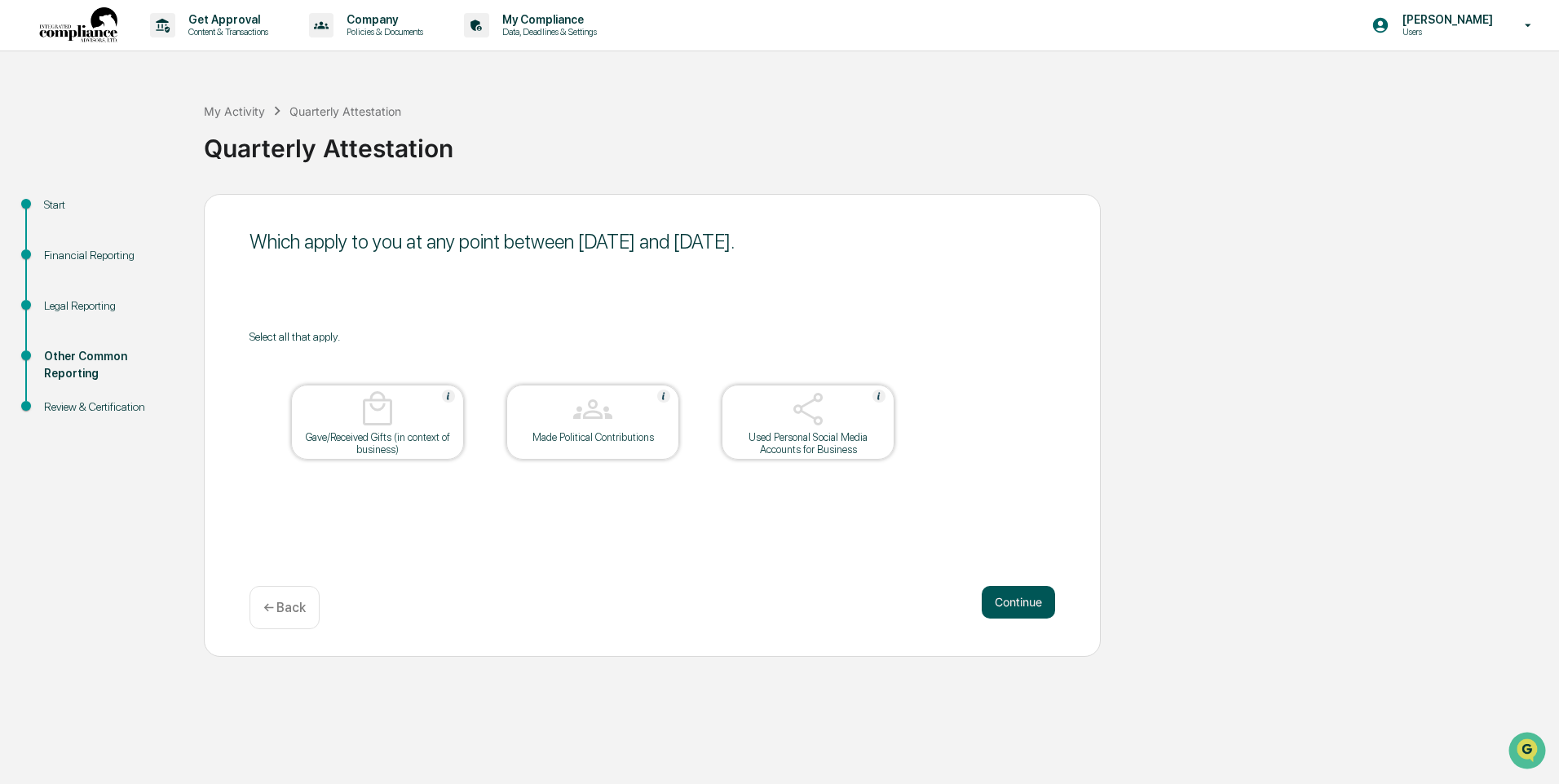
click at [1028, 591] on button "Continue" at bounding box center [1017, 602] width 73 height 33
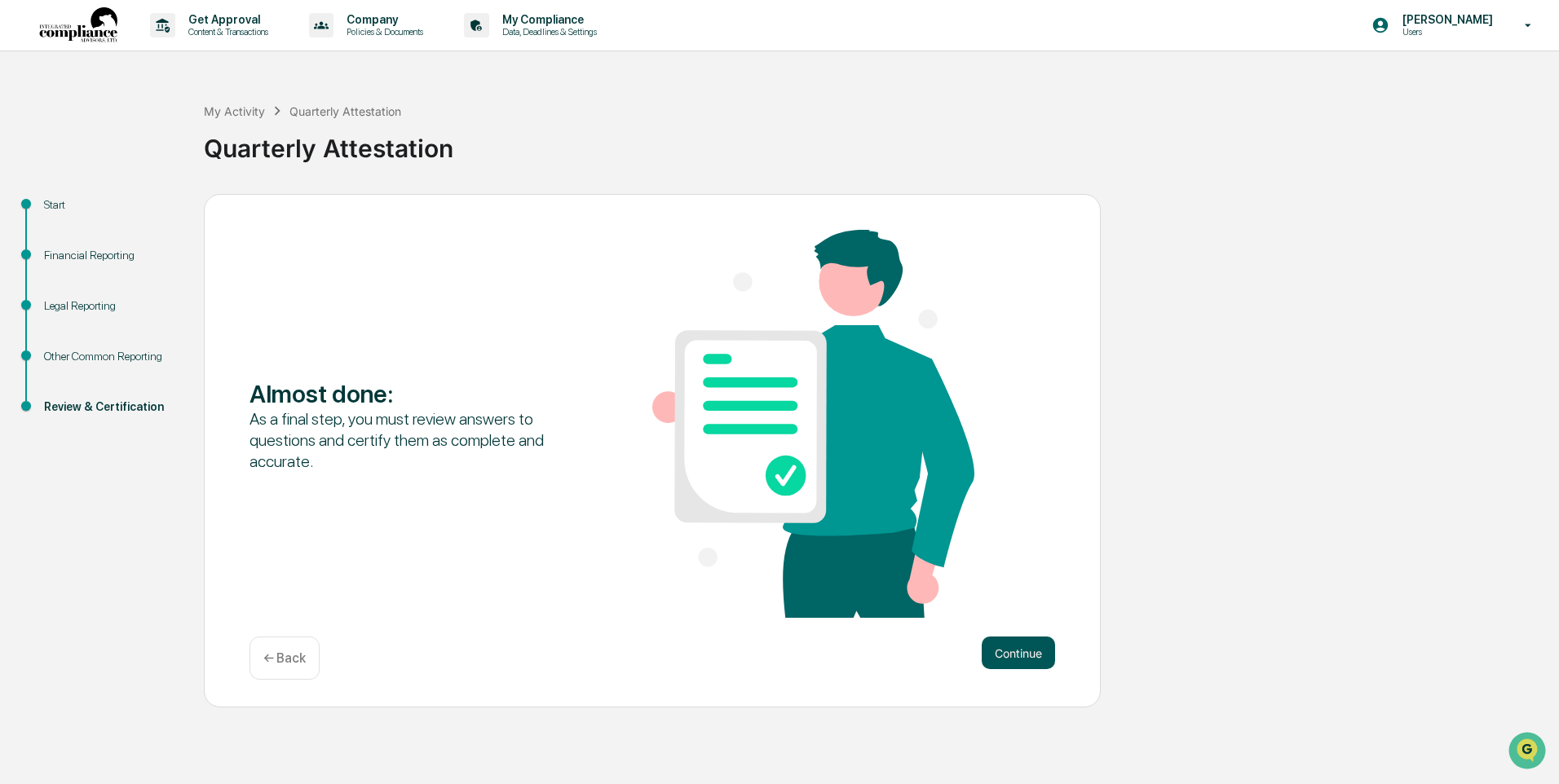
click at [1010, 647] on button "Continue" at bounding box center [1017, 653] width 73 height 33
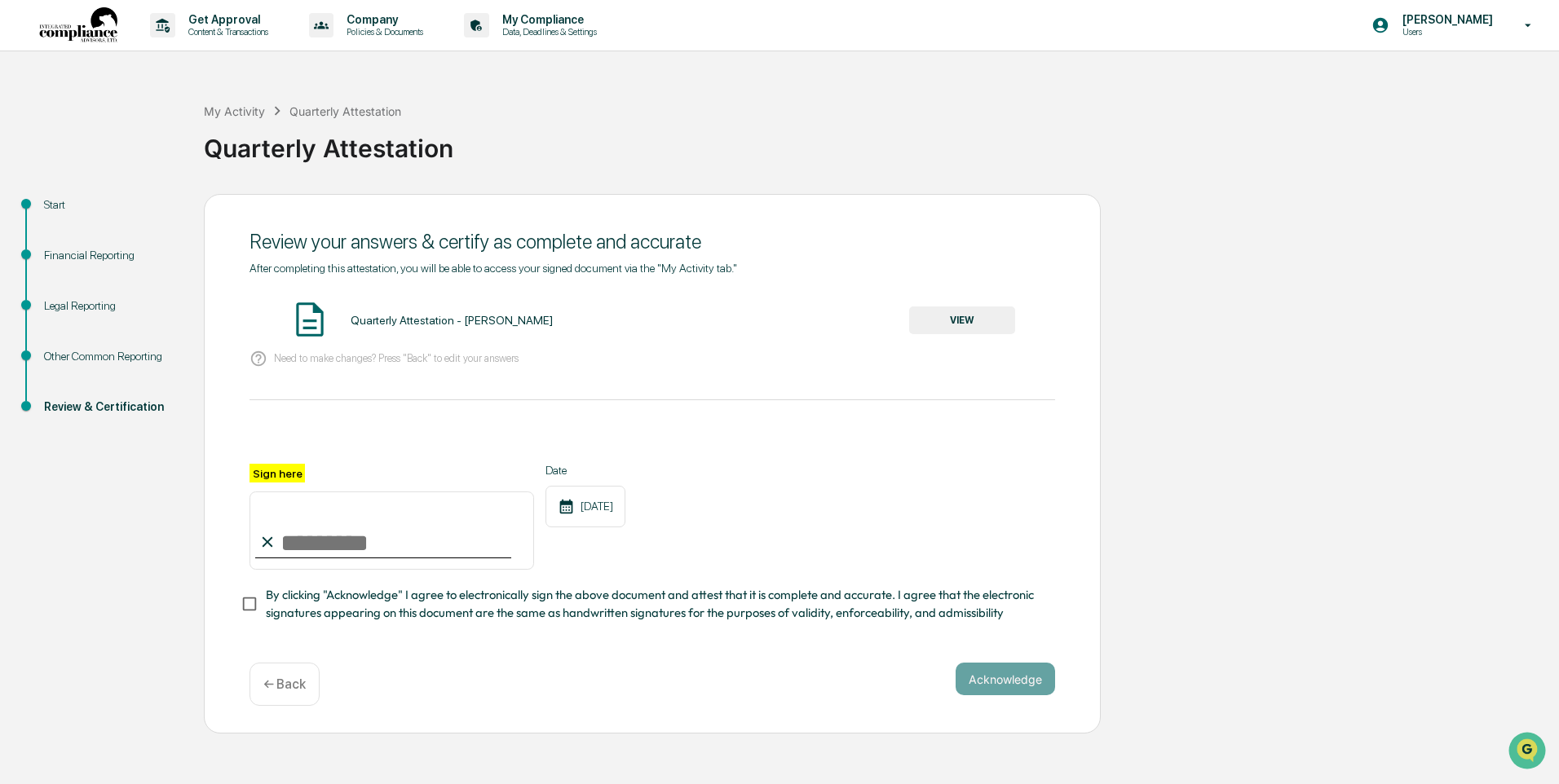
click at [285, 545] on input "Sign here" at bounding box center [392, 531] width 285 height 79
type input "**********"
